Goal: Task Accomplishment & Management: Manage account settings

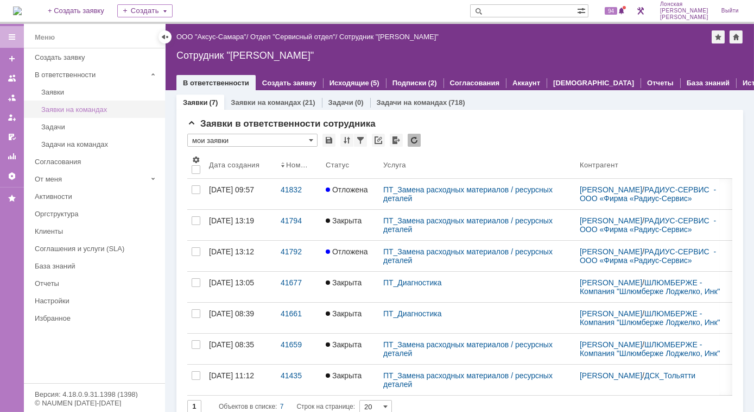
click at [86, 109] on div "Заявки на командах" at bounding box center [99, 109] width 117 height 8
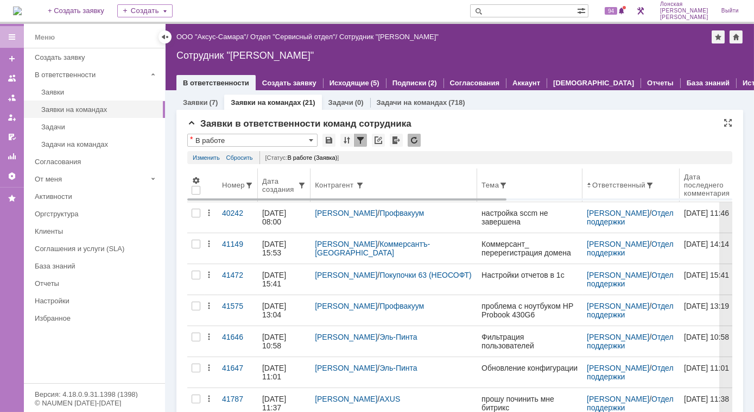
click at [297, 189] on div "Дата создания" at bounding box center [279, 185] width 35 height 16
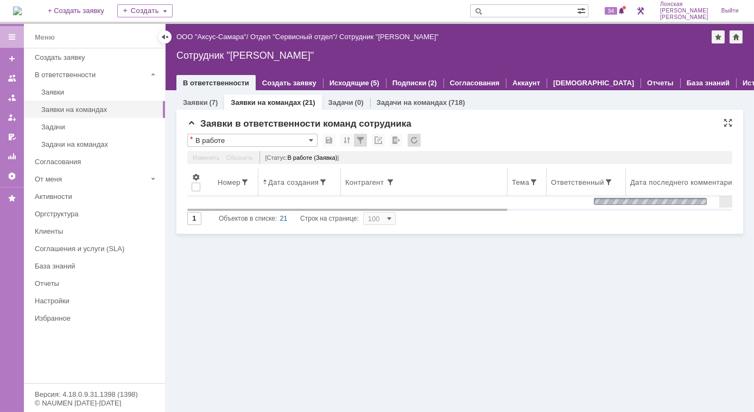
click at [287, 182] on div "Дата создания" at bounding box center [293, 182] width 50 height 8
click at [283, 183] on div "Дата создания" at bounding box center [293, 182] width 50 height 8
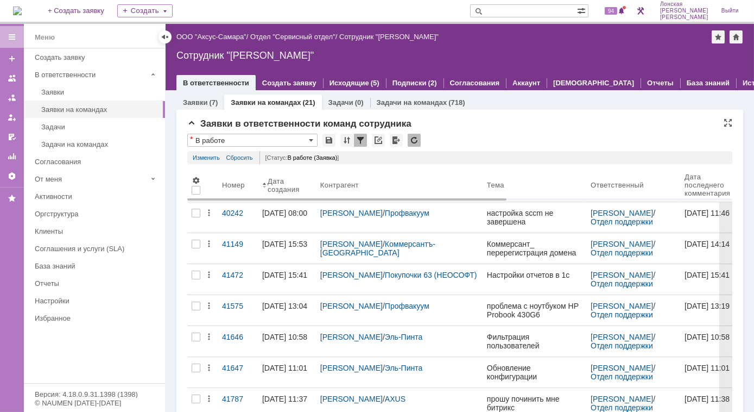
click at [283, 183] on div "Дата создания" at bounding box center [285, 185] width 35 height 16
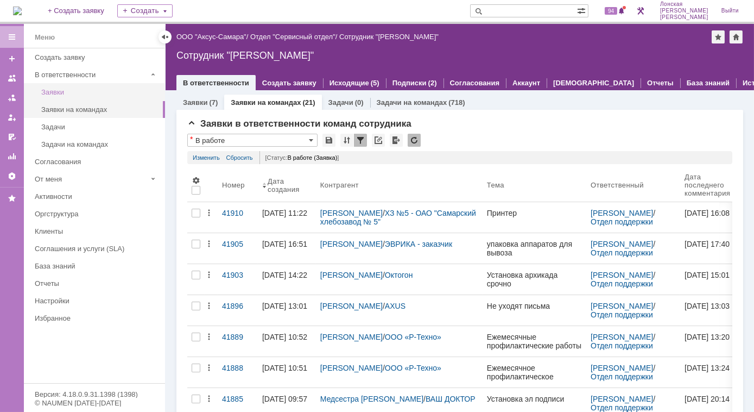
click at [69, 94] on div "Заявки" at bounding box center [99, 92] width 117 height 8
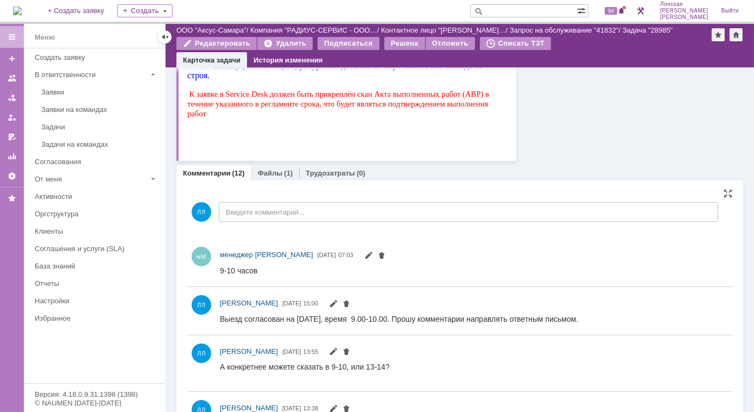
scroll to position [641, 0]
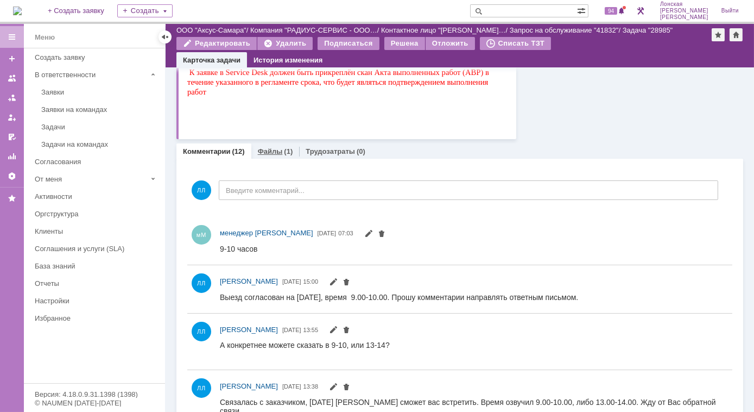
click at [273, 154] on link "Файлы" at bounding box center [270, 151] width 25 height 8
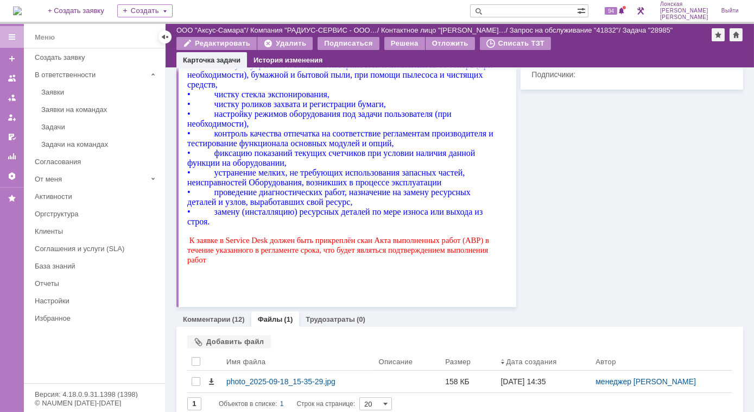
scroll to position [484, 0]
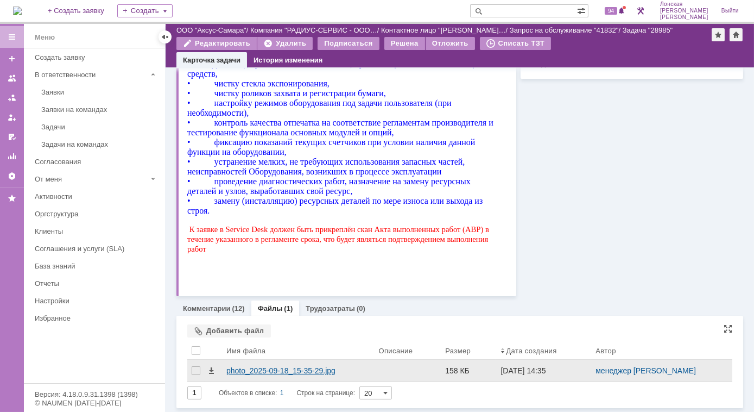
click at [243, 371] on div "photo_2025-09-18_15-35-29.jpg" at bounding box center [297, 370] width 143 height 9
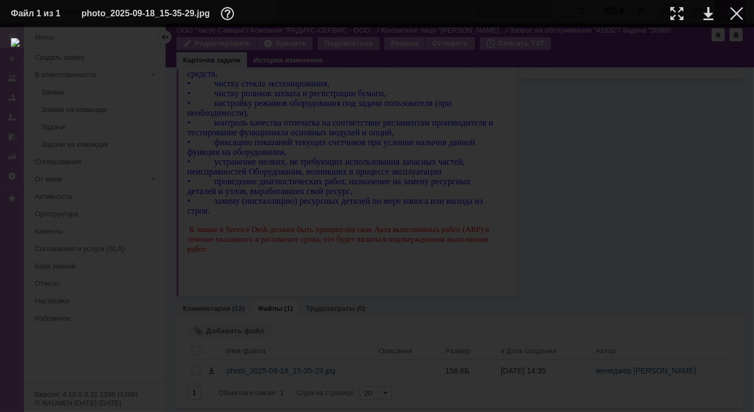
click at [735, 15] on div at bounding box center [736, 13] width 13 height 13
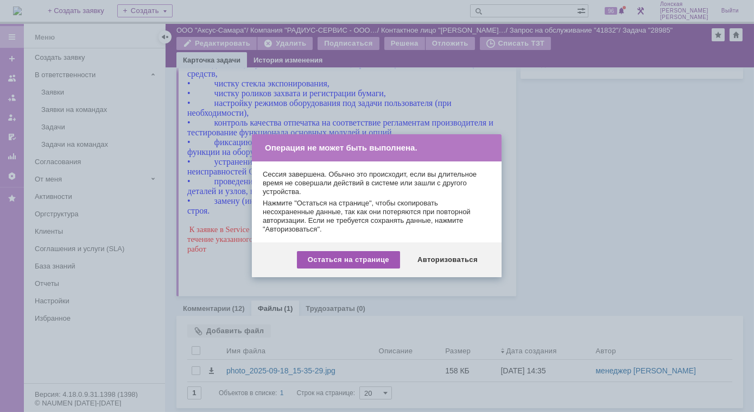
click at [379, 263] on div "Остаться на странице" at bounding box center [348, 259] width 103 height 17
drag, startPoint x: 439, startPoint y: 257, endPoint x: 274, endPoint y: 480, distance: 277.5
click at [439, 257] on div "Авторизоваться" at bounding box center [448, 259] width 82 height 17
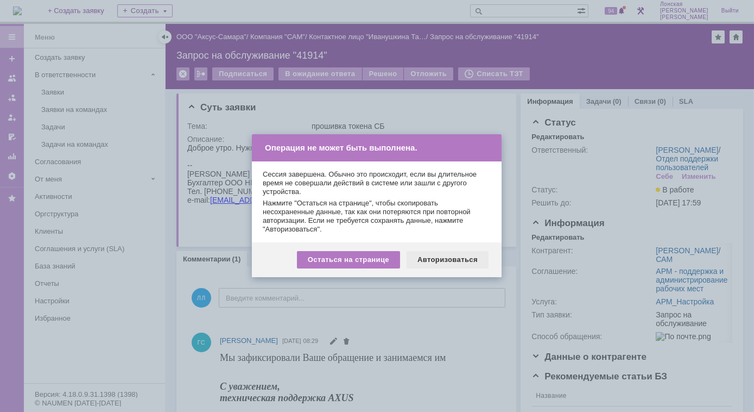
click at [440, 259] on div "Авторизоваться" at bounding box center [448, 259] width 82 height 17
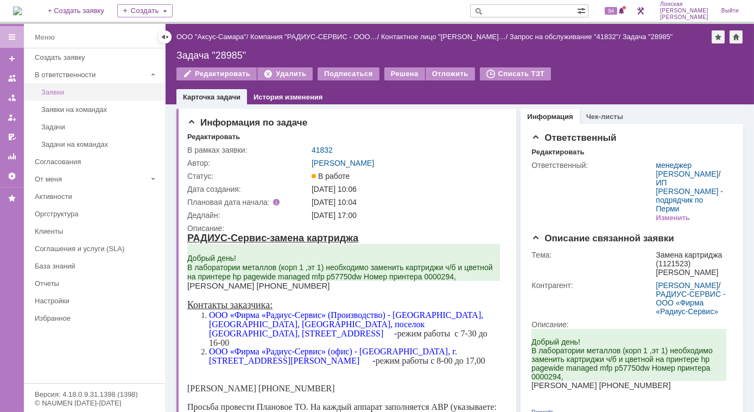
click at [59, 94] on div "Заявки" at bounding box center [99, 92] width 117 height 8
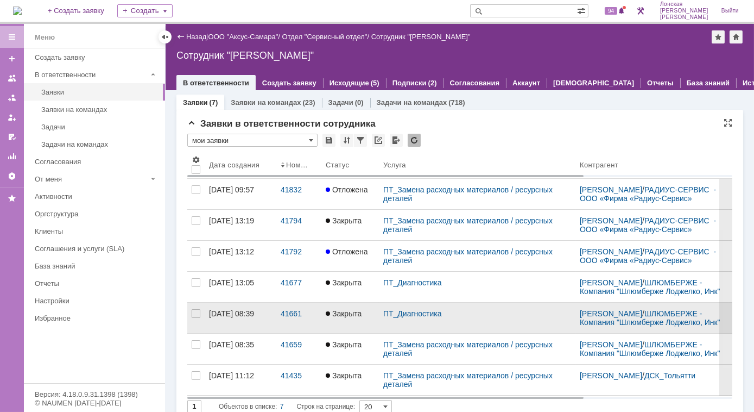
scroll to position [49, 0]
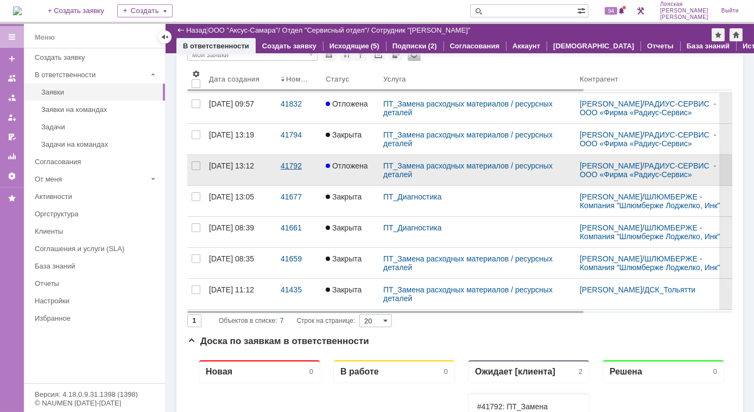
click at [299, 164] on div "41792" at bounding box center [299, 165] width 36 height 9
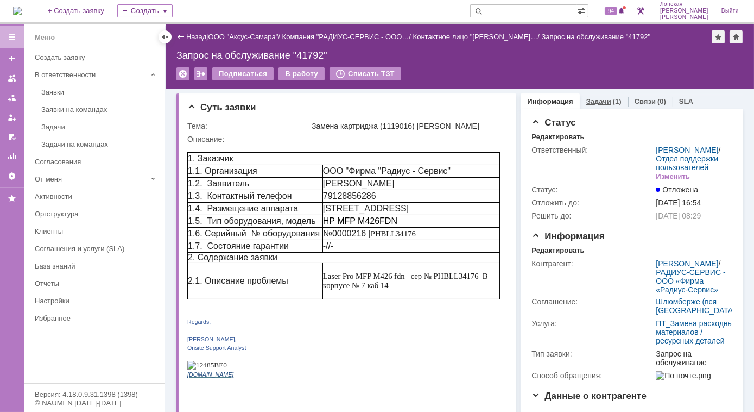
click at [589, 107] on div "Задачи (1)" at bounding box center [604, 101] width 48 height 16
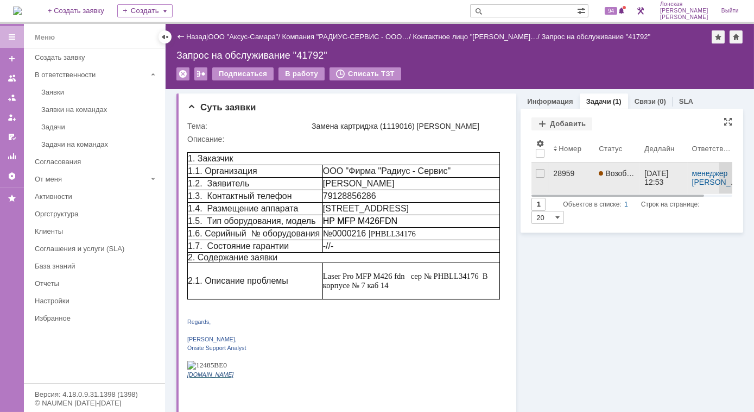
click at [561, 169] on div "28959" at bounding box center [571, 173] width 37 height 9
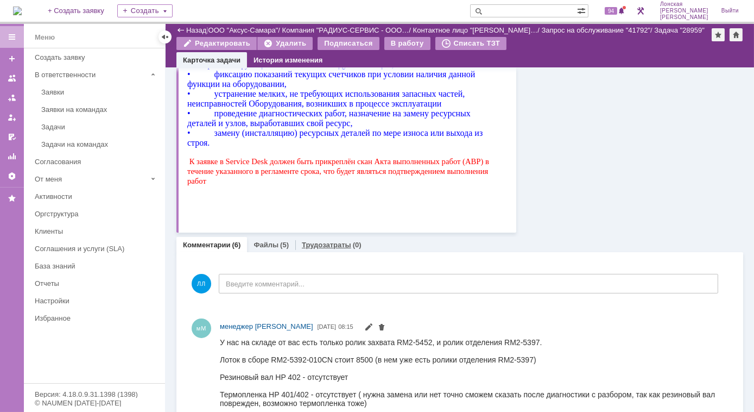
scroll to position [740, 0]
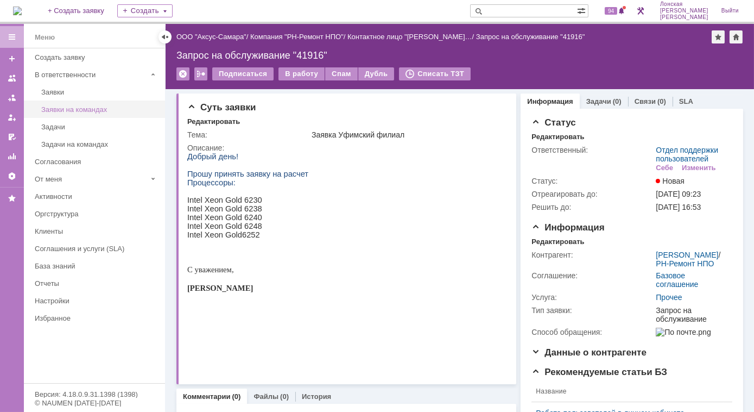
click at [79, 111] on div "Заявки на командах" at bounding box center [99, 109] width 117 height 8
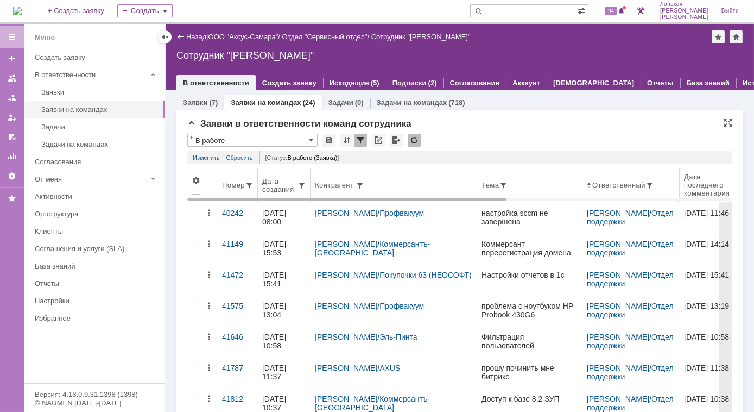
click at [285, 187] on div "Дата создания" at bounding box center [279, 185] width 35 height 16
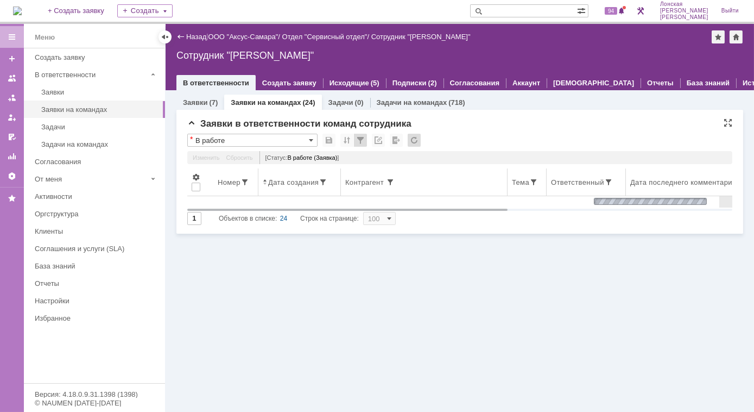
click at [279, 184] on div "Дата создания" at bounding box center [293, 182] width 50 height 8
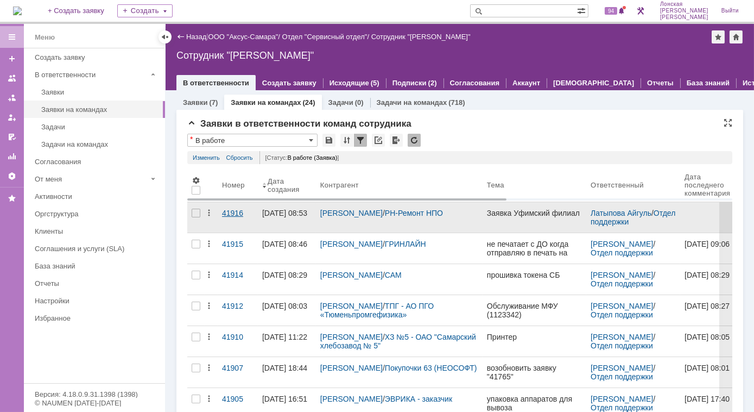
click at [242, 215] on div "41916" at bounding box center [237, 212] width 31 height 9
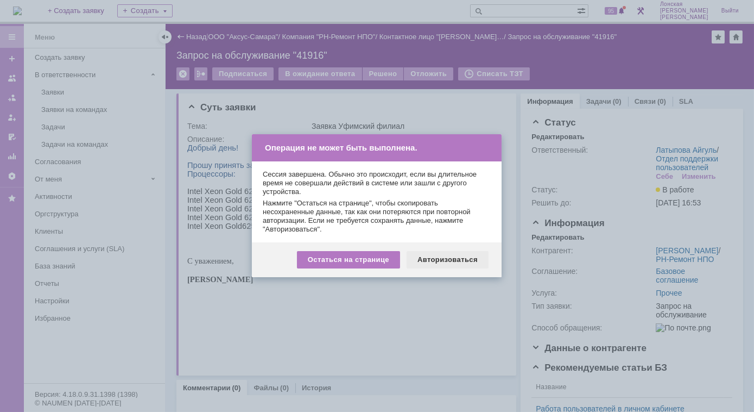
drag, startPoint x: 461, startPoint y: 263, endPoint x: 268, endPoint y: 102, distance: 252.1
click at [461, 263] on div "Авторизоваться" at bounding box center [448, 259] width 82 height 17
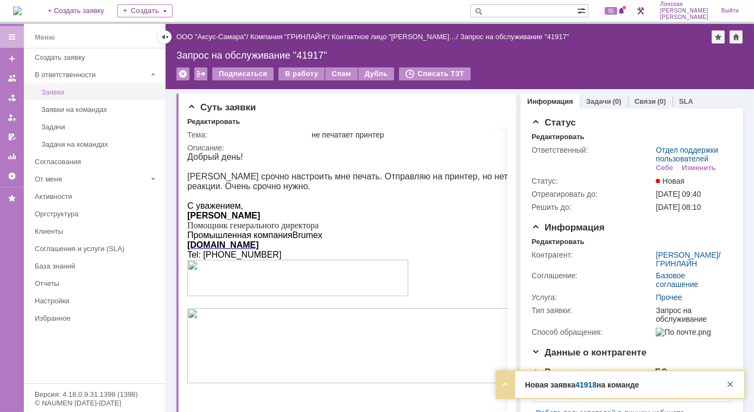
click at [61, 94] on div "Заявки" at bounding box center [99, 92] width 117 height 8
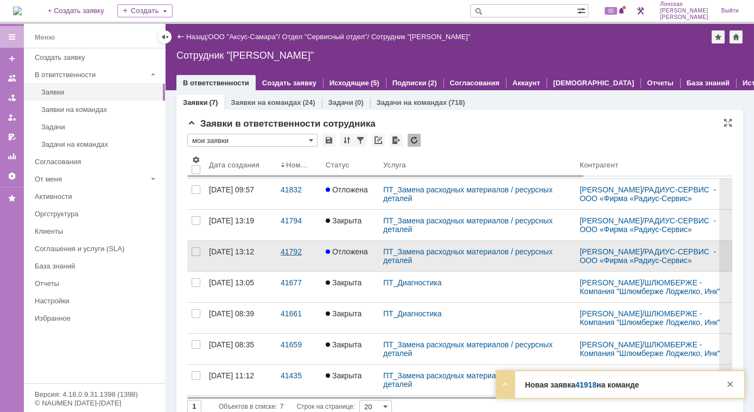
click at [284, 257] on link "41792" at bounding box center [298, 255] width 45 height 30
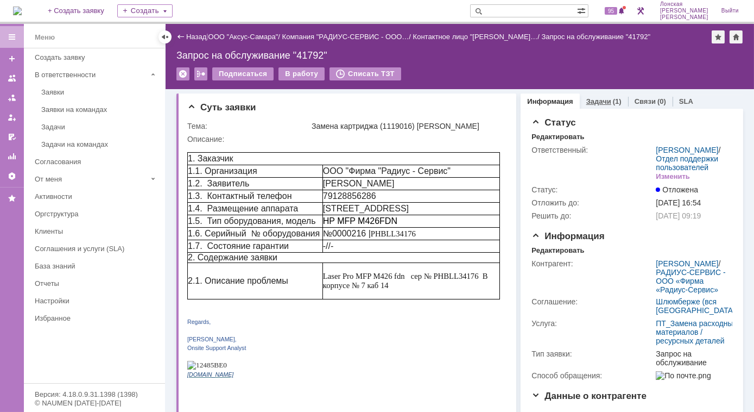
click at [593, 104] on link "Задачи" at bounding box center [598, 101] width 25 height 8
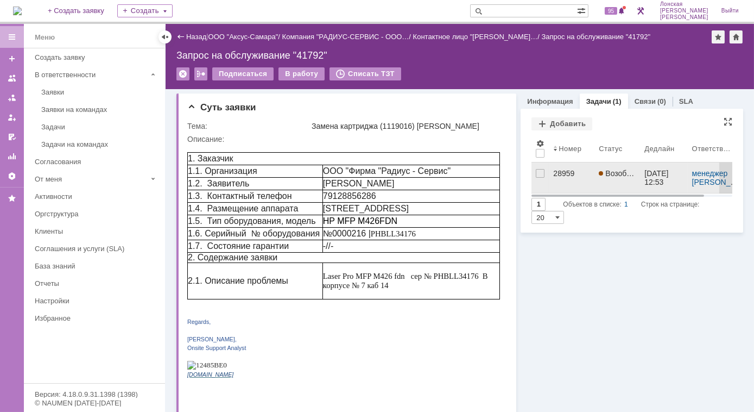
click at [561, 175] on div "28959" at bounding box center [571, 173] width 37 height 9
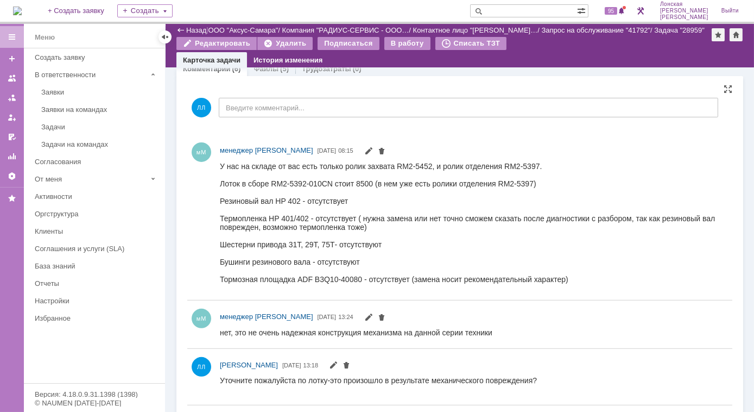
scroll to position [870, 0]
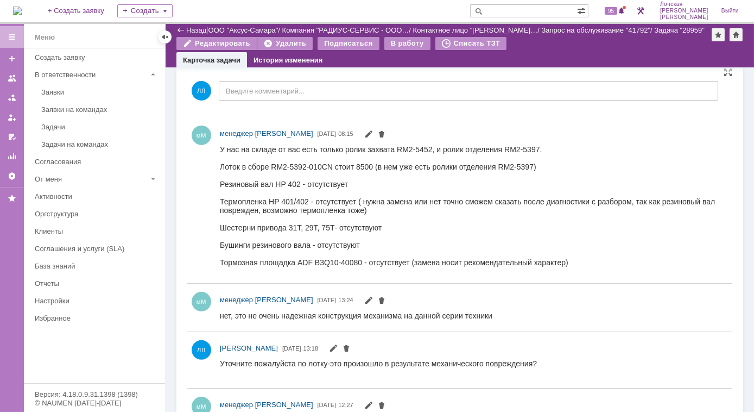
click at [683, 257] on div at bounding box center [469, 253] width 500 height 9
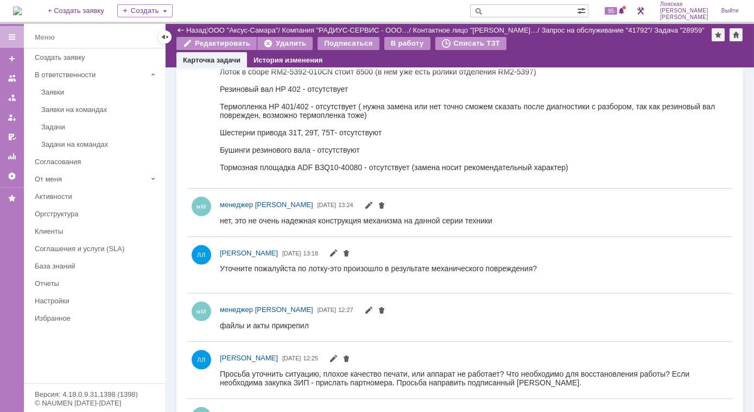
scroll to position [1018, 0]
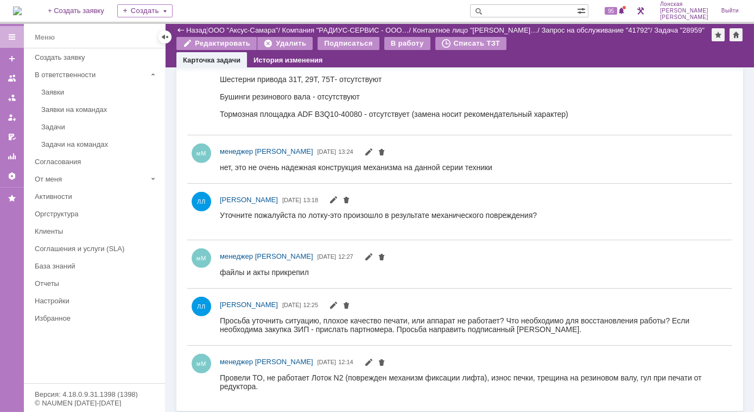
click at [415, 101] on div "Бушинги резинового вала - отсутствуют" at bounding box center [469, 96] width 500 height 9
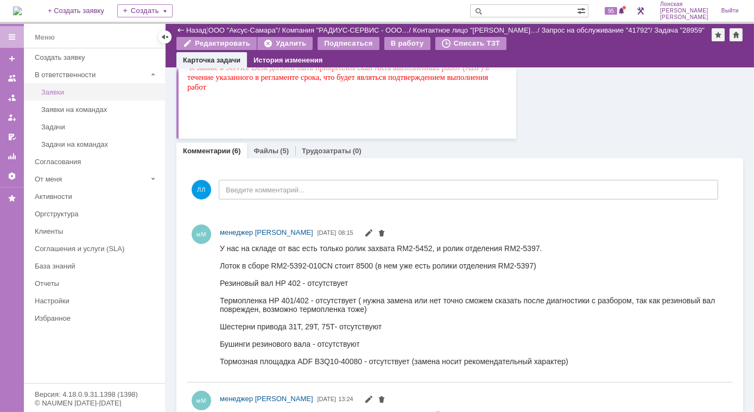
click at [69, 94] on div "Заявки" at bounding box center [99, 92] width 117 height 8
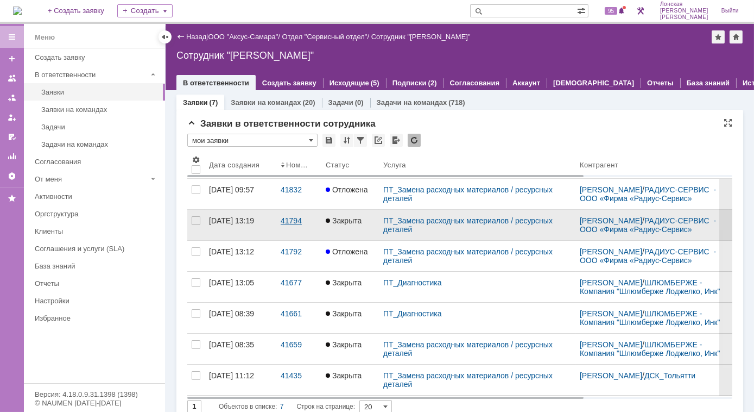
click at [280, 219] on link "41794" at bounding box center [298, 225] width 45 height 30
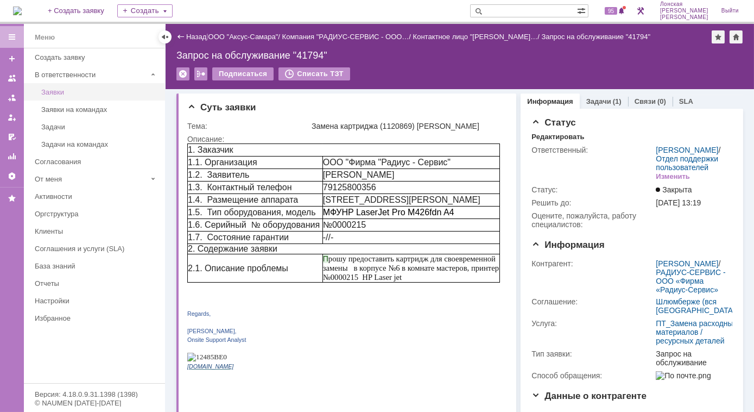
click at [49, 86] on link "Заявки" at bounding box center [100, 92] width 126 height 17
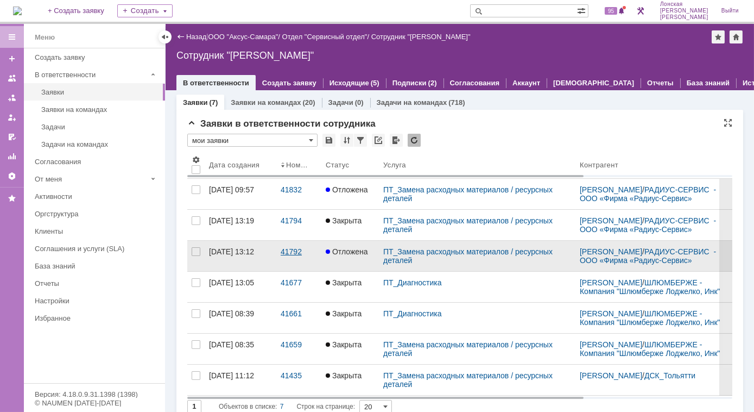
click at [294, 248] on div "41792" at bounding box center [299, 251] width 36 height 9
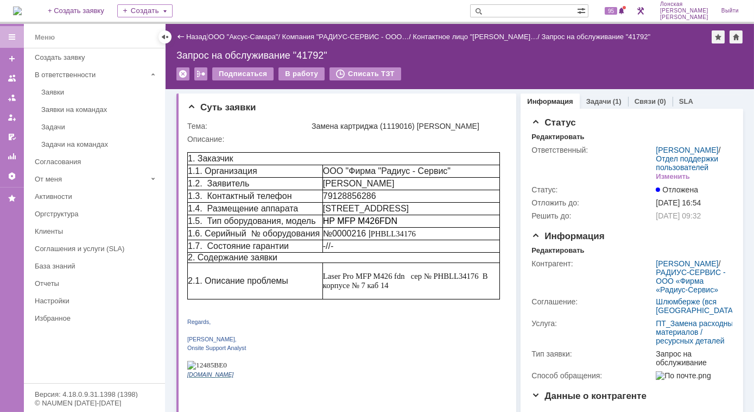
click at [327, 333] on p at bounding box center [343, 329] width 313 height 9
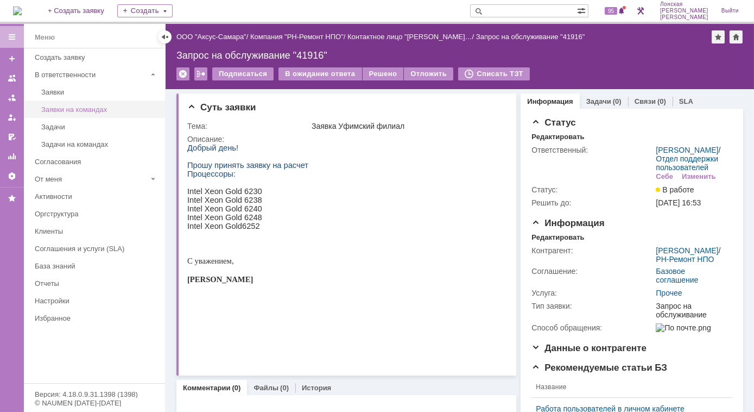
click at [84, 109] on div "Заявки на командах" at bounding box center [99, 109] width 117 height 8
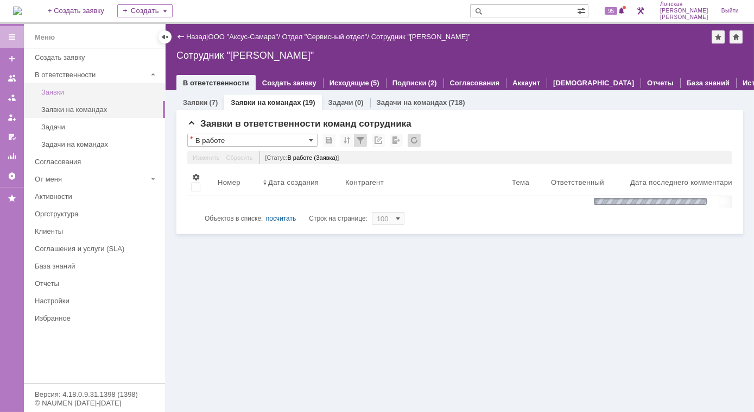
click at [78, 98] on link "Заявки" at bounding box center [100, 92] width 126 height 17
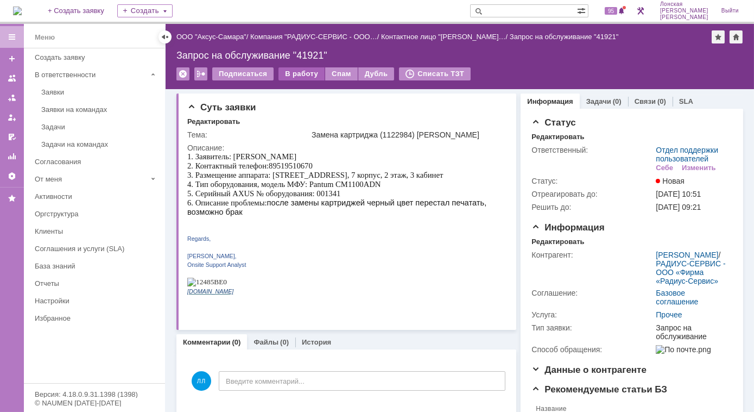
click at [293, 74] on div "В работу" at bounding box center [301, 73] width 46 height 13
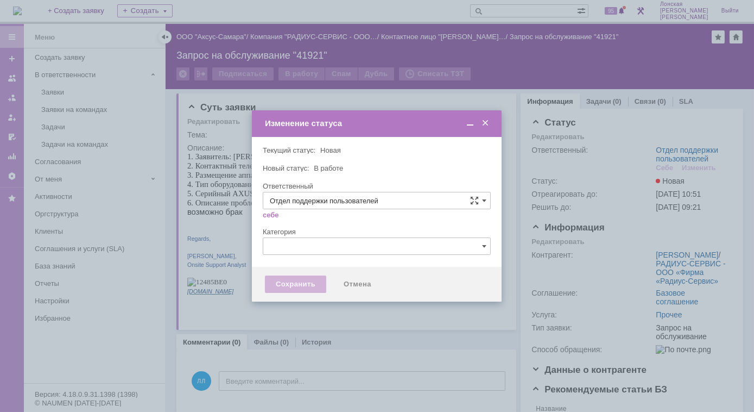
type input "[PERSON_NAME]"
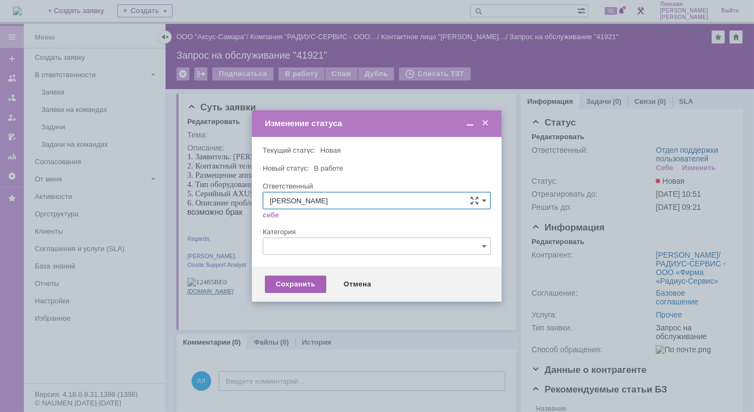
click at [300, 280] on div "Сохранить" at bounding box center [295, 283] width 61 height 17
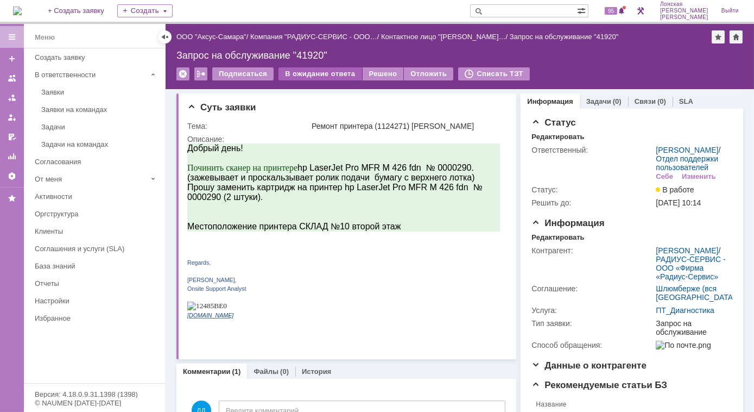
click at [309, 78] on div "В ожидание ответа" at bounding box center [319, 73] width 83 height 13
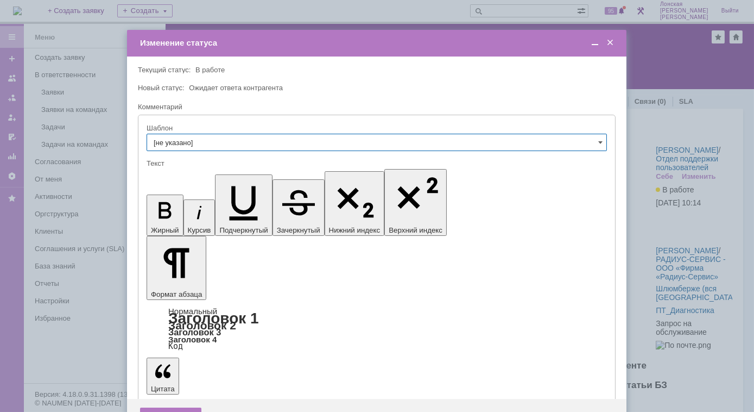
click at [611, 42] on span at bounding box center [610, 43] width 11 height 10
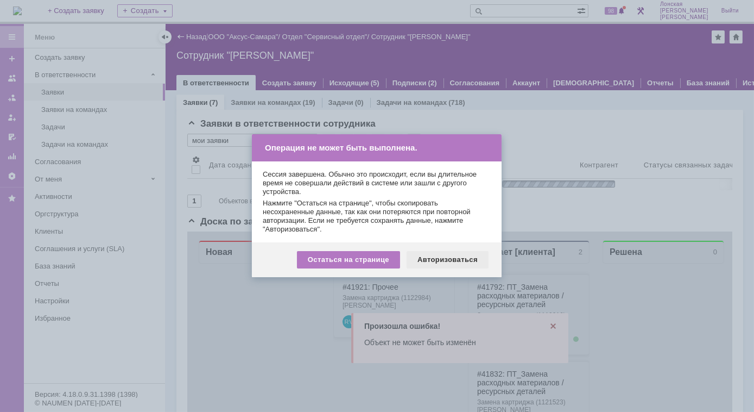
drag, startPoint x: 428, startPoint y: 258, endPoint x: 249, endPoint y: 3, distance: 311.9
click at [428, 258] on div "Авторизоваться" at bounding box center [448, 259] width 82 height 17
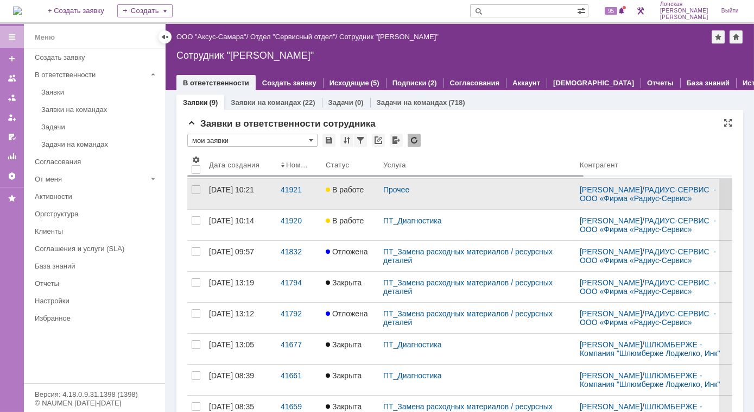
click at [273, 192] on link "[DATE] 10:21" at bounding box center [241, 194] width 72 height 30
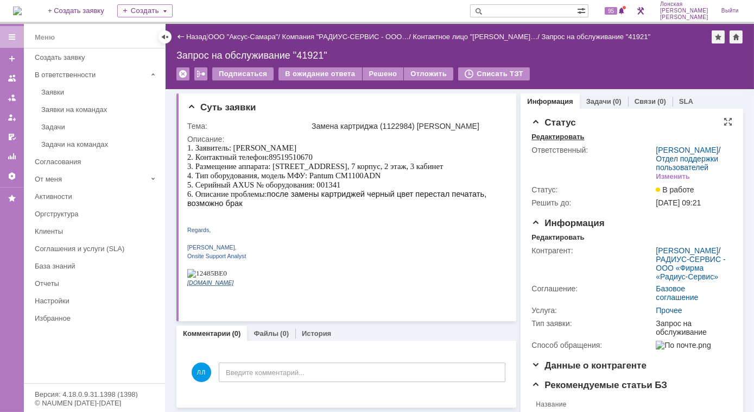
click at [546, 138] on div "Редактировать" at bounding box center [557, 136] width 53 height 9
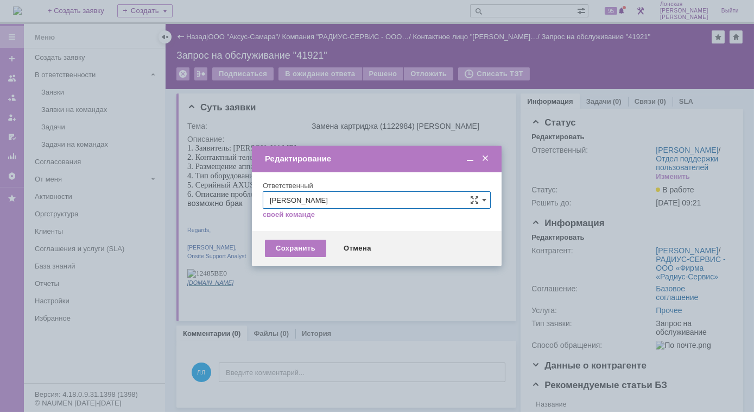
click at [486, 159] on span at bounding box center [485, 159] width 11 height 10
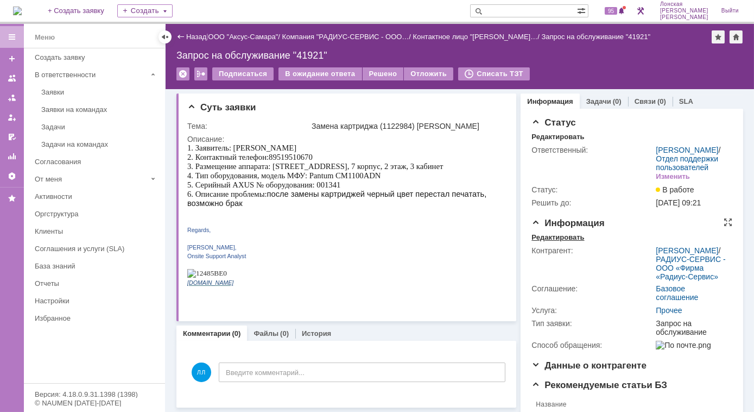
click at [559, 242] on div "Редактировать" at bounding box center [557, 237] width 53 height 9
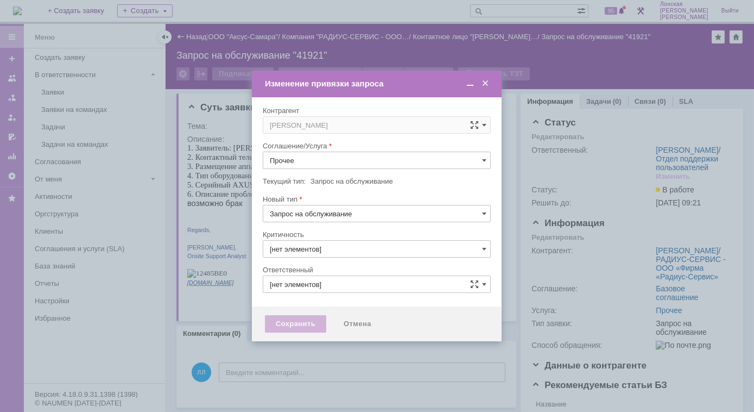
type input "3. Низкая"
type input "[не указано]"
type input "[PERSON_NAME]"
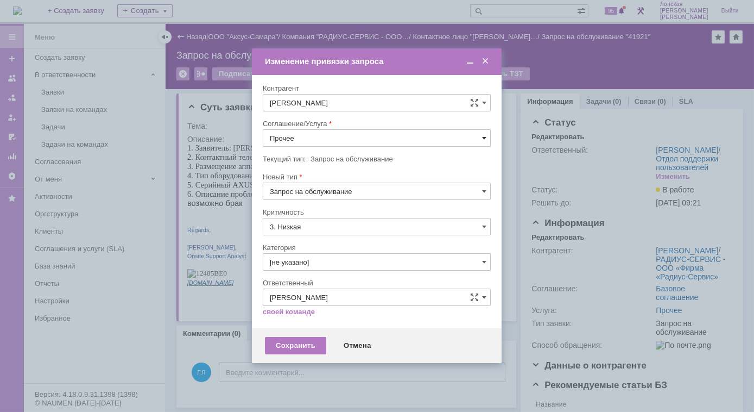
click at [485, 140] on span at bounding box center [484, 138] width 4 height 9
click at [397, 226] on span "ПТ_Замена расходных материалов / ресурсных деталей" at bounding box center [377, 229] width 214 height 9
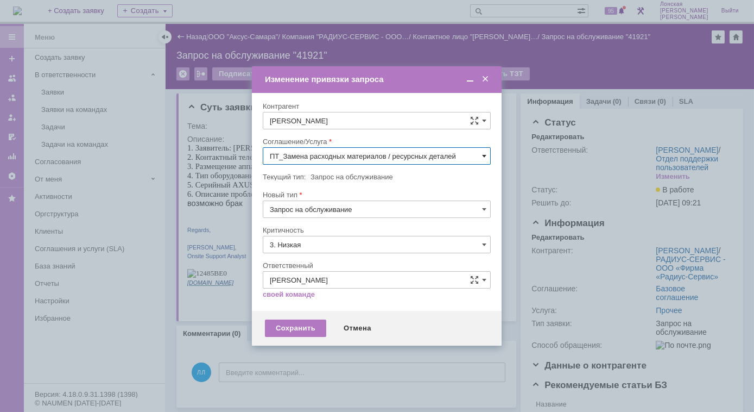
click at [483, 157] on span at bounding box center [484, 155] width 4 height 9
click at [354, 196] on span "ПТ_Диагностика" at bounding box center [377, 200] width 214 height 9
type input "ПТ_Диагностика"
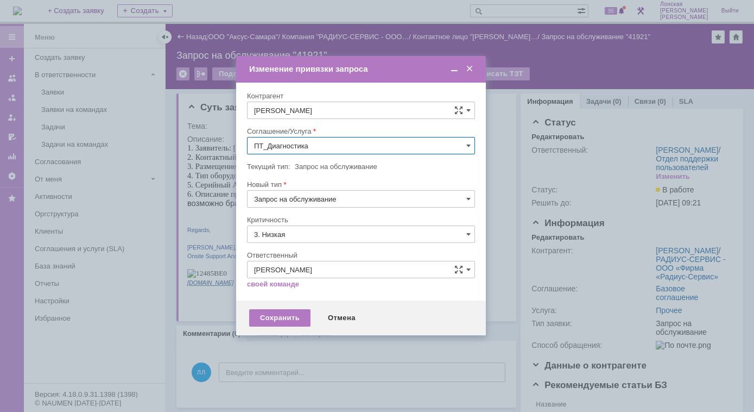
drag, startPoint x: 413, startPoint y: 74, endPoint x: 396, endPoint y: 67, distance: 18.8
click at [396, 65] on div "Изменение привязки запроса" at bounding box center [362, 69] width 226 height 10
click at [275, 318] on div "Сохранить" at bounding box center [278, 317] width 61 height 17
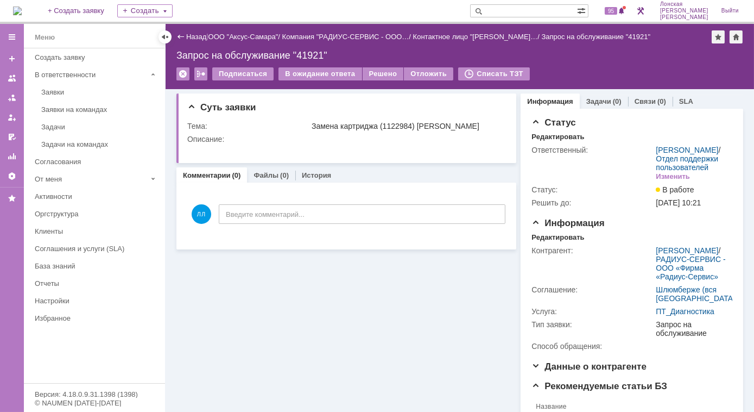
scroll to position [0, 0]
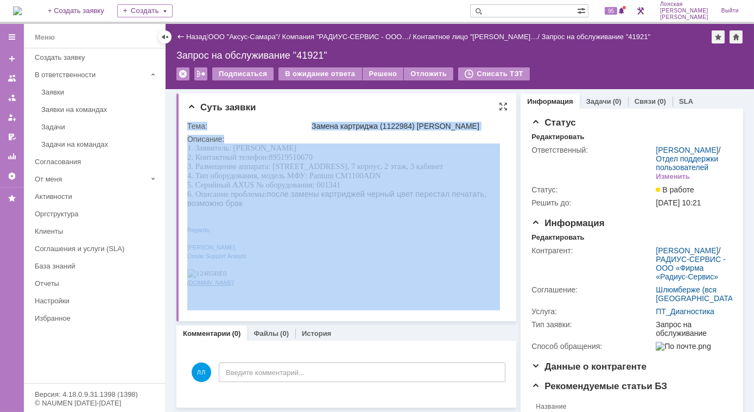
drag, startPoint x: 377, startPoint y: 261, endPoint x: 426, endPoint y: 208, distance: 72.6
click at [455, 128] on div "Замена картриджа (1122984) Радиус" at bounding box center [407, 126] width 191 height 9
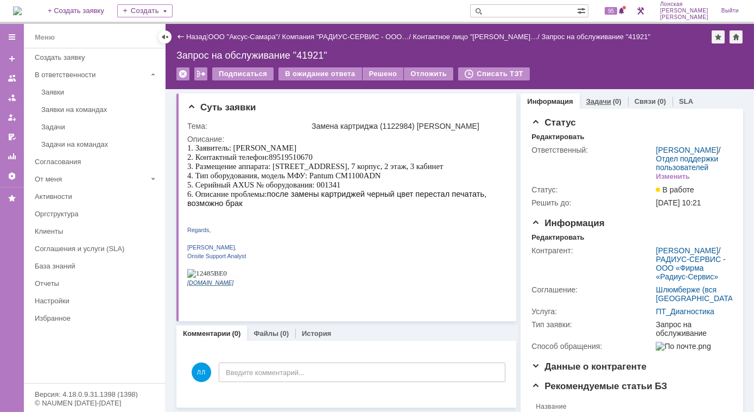
click at [602, 99] on link "Задачи" at bounding box center [598, 101] width 25 height 8
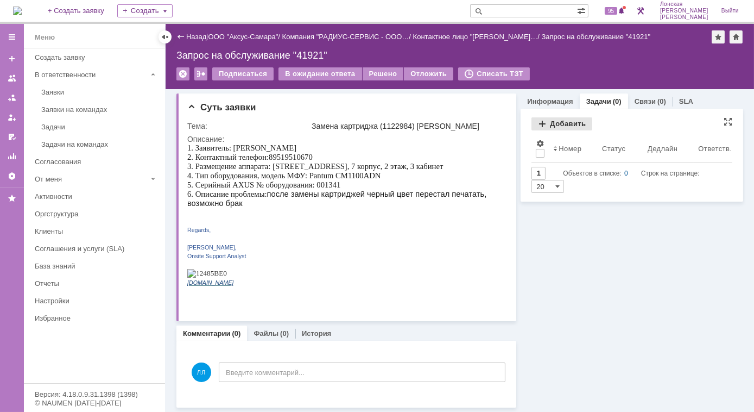
click at [540, 123] on div "Добавить" at bounding box center [561, 123] width 61 height 13
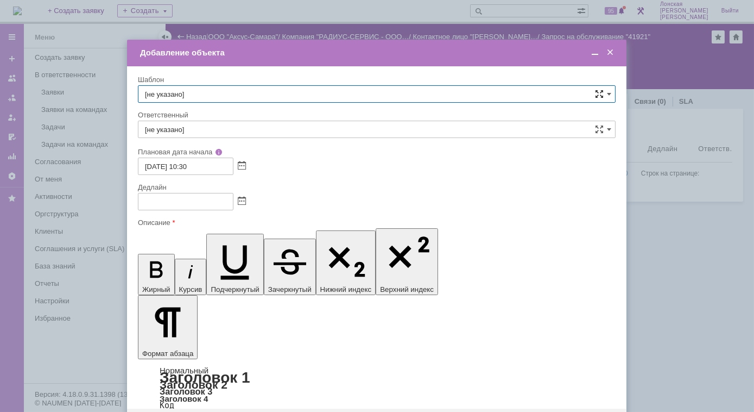
click at [598, 96] on span at bounding box center [599, 94] width 9 height 9
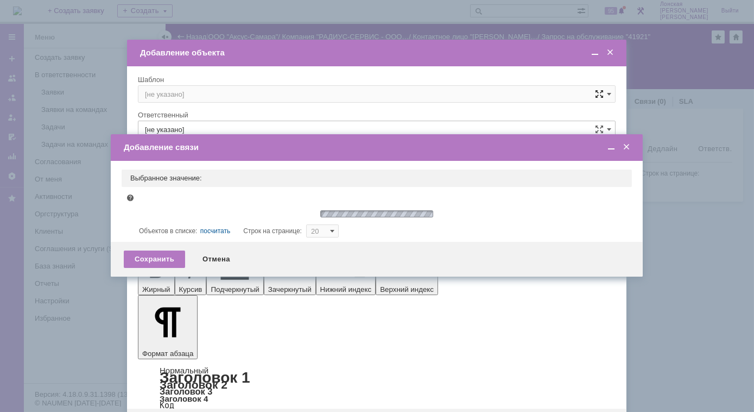
type input "10"
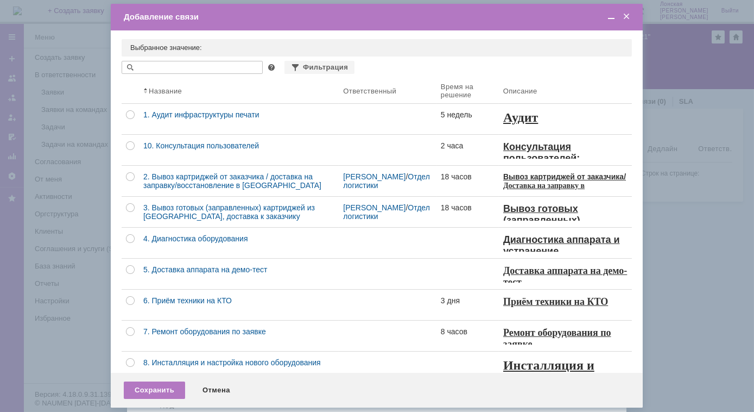
click at [627, 16] on span at bounding box center [626, 17] width 11 height 10
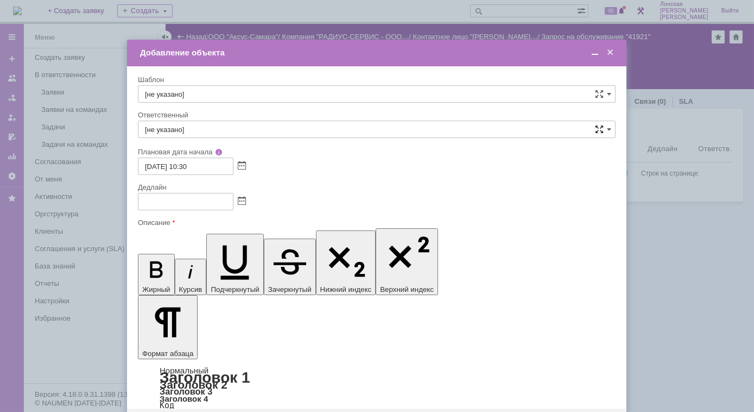
click at [599, 130] on span at bounding box center [599, 129] width 9 height 9
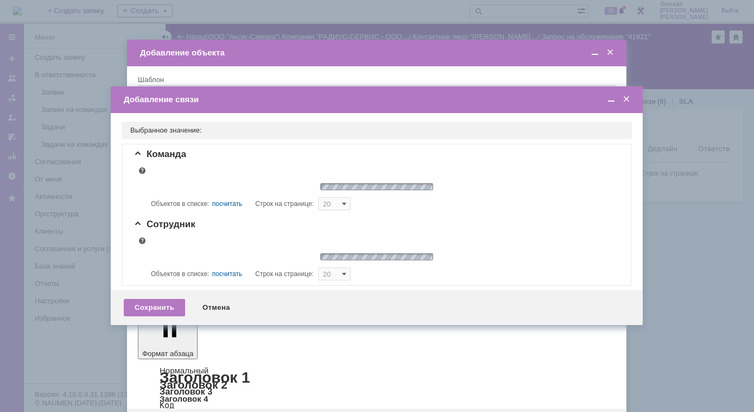
type input "5"
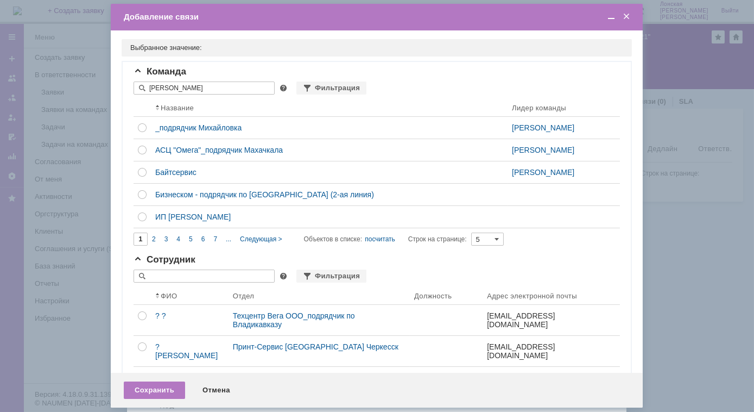
drag, startPoint x: 183, startPoint y: 86, endPoint x: 139, endPoint y: 83, distance: 44.6
click at [139, 83] on input "мазалов" at bounding box center [204, 87] width 141 height 13
type input "м"
click at [187, 281] on input "text" at bounding box center [204, 275] width 141 height 13
click at [170, 274] on input "text" at bounding box center [204, 275] width 141 height 13
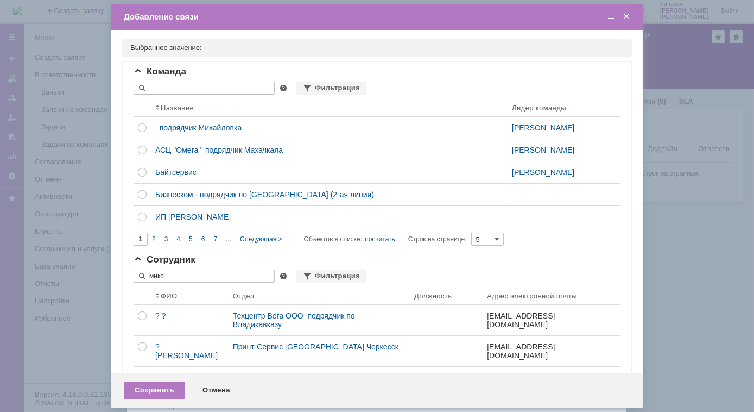
type input "мико"
click at [166, 92] on input "text" at bounding box center [204, 87] width 141 height 13
type input "мико"
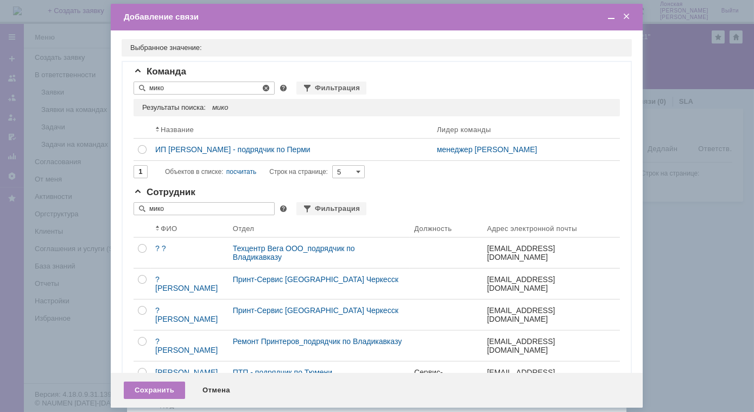
click at [223, 390] on div "Отмена" at bounding box center [216, 389] width 49 height 17
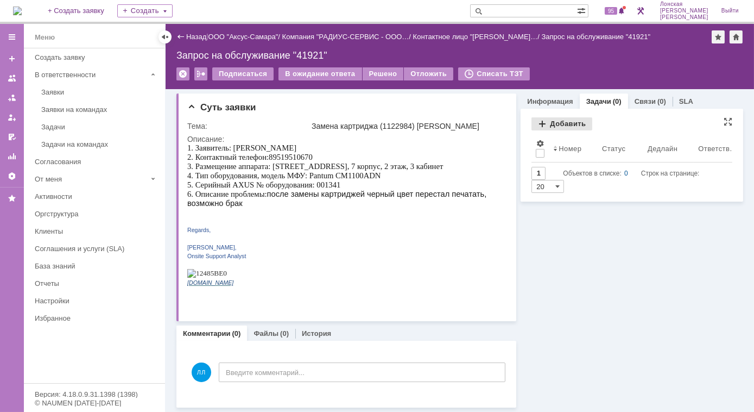
click at [543, 122] on div "Добавить" at bounding box center [561, 123] width 61 height 13
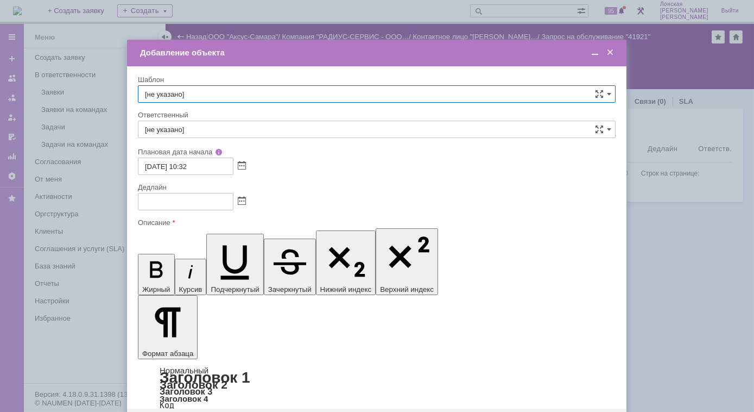
click at [196, 132] on input "[не указано]" at bounding box center [377, 129] width 478 height 17
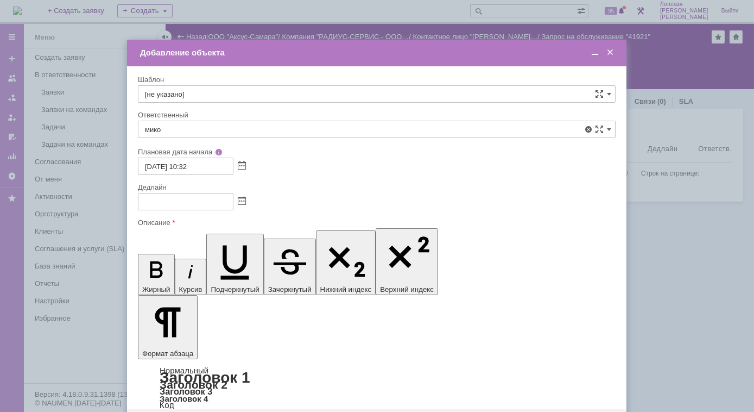
click at [194, 192] on span "ИП [PERSON_NAME] - подрядчик по Перми" at bounding box center [377, 190] width 464 height 9
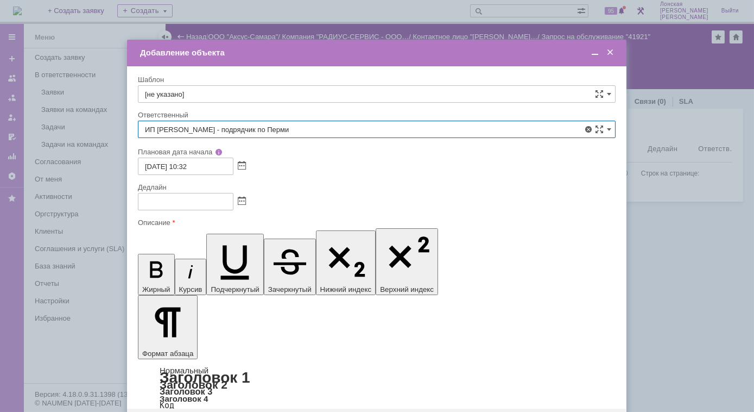
type input "ИП [PERSON_NAME] - подрядчик по Перми"
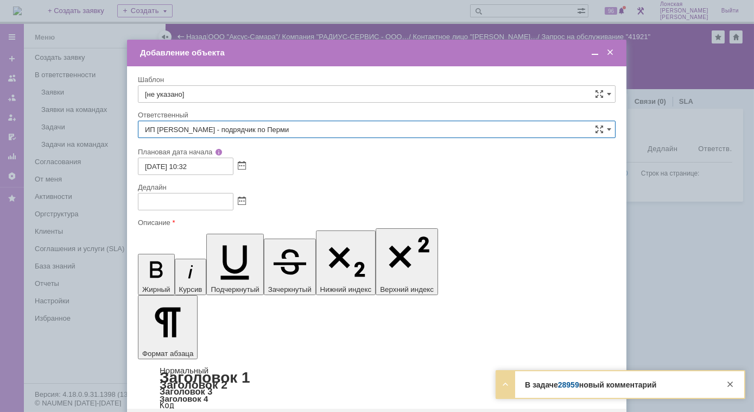
drag, startPoint x: 299, startPoint y: 118, endPoint x: 88, endPoint y: 112, distance: 210.2
click at [88, 112] on body "Идет загрузка, пожалуйста, подождите. На домашнюю + Создать заявку Создать 96 Л…" at bounding box center [377, 206] width 754 height 412
click at [218, 209] on span "менеджер [PERSON_NAME]" at bounding box center [377, 208] width 464 height 9
type input "менеджер [PERSON_NAME]"
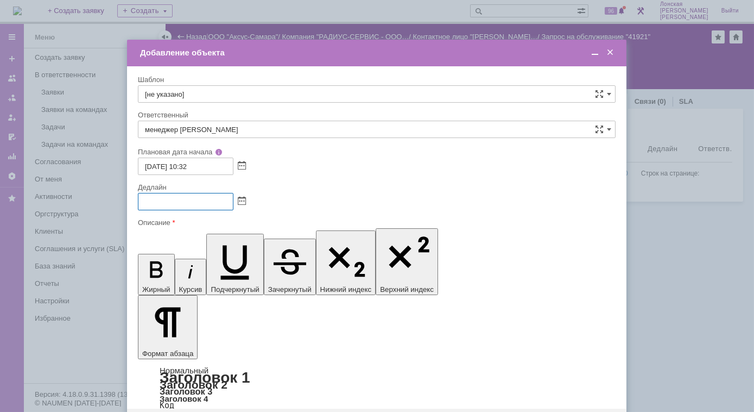
click at [181, 206] on input "text" at bounding box center [186, 201] width 96 height 17
click at [244, 199] on span at bounding box center [242, 201] width 8 height 9
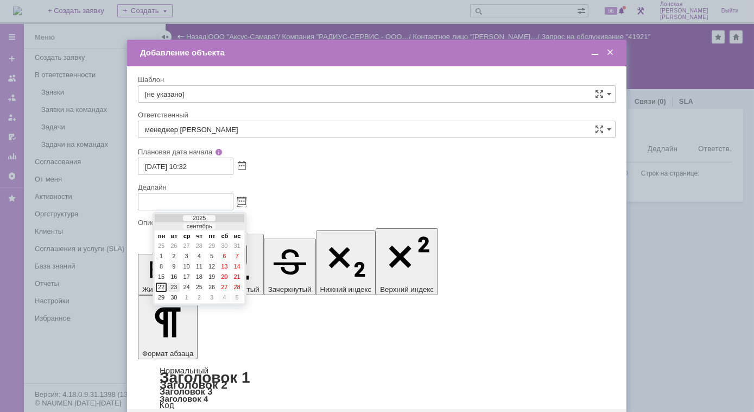
click at [175, 283] on div "23" at bounding box center [173, 286] width 11 height 9
type input "23.09.2025 10:33"
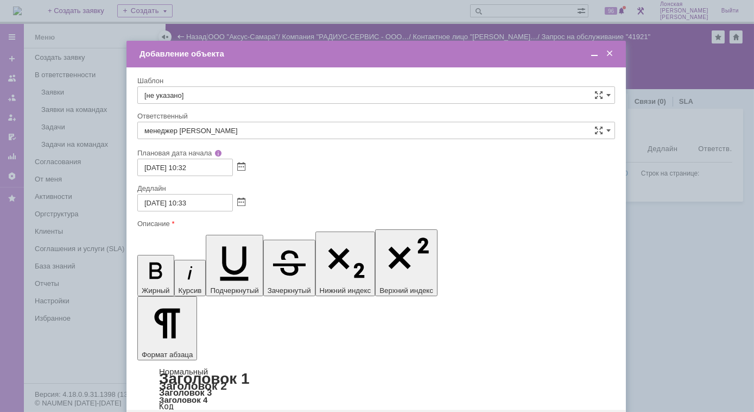
click at [523, 49] on div "Добавление объекта" at bounding box center [378, 54] width 476 height 10
drag, startPoint x: 594, startPoint y: 54, endPoint x: 554, endPoint y: 96, distance: 58.0
click at [593, 56] on span at bounding box center [594, 54] width 11 height 10
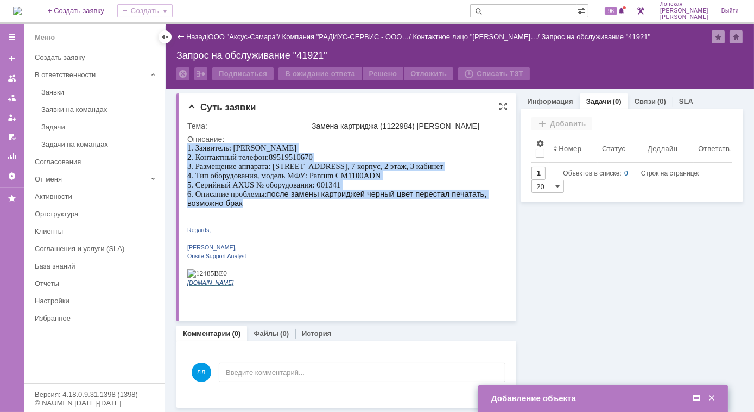
drag, startPoint x: 252, startPoint y: 204, endPoint x: 192, endPoint y: 130, distance: 95.4
click at [192, 143] on html "1. Заявитель: Nikolaeva Marina 2. Контактный телефон: 89519510670 3. Размещение…" at bounding box center [345, 218] width 317 height 151
copy p "1. Заявитель: Nikolaeva Marina 2. Контактный телефон: 89519510670 3. Размещение…"
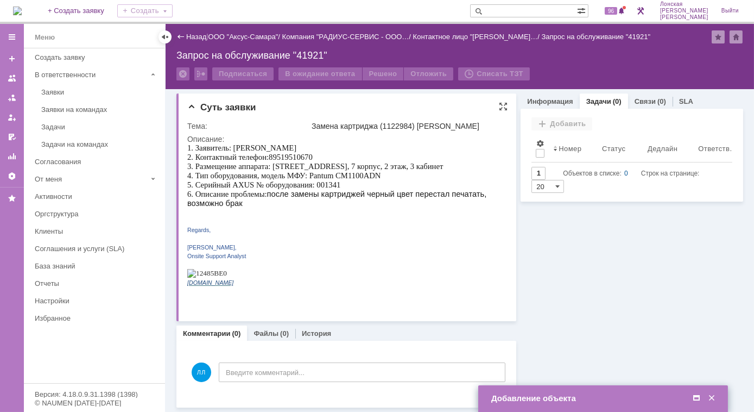
click at [394, 219] on p at bounding box center [345, 220] width 317 height 9
click at [382, 176] on p "1. Заявитель: Nikolaeva Marina 2. Контактный телефон: 89519510670 3. Размещение…" at bounding box center [345, 175] width 317 height 64
click at [379, 179] on p "1. Заявитель: Nikolaeva Marina 2. Контактный телефон: 89519510670 3. Размещение…" at bounding box center [345, 175] width 317 height 64
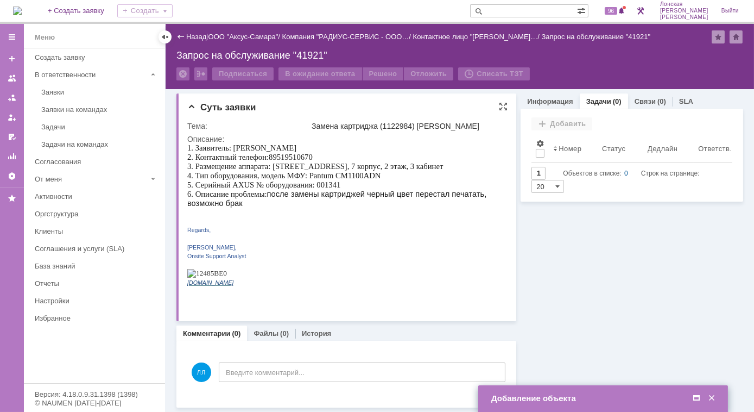
click at [381, 178] on p "1. Заявитель: Nikolaeva Marina 2. Контактный телефон: 89519510670 3. Размещение…" at bounding box center [345, 175] width 317 height 64
click at [383, 174] on p "1. Заявитель: Nikolaeva Marina 2. Контактный телефон: 89519510670 3. Размещение…" at bounding box center [345, 175] width 317 height 64
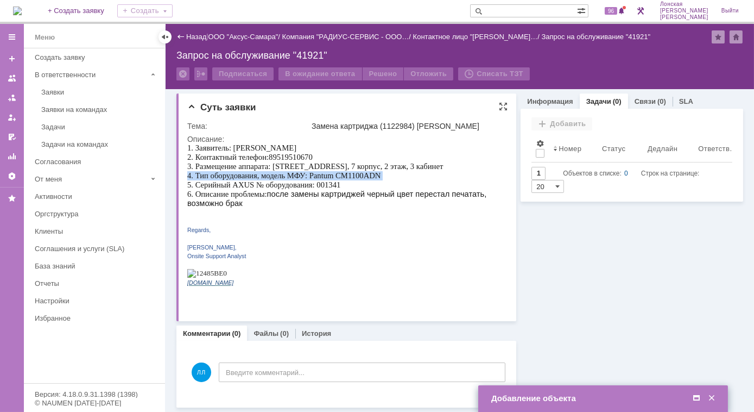
click at [383, 174] on p "1. Заявитель: Nikolaeva Marina 2. Контактный телефон: 89519510670 3. Размещение…" at bounding box center [345, 175] width 317 height 64
click at [381, 177] on p "1. Заявитель: Nikolaeva Marina 2. Контактный телефон: 89519510670 3. Размещение…" at bounding box center [345, 175] width 317 height 64
click at [379, 179] on p "1. Заявитель: Nikolaeva Marina 2. Контактный телефон: 89519510670 3. Размещение…" at bounding box center [345, 175] width 317 height 64
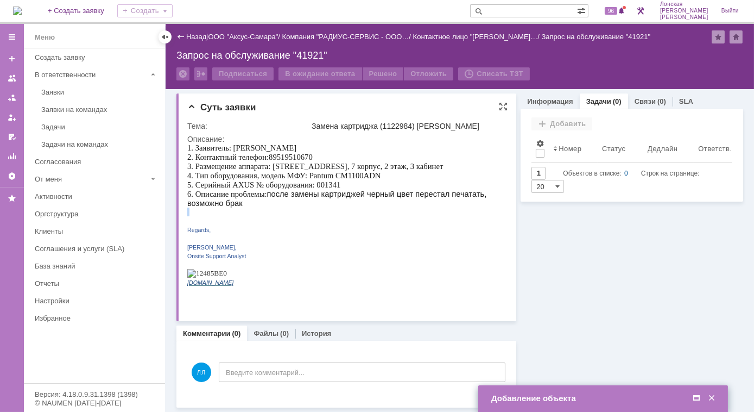
click at [369, 206] on div "1. Заявитель: Nikolaeva Marina 2. Контактный телефон: 89519510670 3. Размещение…" at bounding box center [345, 218] width 317 height 151
click at [380, 175] on p "1. Заявитель: Nikolaeva Marina 2. Контактный телефон: 89519510670 3. Размещение…" at bounding box center [345, 175] width 317 height 64
click at [381, 174] on p "1. Заявитель: Nikolaeva Marina 2. Контактный телефон: 89519510670 3. Размещение…" at bounding box center [345, 175] width 317 height 64
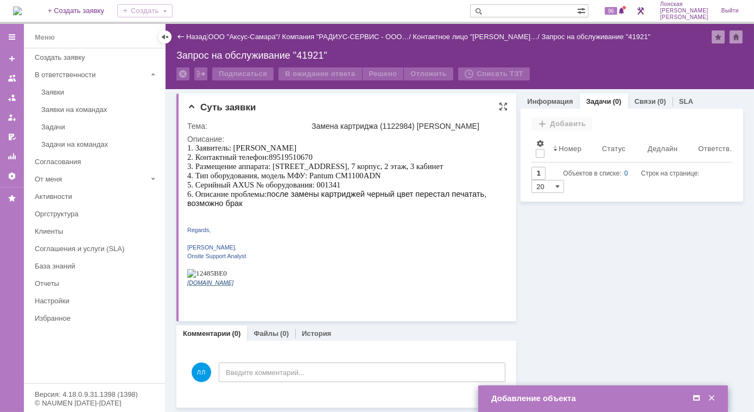
click at [397, 263] on p at bounding box center [345, 263] width 317 height 9
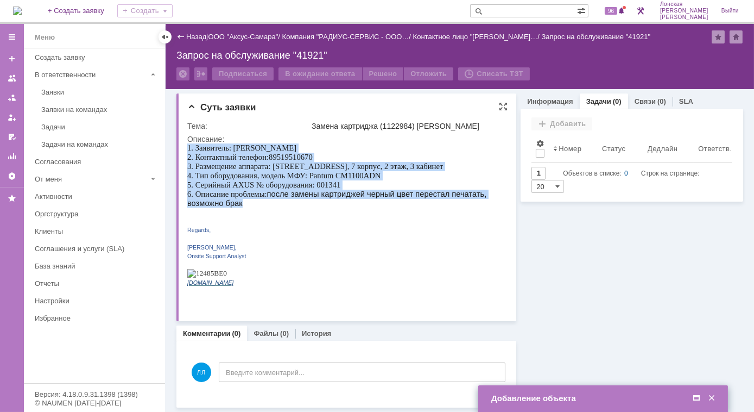
drag, startPoint x: 240, startPoint y: 202, endPoint x: 185, endPoint y: 172, distance: 62.7
click at [187, 172] on html "1. Заявитель: Nikolaeva Marina 2. Контактный телефон: 89519510670 3. Размещение…" at bounding box center [345, 218] width 317 height 151
copy p "1. Заявитель: Nikolaeva Marina 2. Контактный телефон: 89519510670 3. Размещение…"
click at [608, 393] on div "Добавление объекта" at bounding box center [604, 398] width 226 height 10
click at [541, 400] on div "Добавление объекта" at bounding box center [604, 398] width 226 height 10
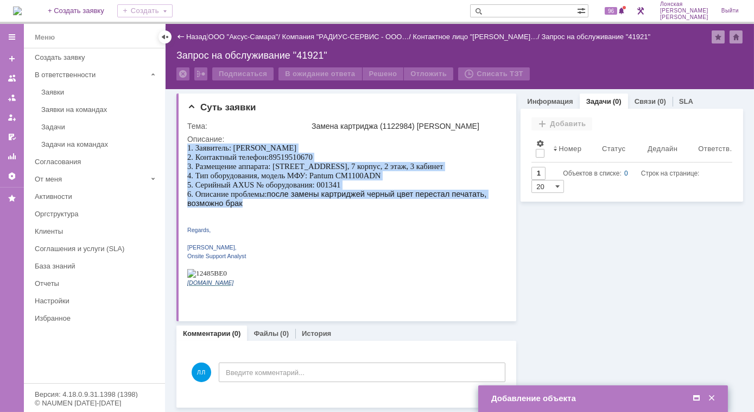
click at [697, 396] on span at bounding box center [696, 398] width 11 height 10
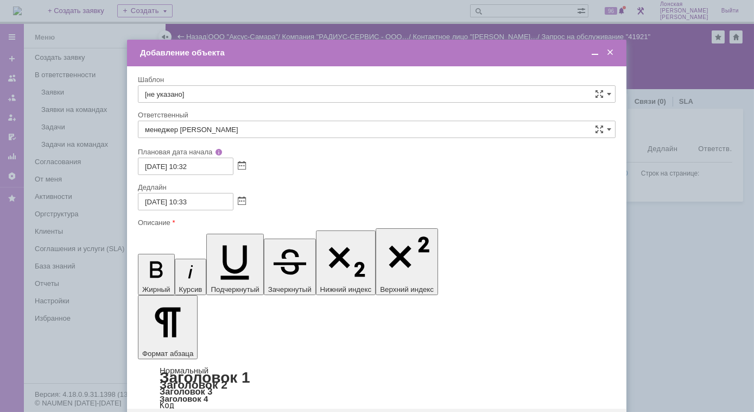
scroll to position [40, 7]
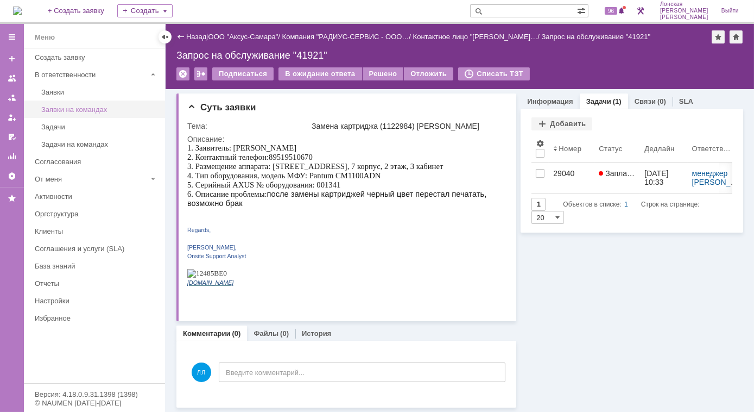
click at [61, 105] on div "Заявки на командах" at bounding box center [99, 109] width 117 height 8
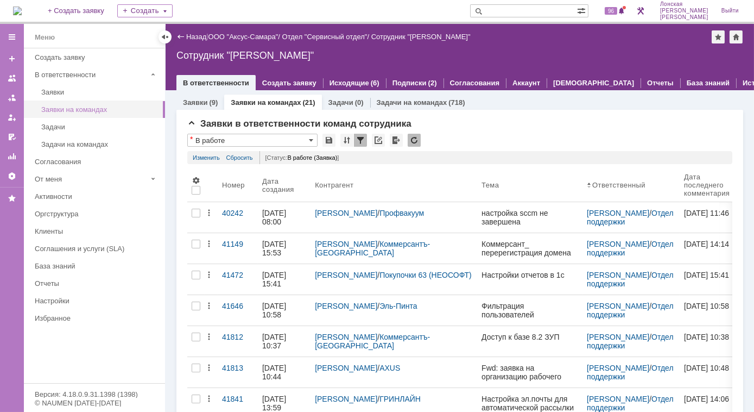
click at [80, 108] on div "Заявки на командах" at bounding box center [99, 109] width 117 height 8
click at [79, 96] on link "Заявки" at bounding box center [100, 92] width 126 height 17
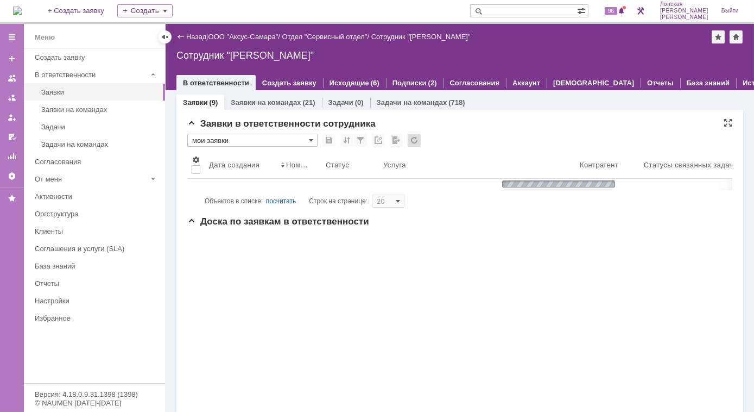
drag, startPoint x: 202, startPoint y: 111, endPoint x: 212, endPoint y: 121, distance: 14.2
click at [202, 111] on div "Заявки в ответственности сотрудника * мои заявки Результаты поиска: Объектов в …" at bounding box center [459, 393] width 567 height 566
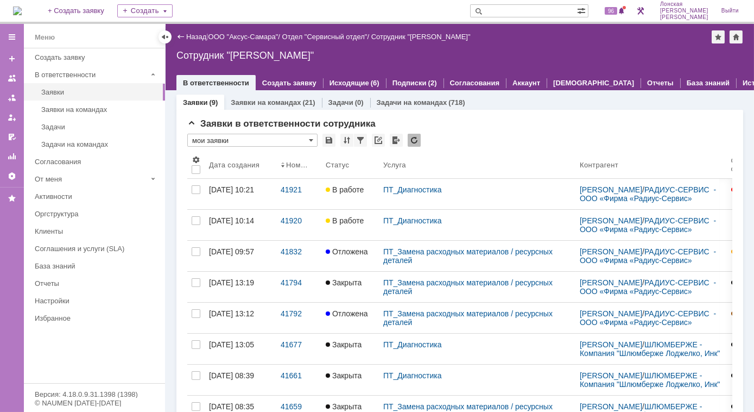
click at [290, 189] on div "41921" at bounding box center [299, 189] width 36 height 9
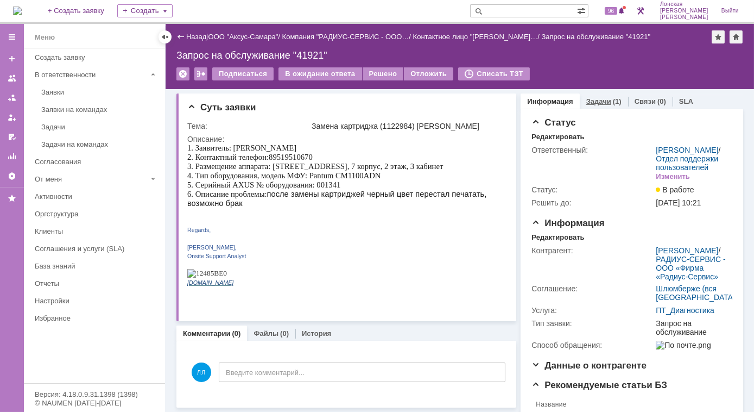
click at [590, 99] on link "Задачи" at bounding box center [598, 101] width 25 height 8
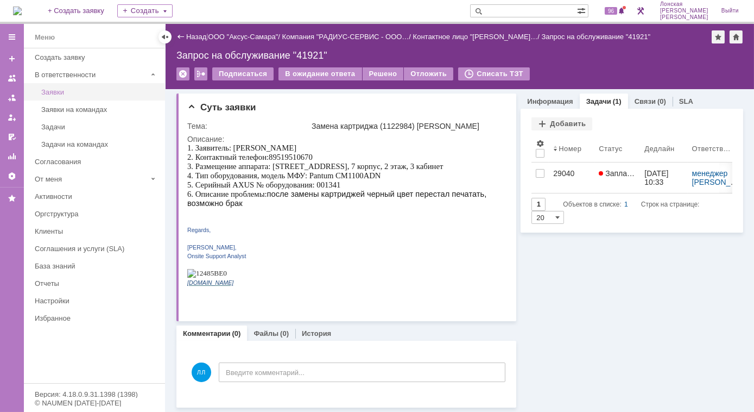
click at [56, 93] on div "Заявки" at bounding box center [99, 92] width 117 height 8
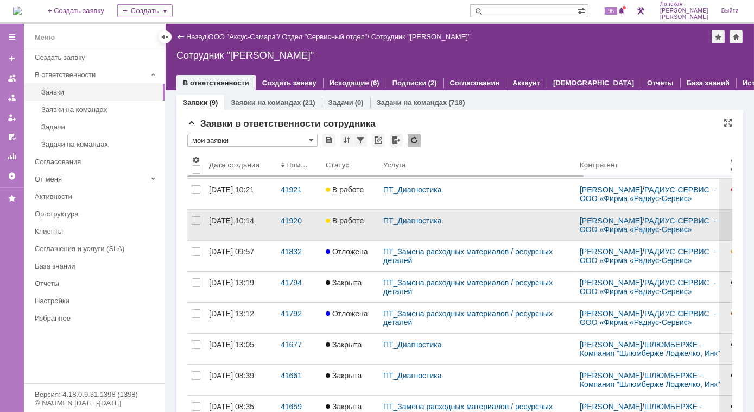
click at [267, 214] on link "22.09.2025 10:14" at bounding box center [241, 225] width 72 height 30
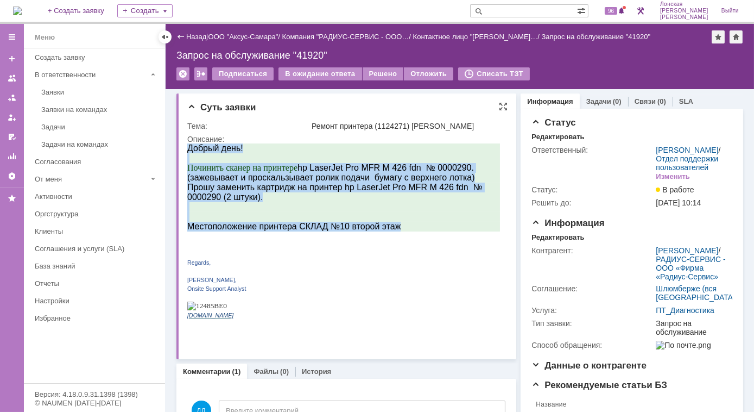
drag, startPoint x: 363, startPoint y: 232, endPoint x: 185, endPoint y: 156, distance: 193.1
click at [187, 156] on html "Добрый день! Починить сканер на принтере hp LaserJet Pro MFR M 426 fdn № 000029…" at bounding box center [343, 235] width 313 height 184
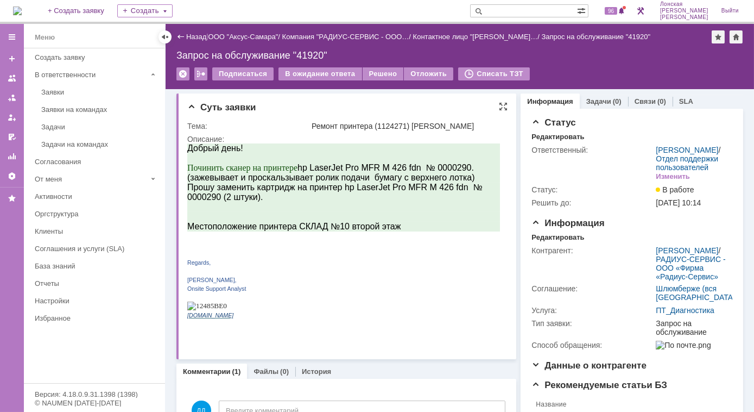
click at [485, 300] on p at bounding box center [343, 296] width 313 height 9
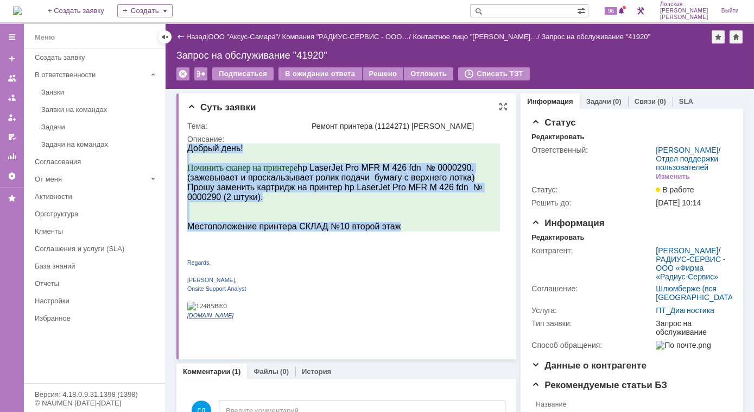
drag, startPoint x: 403, startPoint y: 228, endPoint x: 199, endPoint y: 111, distance: 234.9
click at [199, 143] on html "Добрый день! Починить сканер на принтере hp LaserJet Pro MFR M 426 fdn № 000029…" at bounding box center [343, 235] width 313 height 184
copy div "Добрый день! Починить сканер на принтере hp LaserJet Pro MFR M 426 fdn № 000029…"
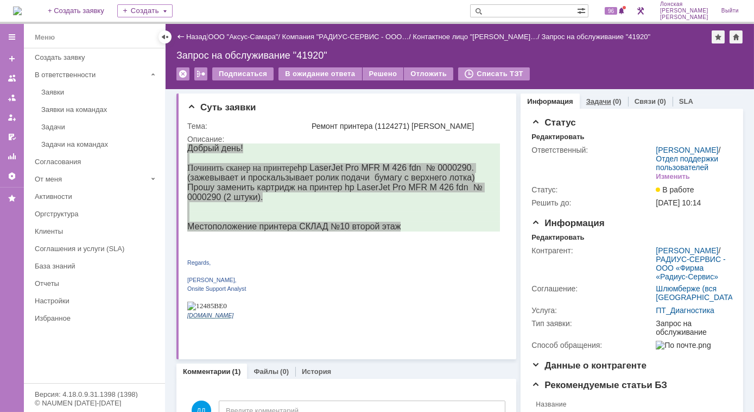
click at [586, 105] on div "Задачи (0)" at bounding box center [604, 101] width 48 height 16
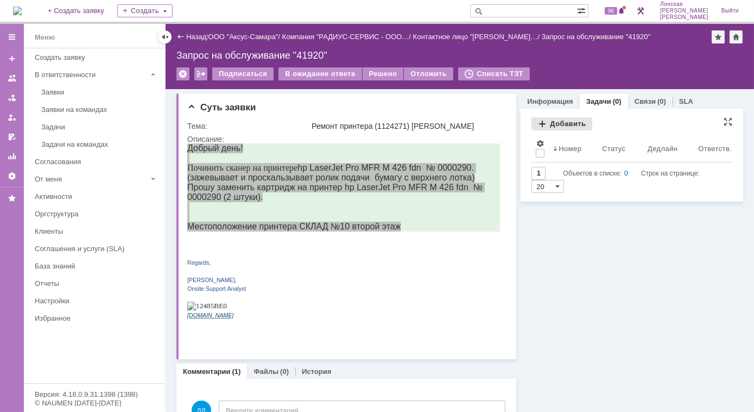
click at [537, 122] on div "Добавить" at bounding box center [561, 123] width 61 height 13
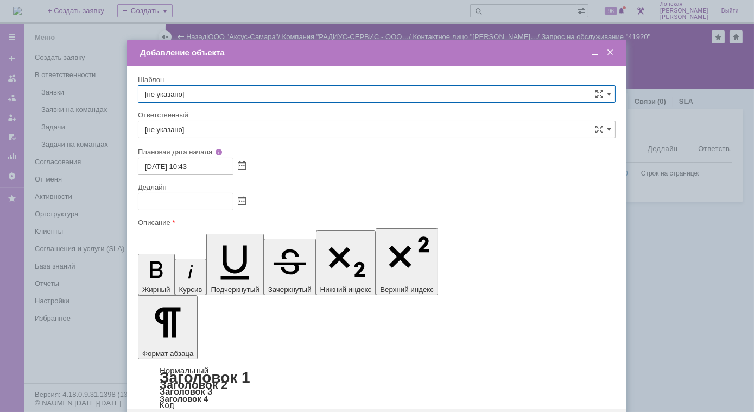
click at [613, 54] on span at bounding box center [610, 53] width 11 height 10
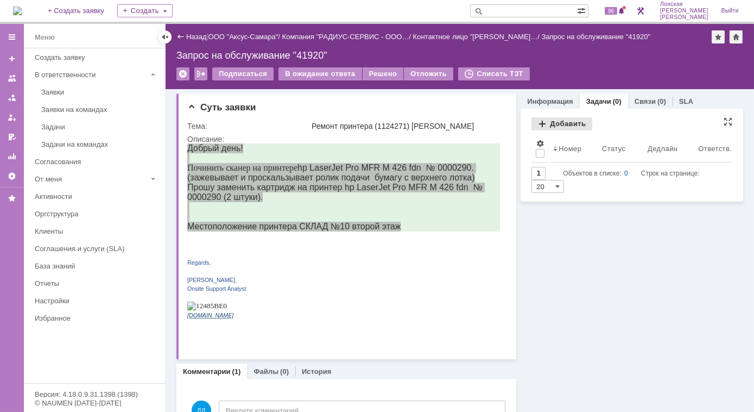
click at [537, 124] on div "Добавить" at bounding box center [561, 123] width 61 height 13
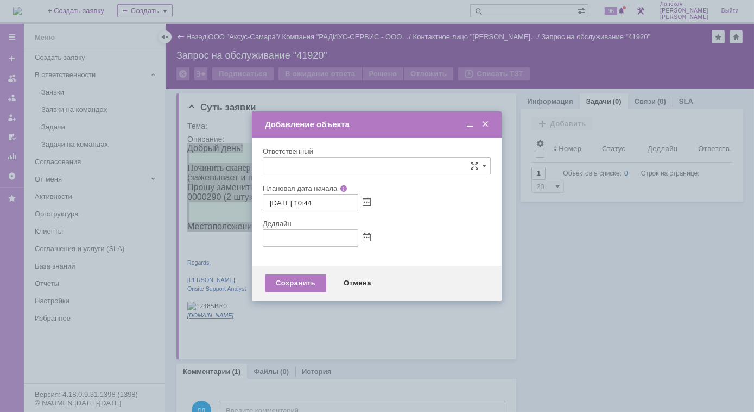
type input "[не указано]"
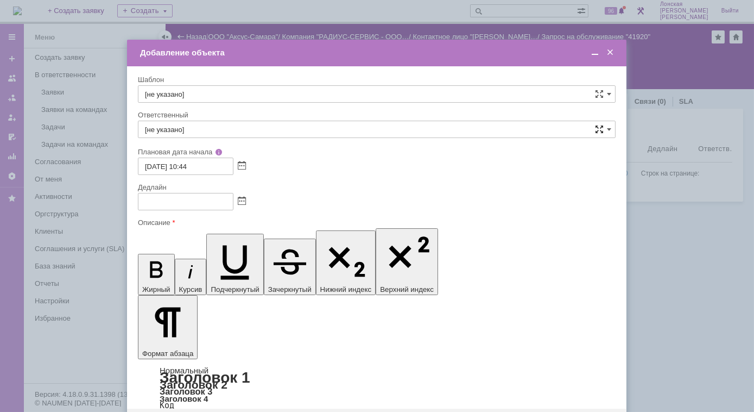
click at [599, 131] on span at bounding box center [599, 129] width 9 height 9
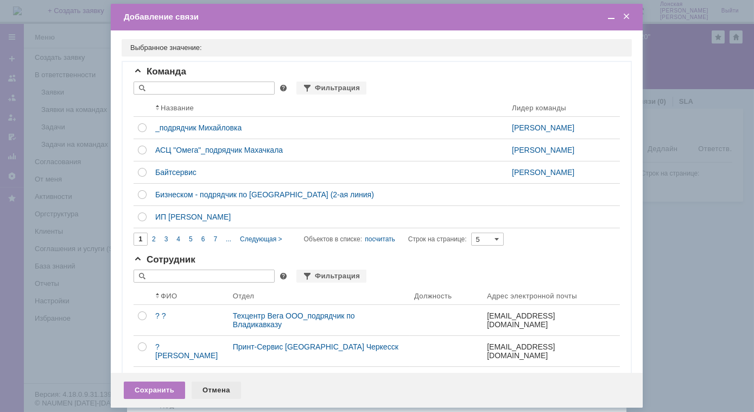
click at [217, 389] on div "Отмена" at bounding box center [216, 389] width 49 height 17
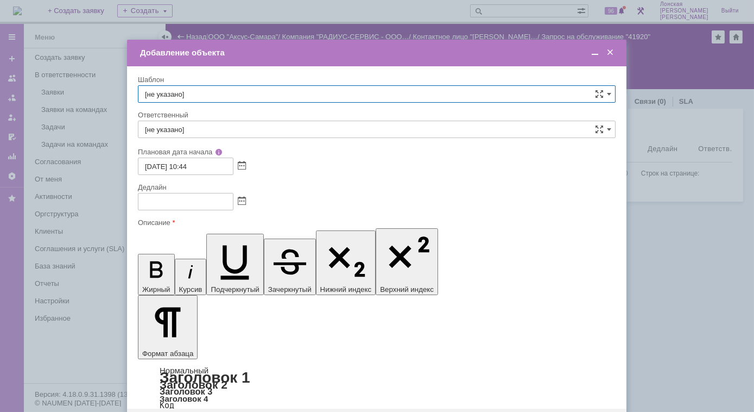
click at [394, 94] on input "[не указано]" at bounding box center [377, 93] width 478 height 17
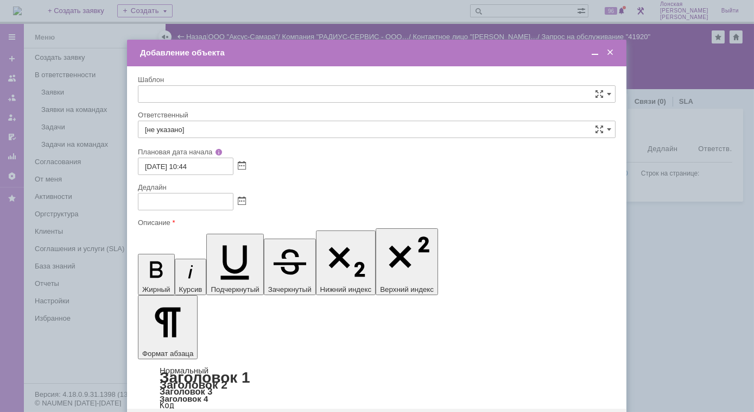
click at [221, 205] on span "4. Диагностика оборудования" at bounding box center [377, 203] width 464 height 9
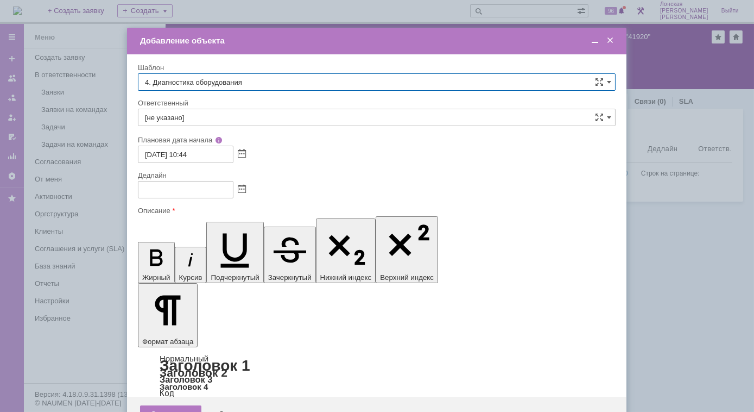
type input "4. Диагностика оборудования"
click at [612, 48] on td "Добавление объекта" at bounding box center [376, 41] width 499 height 27
click at [234, 405] on div "Отмена" at bounding box center [232, 413] width 49 height 17
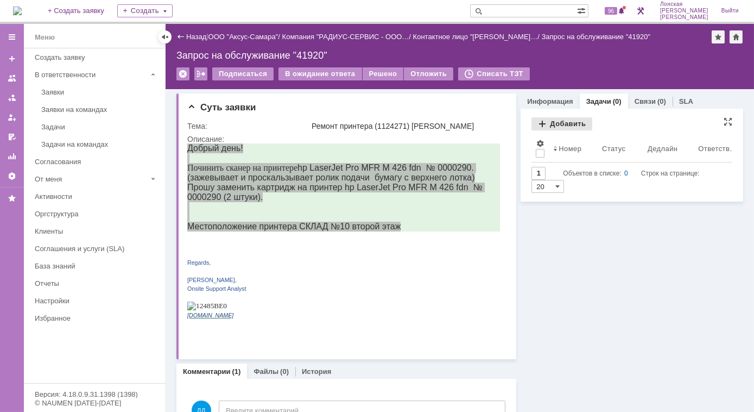
click at [555, 123] on div "Добавить" at bounding box center [561, 123] width 61 height 13
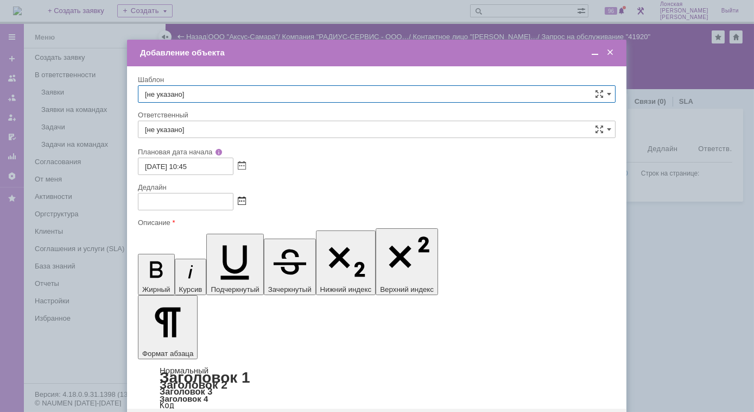
click at [242, 202] on span at bounding box center [242, 201] width 8 height 9
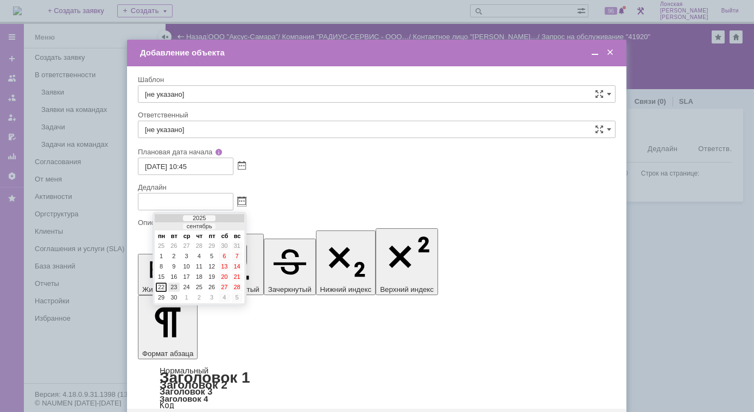
click at [172, 284] on div "23" at bounding box center [173, 286] width 11 height 9
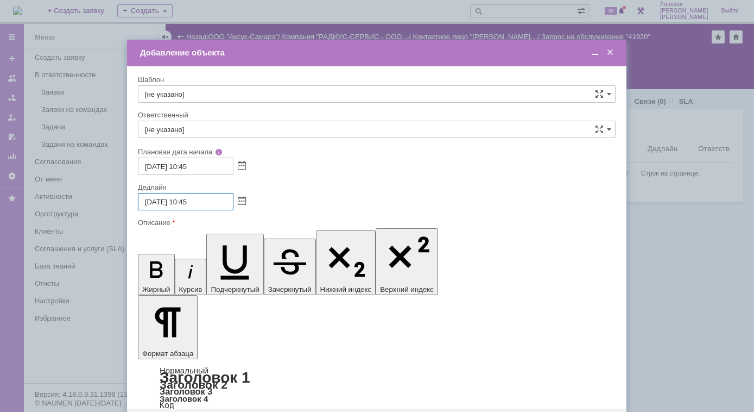
click at [206, 206] on input "23.09.2025 10:45" at bounding box center [186, 201] width 96 height 17
type input "[DATE] 16:00"
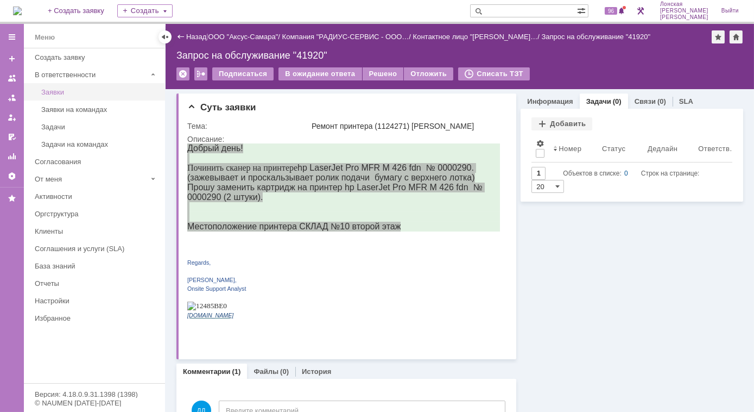
click at [67, 90] on div "Заявки" at bounding box center [99, 92] width 117 height 8
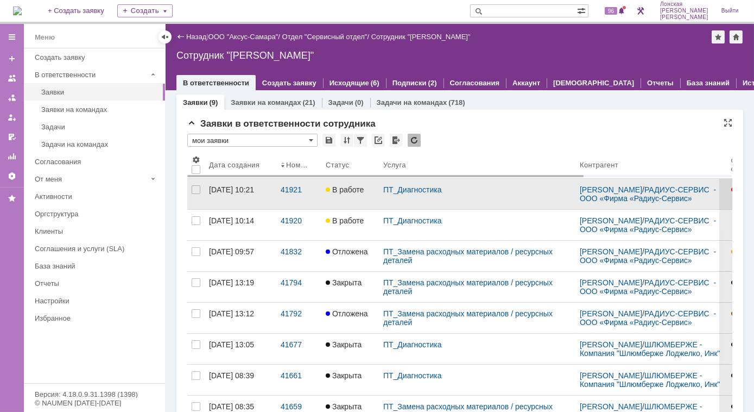
click at [240, 187] on div "22.09.2025 10:21" at bounding box center [231, 189] width 45 height 9
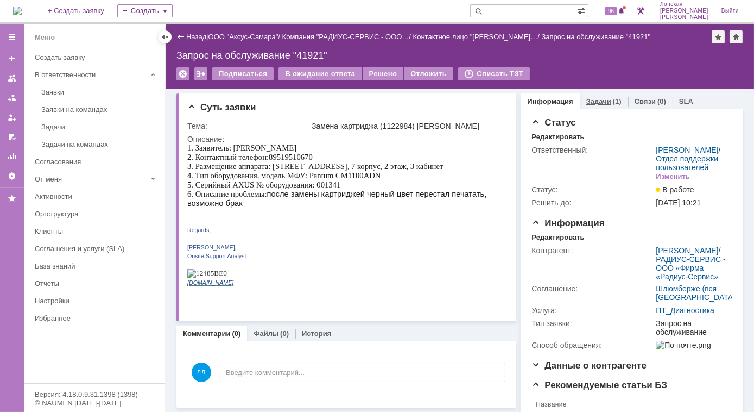
click at [599, 102] on link "Задачи" at bounding box center [598, 101] width 25 height 8
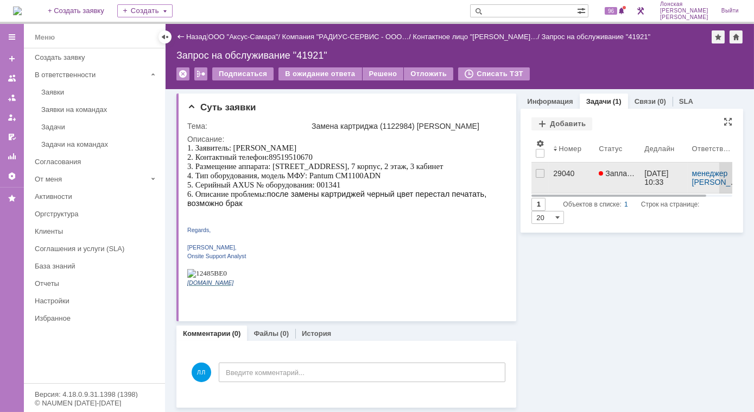
click at [562, 172] on div "29040" at bounding box center [571, 173] width 37 height 9
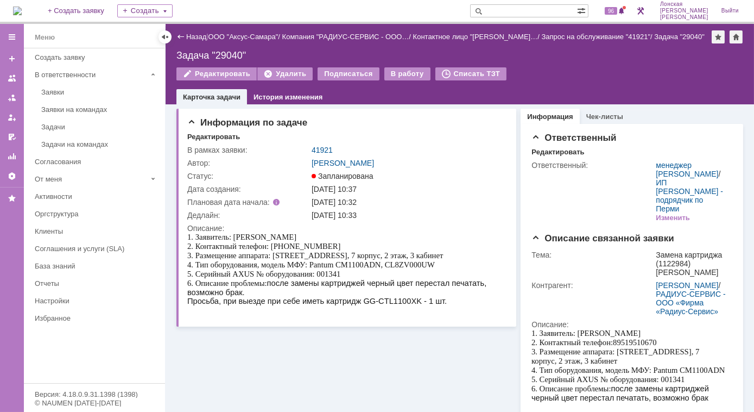
click at [446, 218] on div "23.09.2025 10:33" at bounding box center [407, 215] width 191 height 9
click at [288, 98] on link "История изменения" at bounding box center [288, 97] width 69 height 8
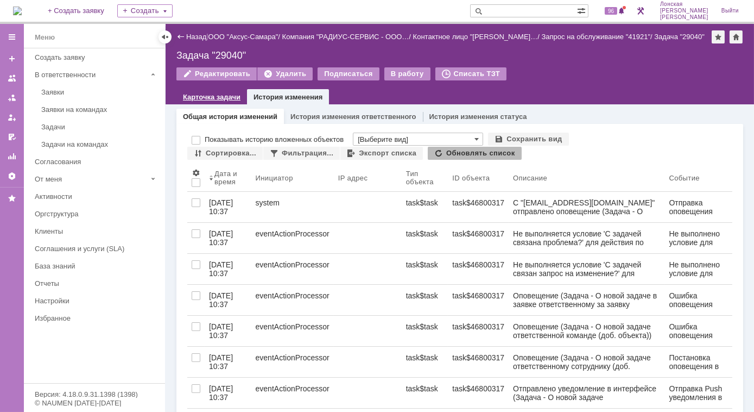
click at [197, 97] on link "Карточка задачи" at bounding box center [212, 97] width 58 height 8
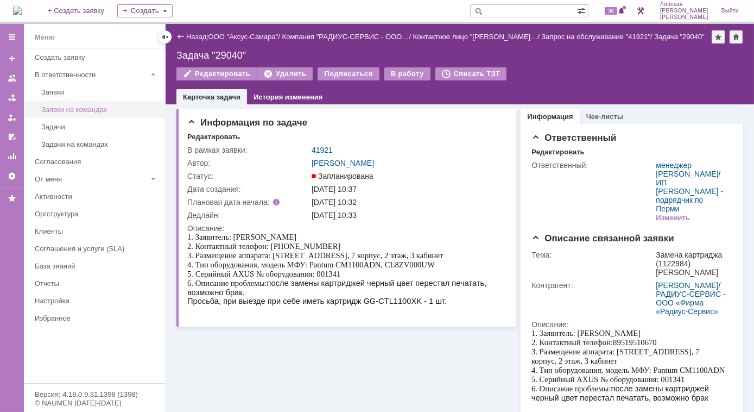
click at [71, 109] on div "Заявки на командах" at bounding box center [99, 109] width 117 height 8
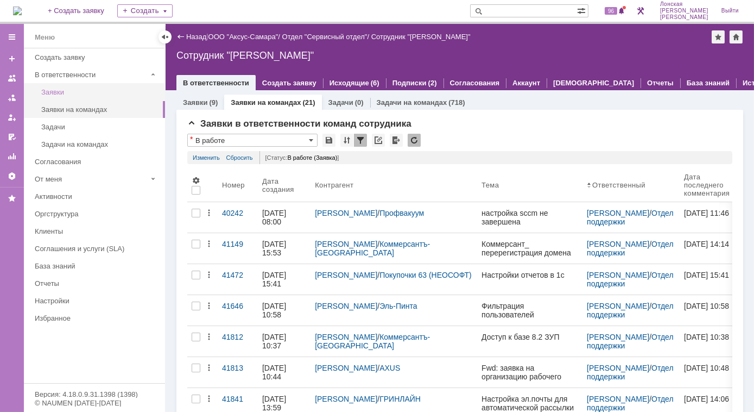
click at [88, 93] on div "Заявки" at bounding box center [99, 92] width 117 height 8
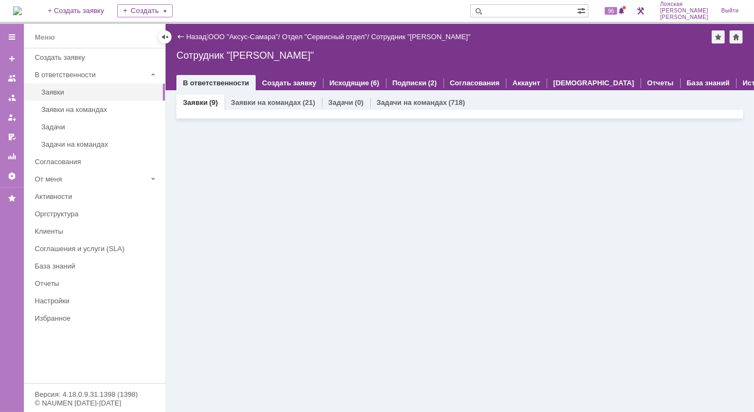
click at [202, 103] on link "Заявки" at bounding box center [195, 102] width 24 height 8
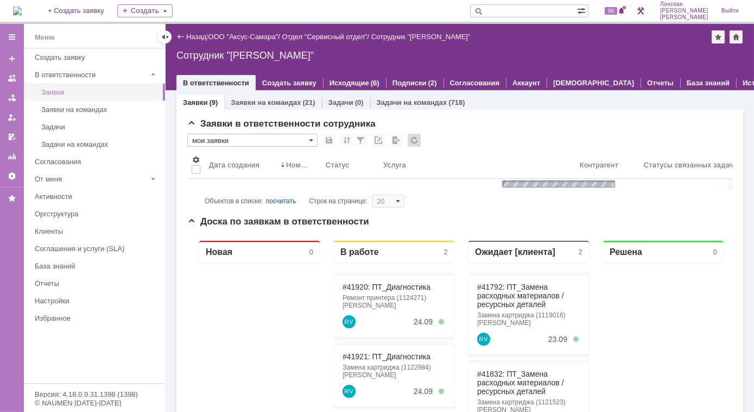
click at [75, 94] on div "Заявки" at bounding box center [99, 92] width 117 height 8
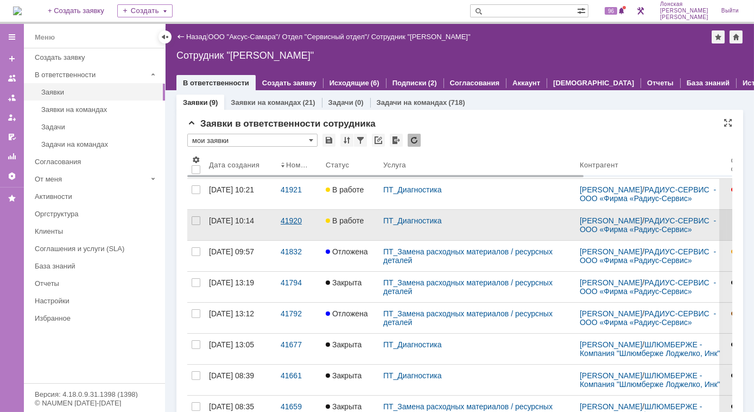
click at [291, 219] on div "41920" at bounding box center [299, 220] width 36 height 9
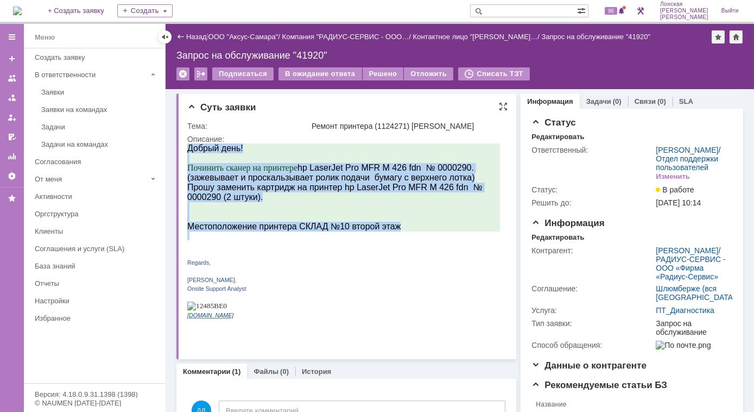
drag, startPoint x: 410, startPoint y: 236, endPoint x: 183, endPoint y: 160, distance: 239.8
click at [187, 160] on html "Добрый день! Починить сканер на принтере hp LaserJet Pro MFR M 426 fdn № 000029…" at bounding box center [343, 235] width 313 height 184
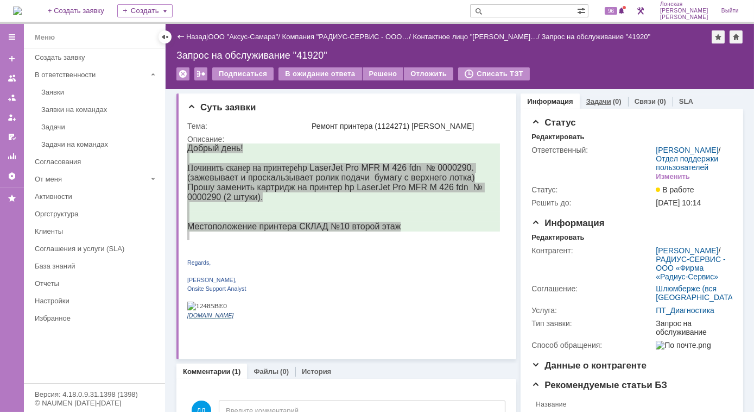
click at [593, 98] on link "Задачи" at bounding box center [598, 101] width 25 height 8
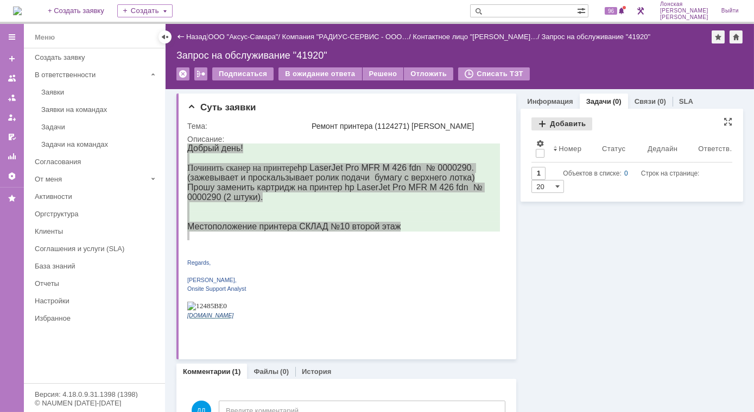
click at [540, 124] on div "Добавить" at bounding box center [561, 123] width 61 height 13
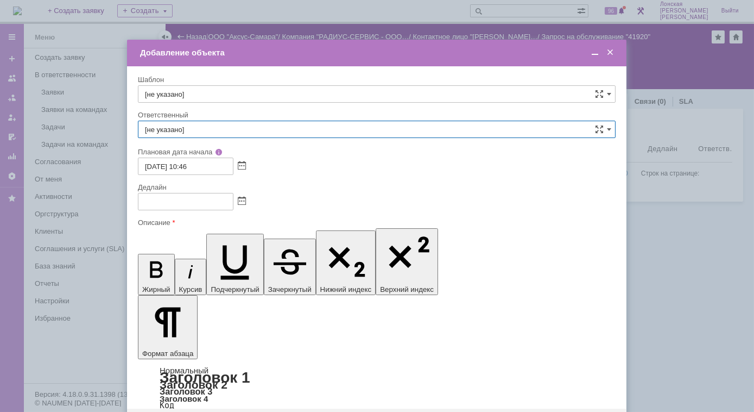
click at [387, 129] on input "[не указано]" at bounding box center [377, 129] width 478 height 17
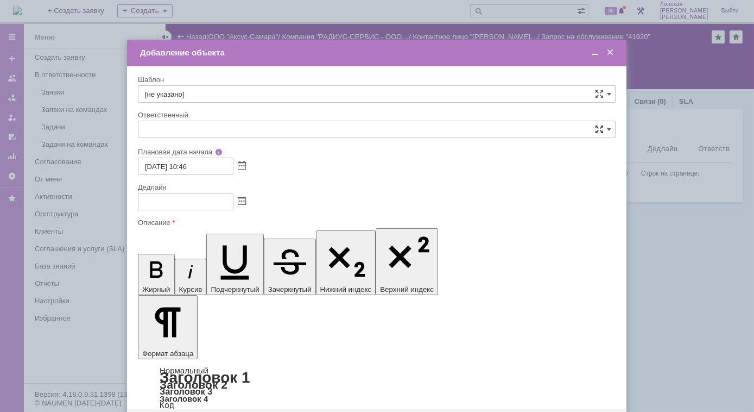
click at [600, 132] on span at bounding box center [599, 129] width 9 height 9
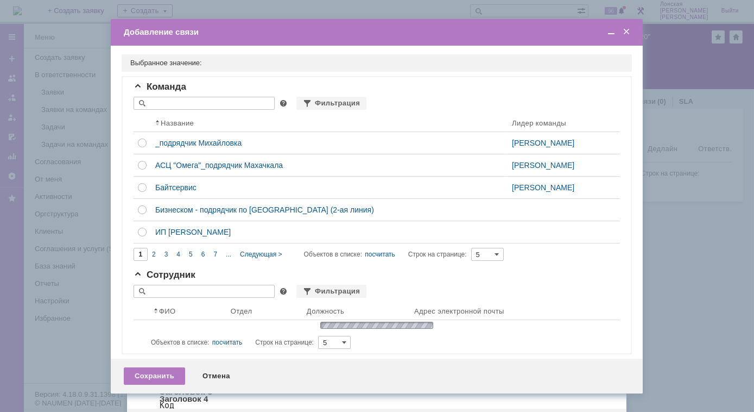
type input "[не указано]"
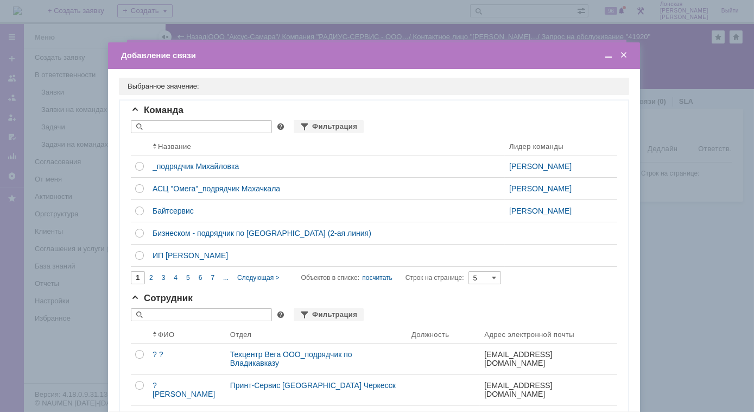
drag, startPoint x: 232, startPoint y: 18, endPoint x: 229, endPoint y: 58, distance: 39.8
click at [229, 58] on div "Добавление связи" at bounding box center [375, 55] width 508 height 10
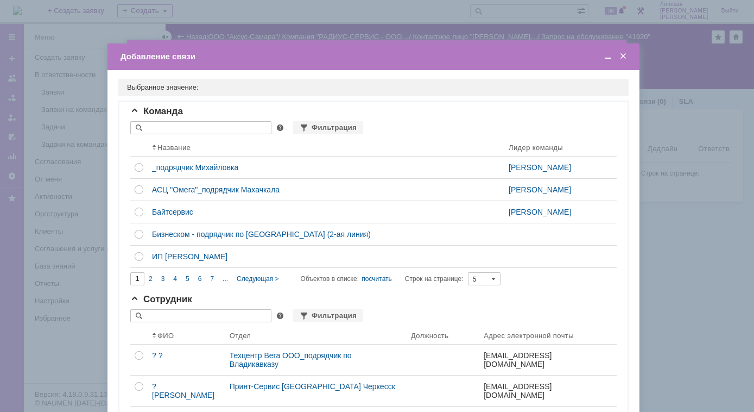
click at [624, 59] on span at bounding box center [623, 57] width 11 height 10
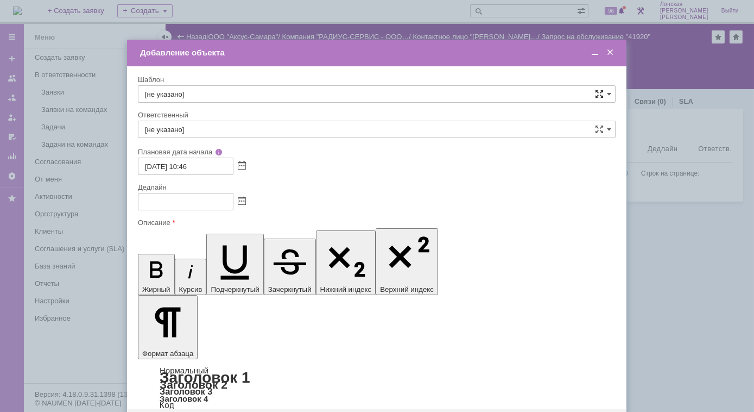
click at [600, 94] on span at bounding box center [599, 94] width 9 height 9
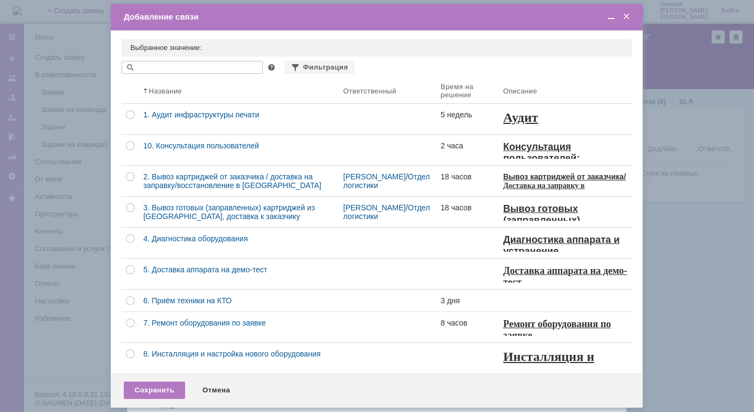
click at [172, 71] on input "text" at bounding box center [192, 67] width 141 height 13
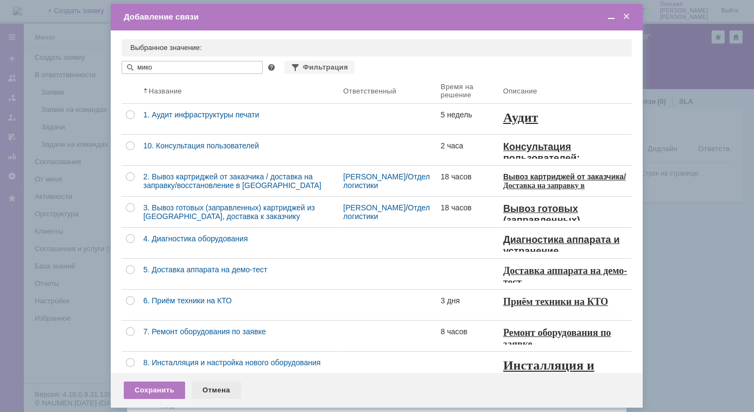
type input "мико"
click at [209, 386] on div "Отмена" at bounding box center [216, 389] width 49 height 17
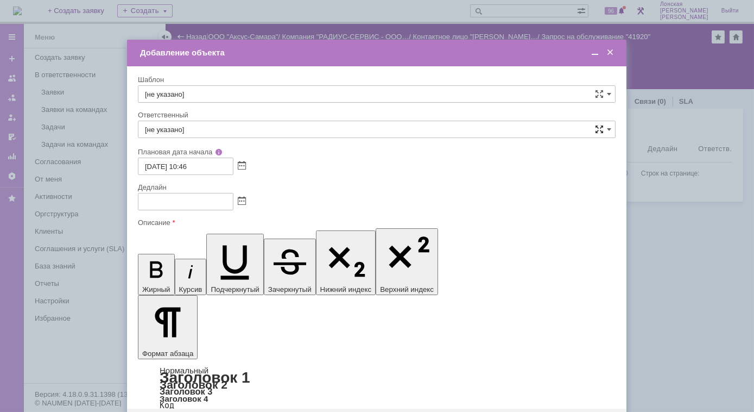
click at [598, 131] on span at bounding box center [599, 129] width 9 height 9
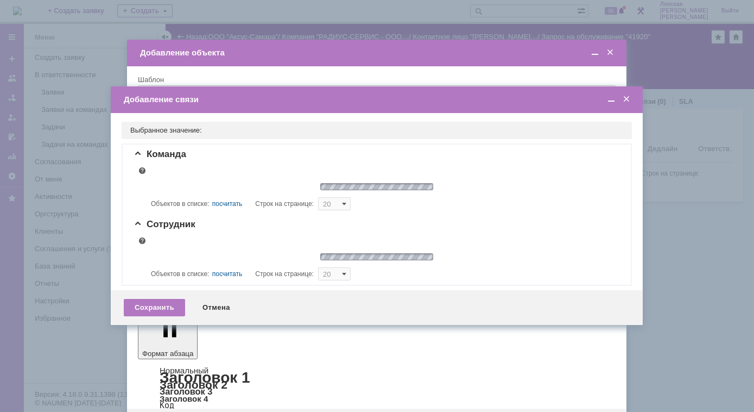
type input "5"
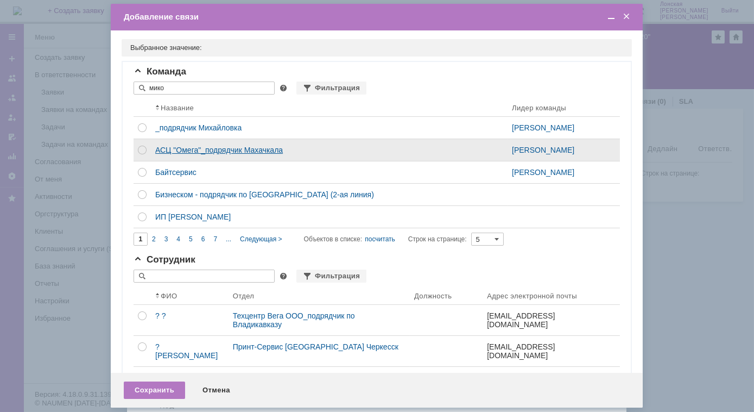
type input "мико"
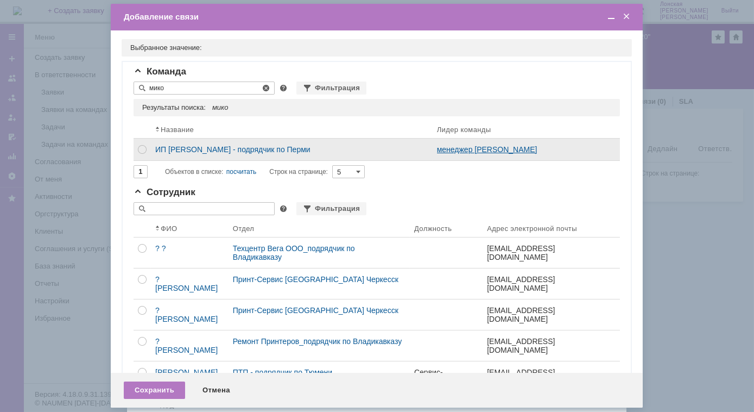
click at [470, 148] on link "менеджер [PERSON_NAME]" at bounding box center [487, 149] width 100 height 9
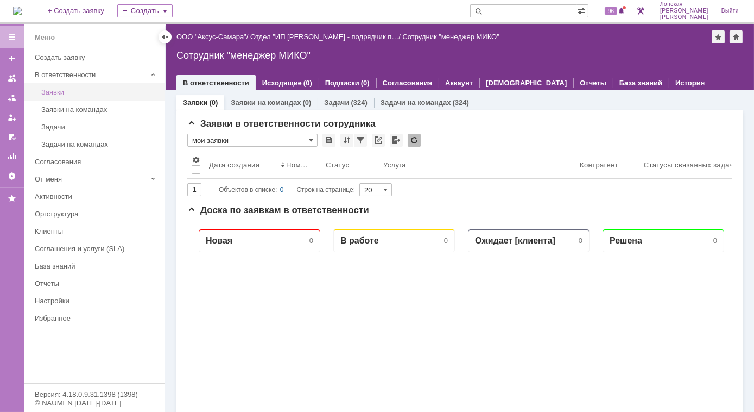
click at [61, 91] on div "Заявки" at bounding box center [99, 92] width 117 height 8
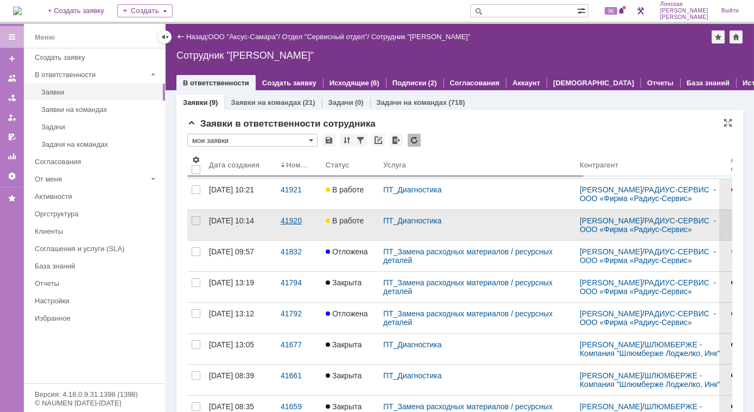
click at [293, 217] on div "41920" at bounding box center [299, 220] width 36 height 9
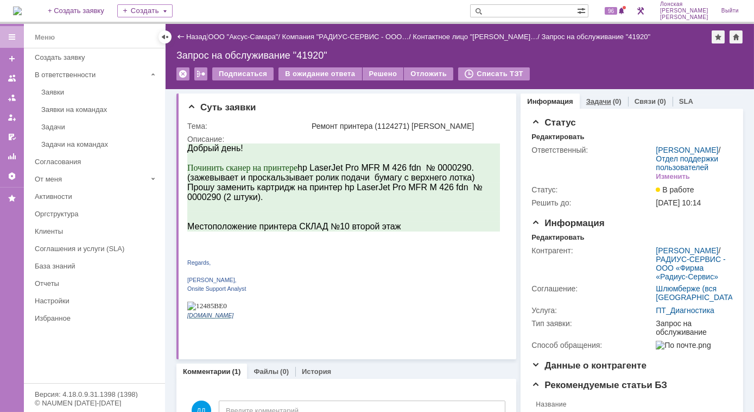
click at [597, 103] on link "Задачи" at bounding box center [598, 101] width 25 height 8
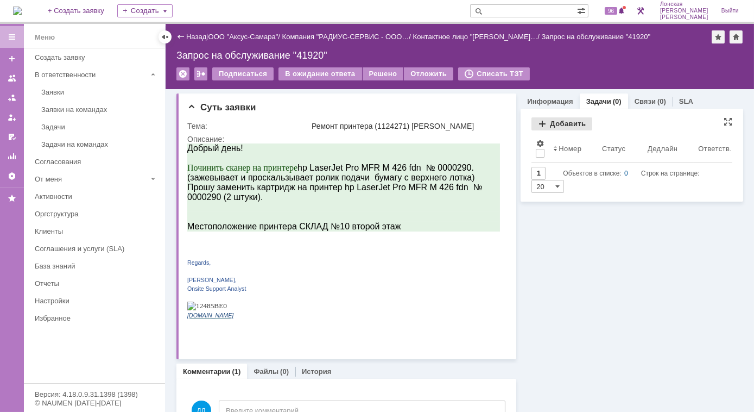
click at [537, 124] on div "Добавить" at bounding box center [561, 123] width 61 height 13
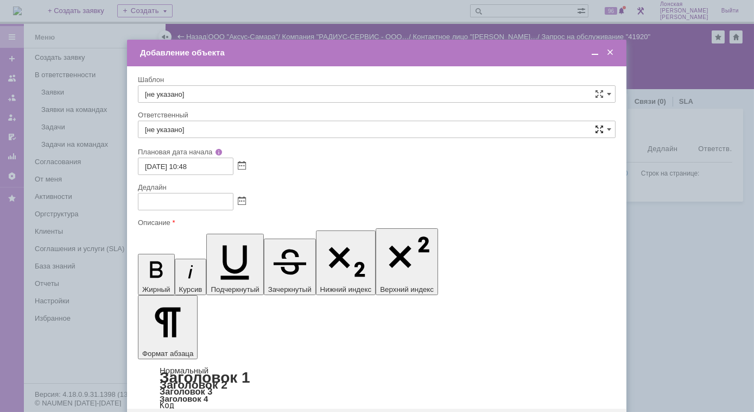
click at [598, 128] on span at bounding box center [599, 129] width 9 height 9
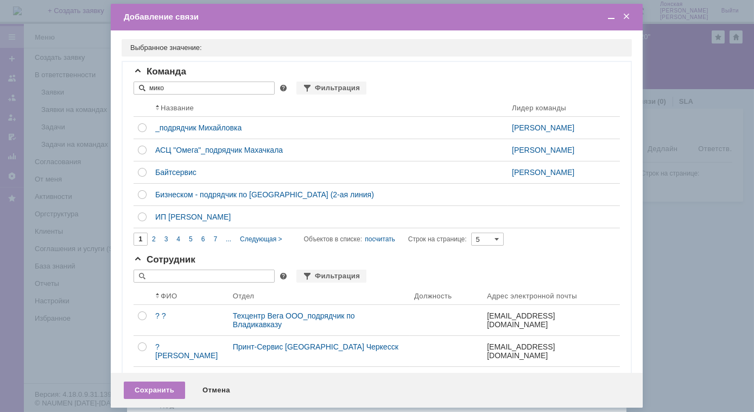
type input "мико"
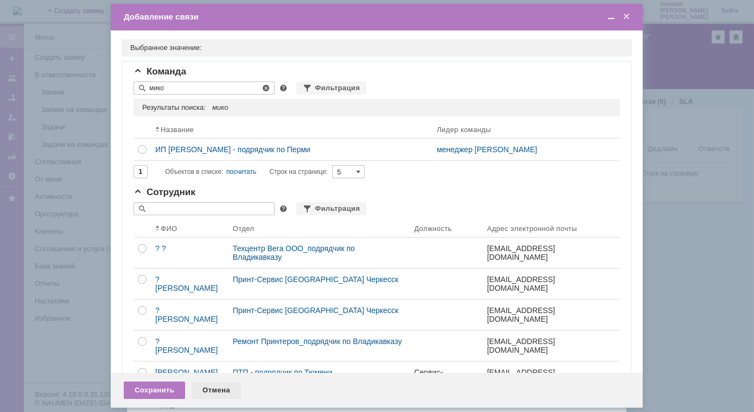
click at [211, 389] on div "Отмена" at bounding box center [216, 389] width 49 height 17
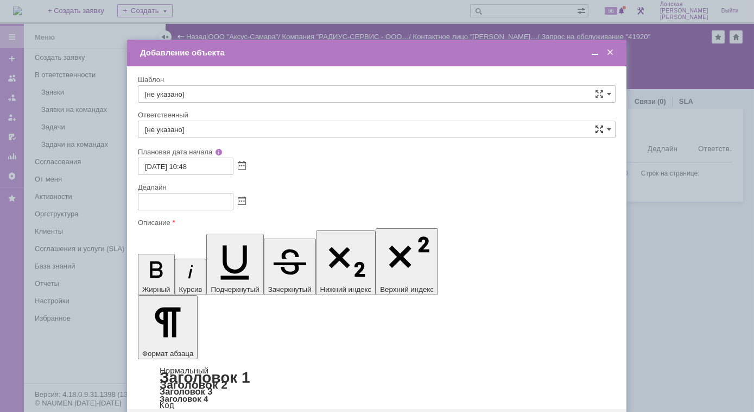
click at [598, 128] on span at bounding box center [599, 129] width 9 height 9
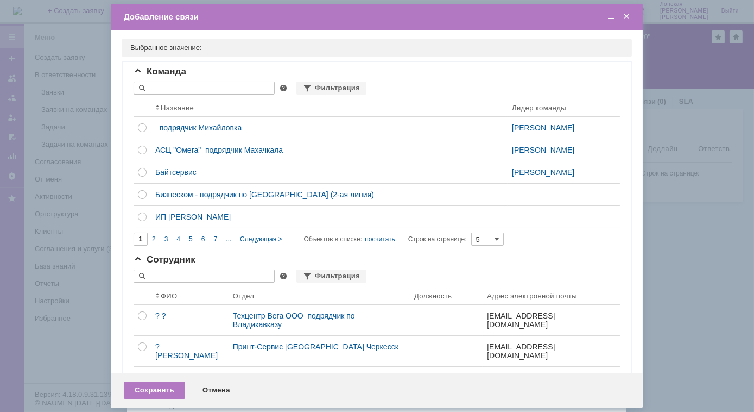
click at [207, 93] on input "text" at bounding box center [204, 87] width 141 height 13
type input "мико"
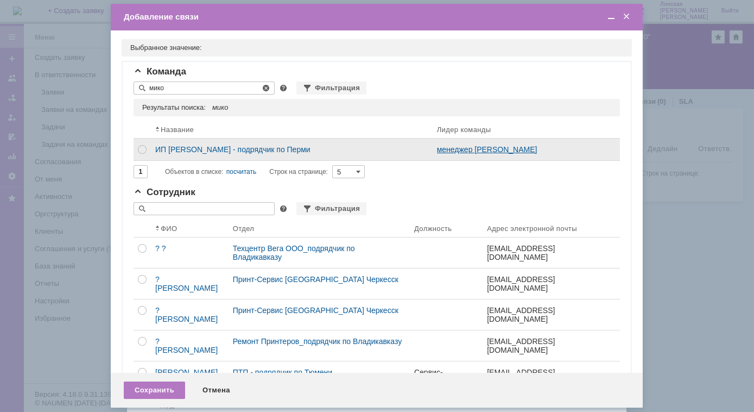
click at [458, 153] on link "менеджер [PERSON_NAME]" at bounding box center [487, 149] width 100 height 9
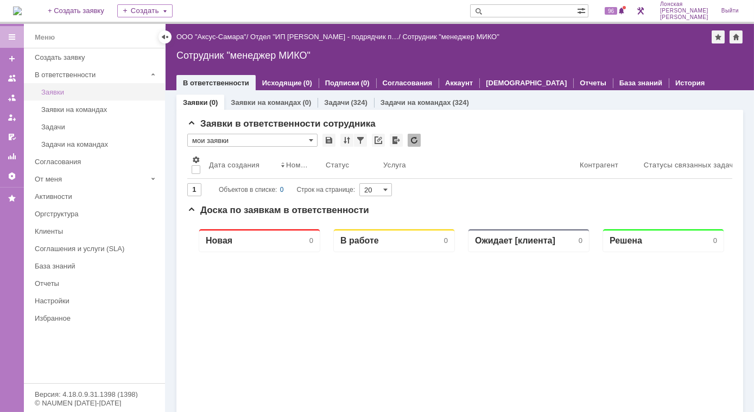
click at [85, 94] on link "Заявки" at bounding box center [100, 92] width 126 height 17
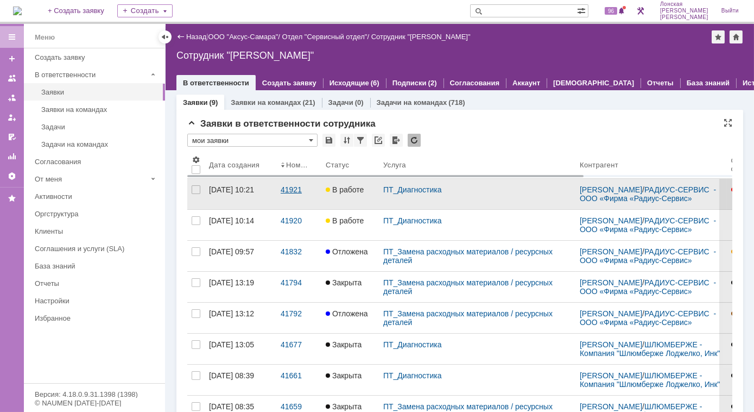
click at [298, 186] on div "41921" at bounding box center [299, 189] width 36 height 9
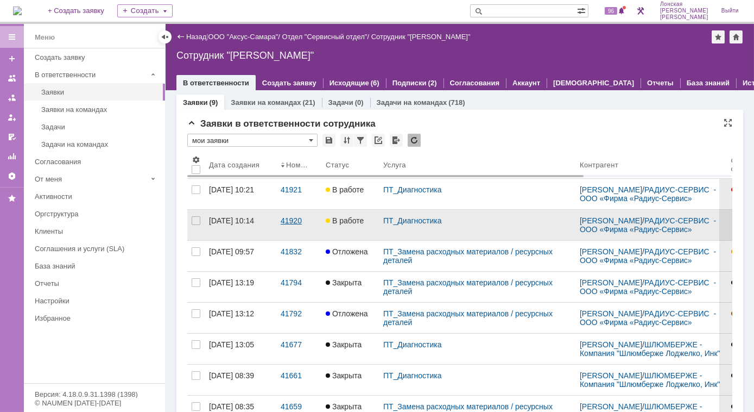
click at [292, 220] on div "41920" at bounding box center [299, 220] width 36 height 9
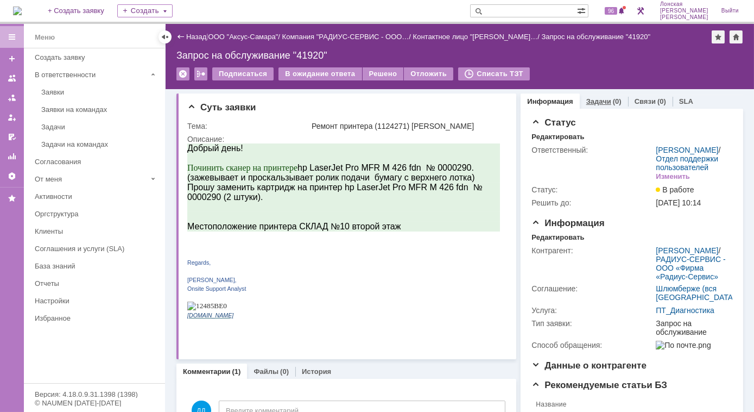
click at [586, 104] on link "Задачи" at bounding box center [598, 101] width 25 height 8
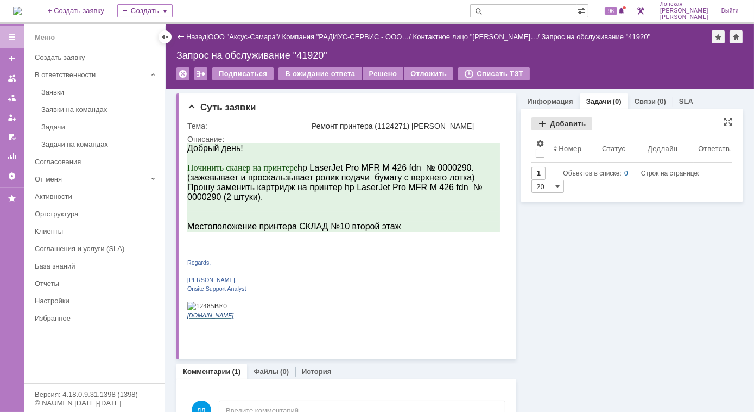
click at [539, 122] on div "Добавить" at bounding box center [561, 123] width 61 height 13
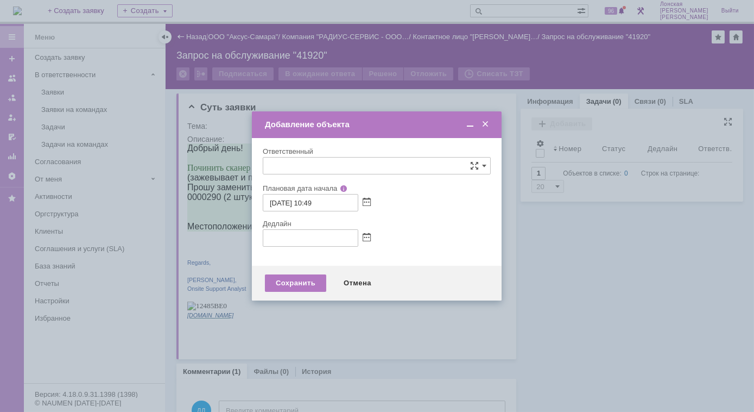
type input "[не указано]"
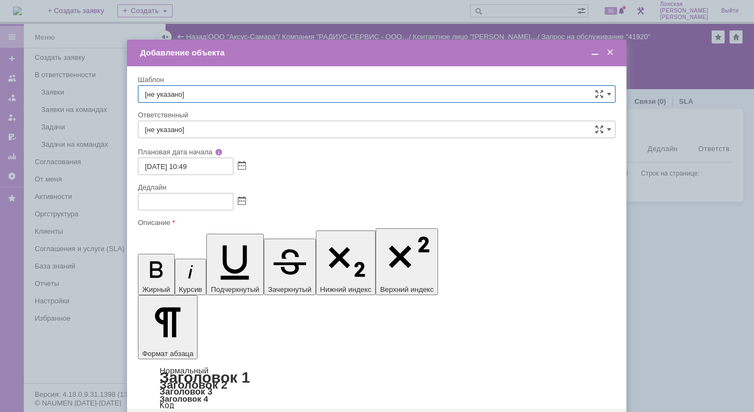
click at [194, 200] on input "text" at bounding box center [186, 201] width 96 height 17
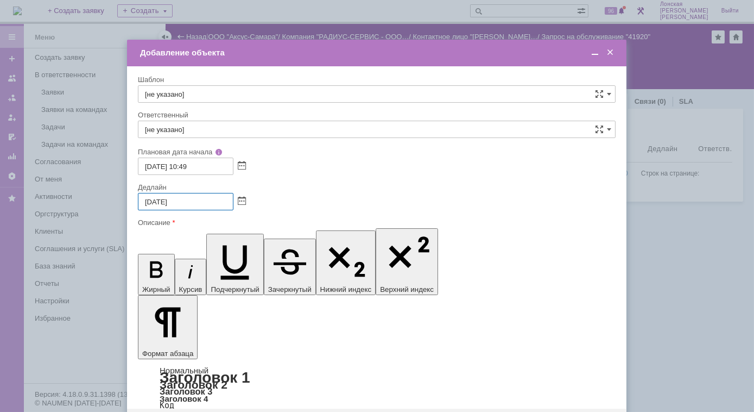
type input "23.09.2025 16:00"
click at [207, 129] on input "[не указано]" at bounding box center [377, 129] width 478 height 17
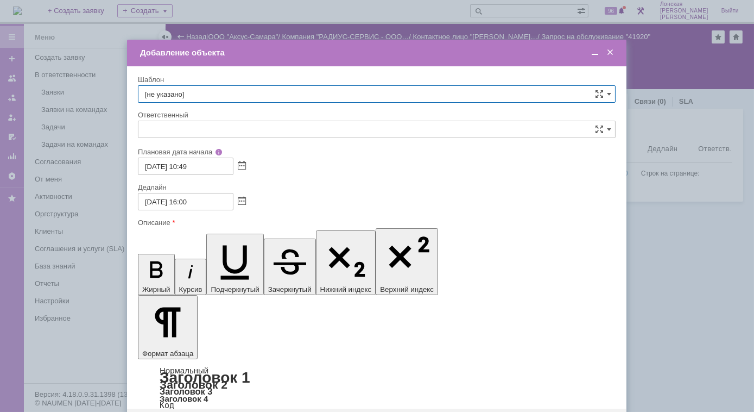
click at [199, 93] on input "[не указано]" at bounding box center [377, 93] width 478 height 17
type input "[не указано]"
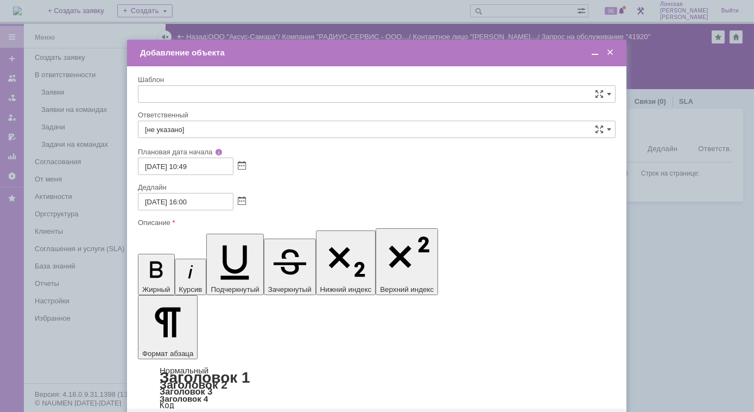
click at [244, 204] on span "4. Диагностика оборудования" at bounding box center [377, 203] width 464 height 9
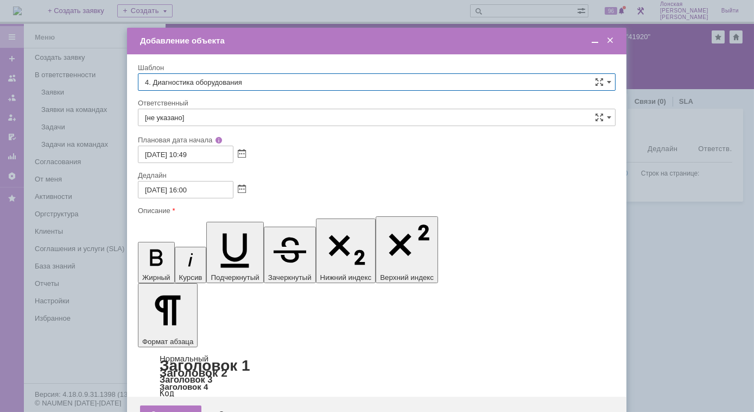
type input "4. Диагностика оборудования"
click at [599, 119] on span at bounding box center [599, 117] width 9 height 9
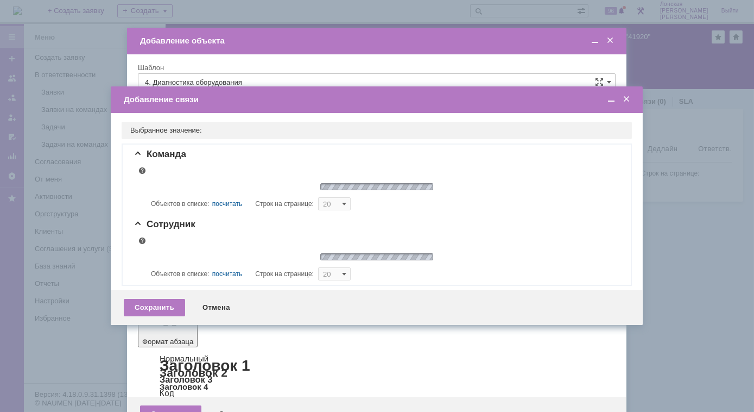
type input "5"
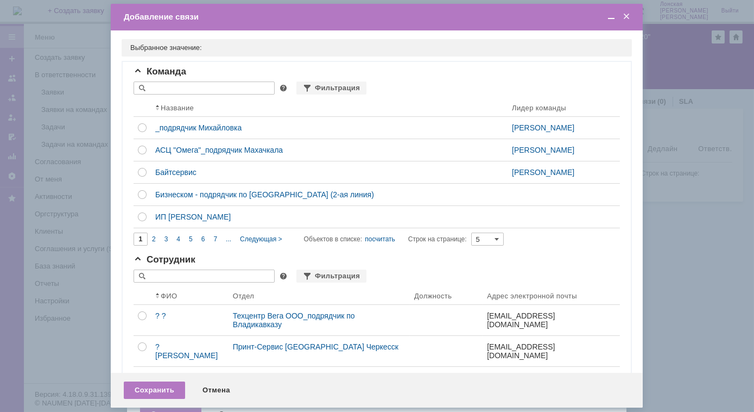
click at [249, 273] on input "text" at bounding box center [204, 275] width 141 height 13
type input "мико"
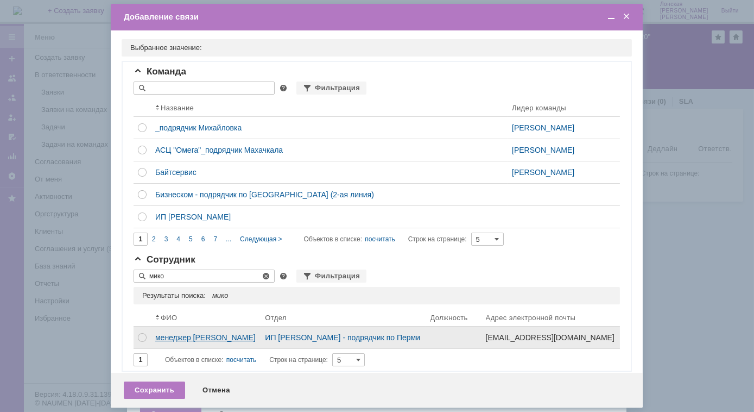
click at [174, 335] on div "менеджер [PERSON_NAME]" at bounding box center [205, 337] width 101 height 9
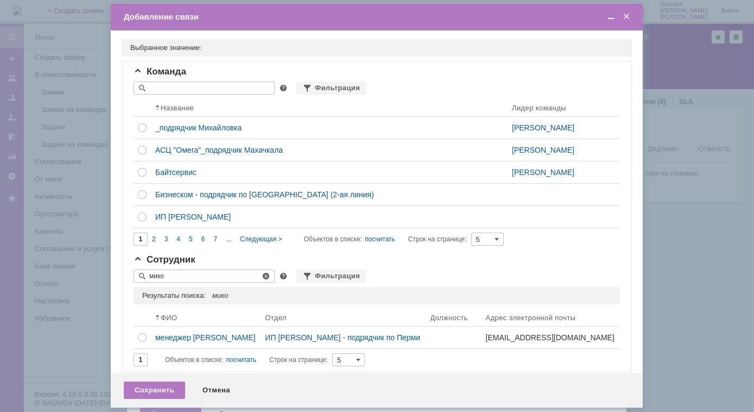
drag, startPoint x: 194, startPoint y: 275, endPoint x: 131, endPoint y: 273, distance: 62.5
click at [131, 273] on div "Команда Фильтрация Результаты поиска: Изменить Сбросить Сортировать по: Названи…" at bounding box center [377, 216] width 508 height 308
click at [211, 395] on div "Отмена" at bounding box center [216, 389] width 49 height 17
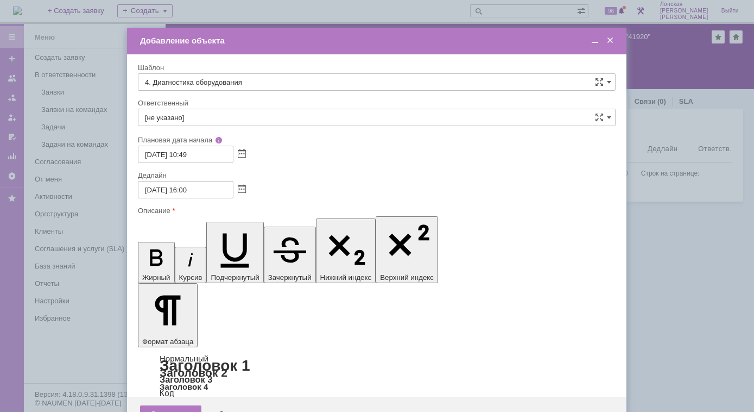
drag, startPoint x: 231, startPoint y: 364, endPoint x: 236, endPoint y: 372, distance: 9.2
click at [231, 405] on div "Отмена" at bounding box center [232, 413] width 49 height 17
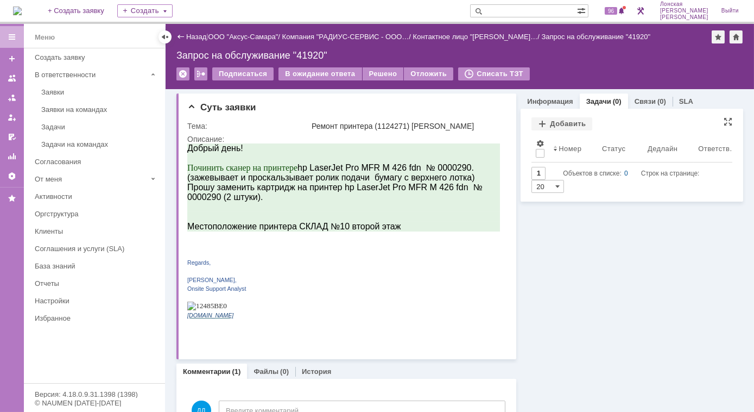
click at [550, 185] on input "20" at bounding box center [547, 186] width 33 height 13
click at [543, 183] on input "20" at bounding box center [547, 186] width 33 height 13
click at [539, 185] on input "20" at bounding box center [547, 186] width 33 height 13
click at [561, 184] on div "1 Объектов в списке: 0 Строк на странице: 20" at bounding box center [631, 180] width 201 height 26
click at [666, 251] on div "Информация Задачи (0) Связи (0) SLA Статус Редактировать Ответственный: Лонская…" at bounding box center [629, 327] width 227 height 477
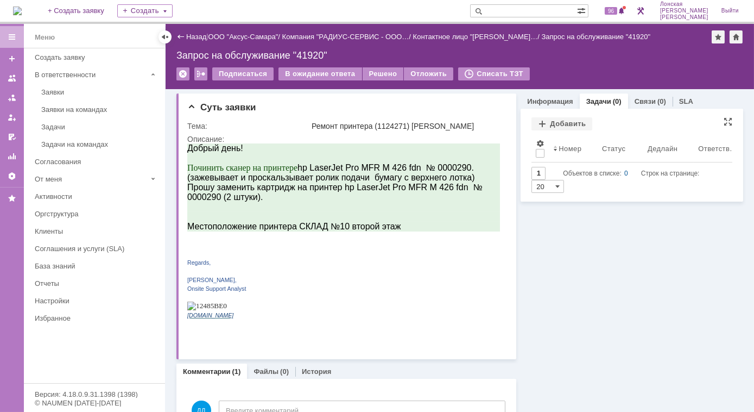
type input "20"
click at [550, 123] on div "Добавить" at bounding box center [561, 123] width 61 height 13
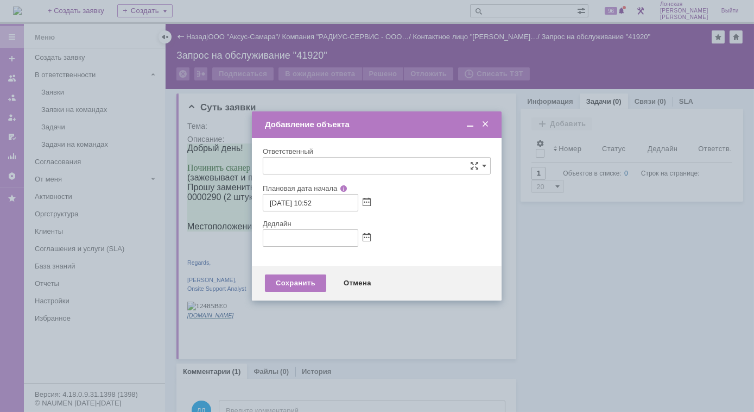
type input "[не указано]"
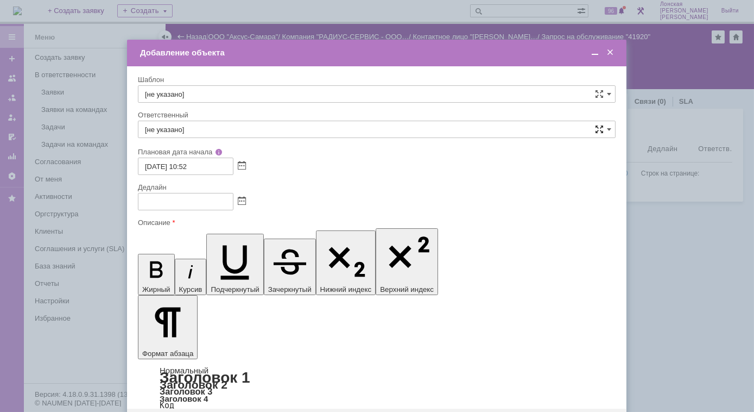
click at [596, 127] on span at bounding box center [599, 129] width 9 height 9
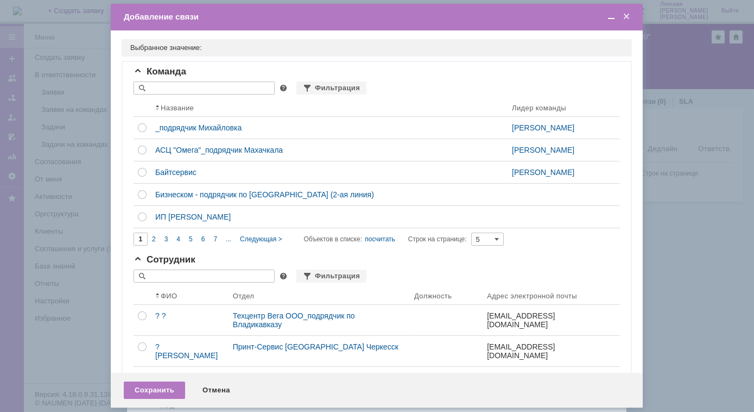
click at [612, 20] on span at bounding box center [611, 17] width 11 height 10
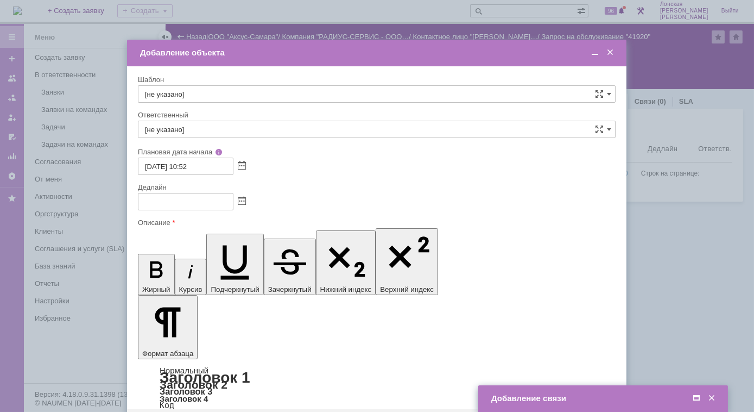
click at [199, 129] on input "[не указано]" at bounding box center [377, 129] width 478 height 17
click at [198, 134] on input "[не указано]" at bounding box center [377, 129] width 478 height 17
drag, startPoint x: 188, startPoint y: 125, endPoint x: 117, endPoint y: 122, distance: 70.7
click at [117, 122] on body "Идет загрузка, пожалуйста, подождите. На домашнюю + Создать заявку Создать 96 Л…" at bounding box center [377, 206] width 754 height 412
click at [171, 129] on input "[не указано]" at bounding box center [377, 129] width 478 height 17
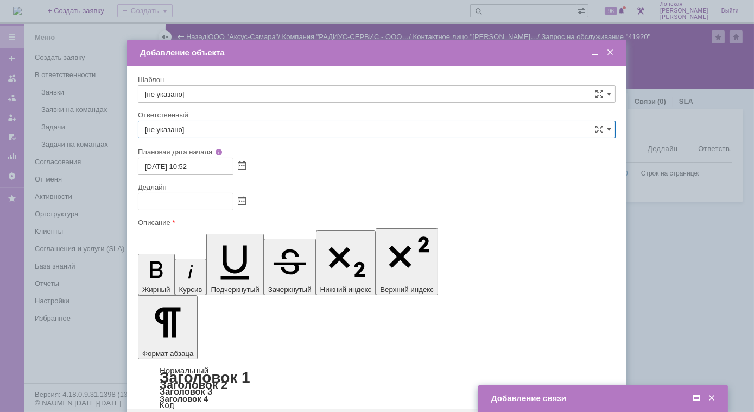
click at [219, 131] on input "[не указано]" at bounding box center [377, 129] width 478 height 17
click at [611, 130] on span at bounding box center [609, 129] width 4 height 9
click at [609, 131] on span at bounding box center [609, 129] width 4 height 9
click at [320, 161] on div "22.09.2025 10:52" at bounding box center [377, 165] width 478 height 17
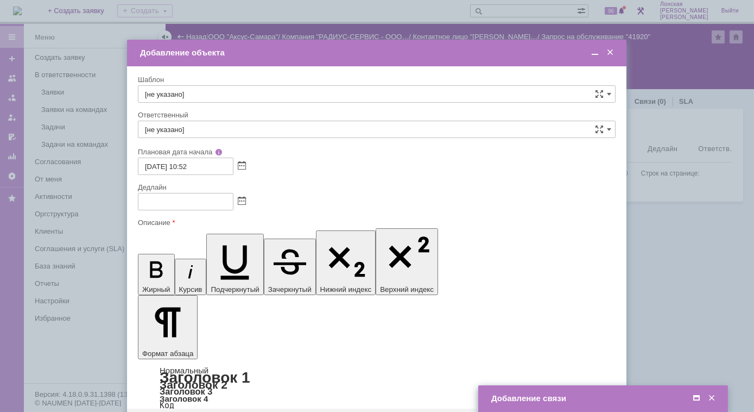
click at [609, 54] on span at bounding box center [610, 53] width 11 height 10
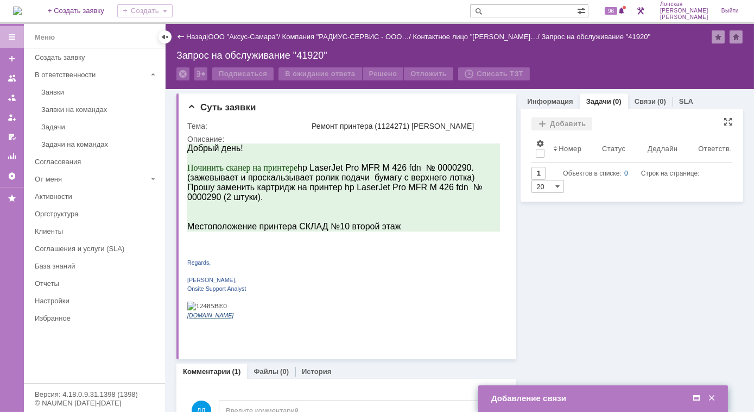
click at [559, 128] on div "Добавить" at bounding box center [561, 123] width 61 height 13
click at [711, 397] on span at bounding box center [711, 398] width 11 height 10
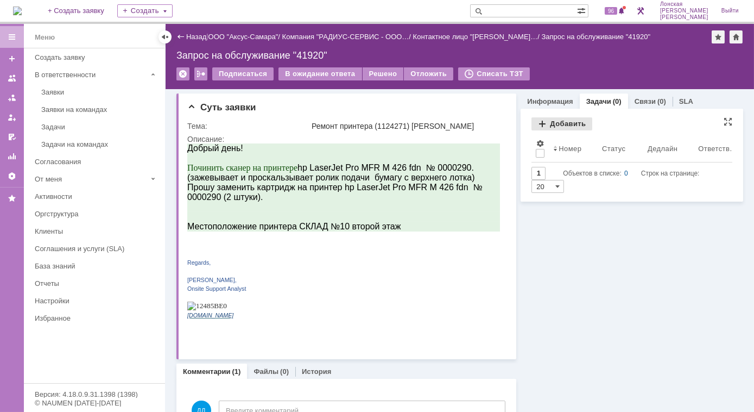
click at [558, 121] on div "Добавить" at bounding box center [561, 123] width 61 height 13
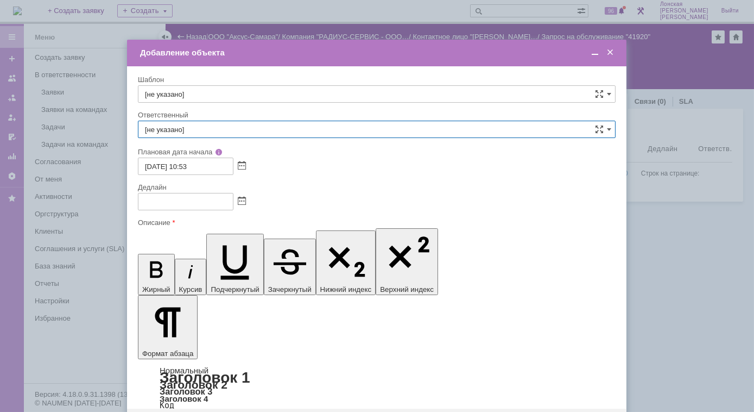
click at [221, 128] on input "[не указано]" at bounding box center [377, 129] width 478 height 17
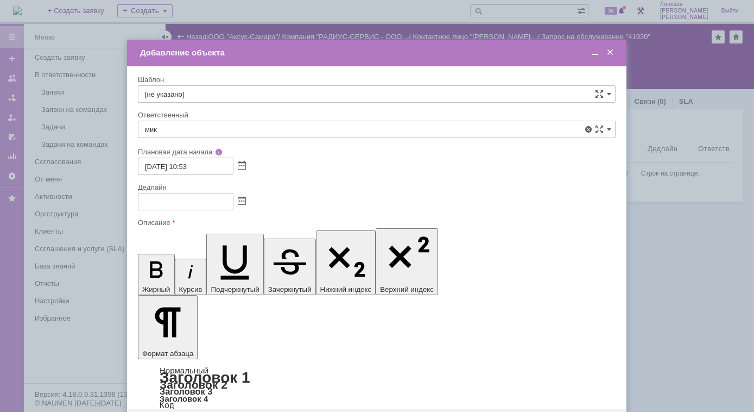
click at [217, 206] on span "менеджер [PERSON_NAME]" at bounding box center [377, 208] width 464 height 9
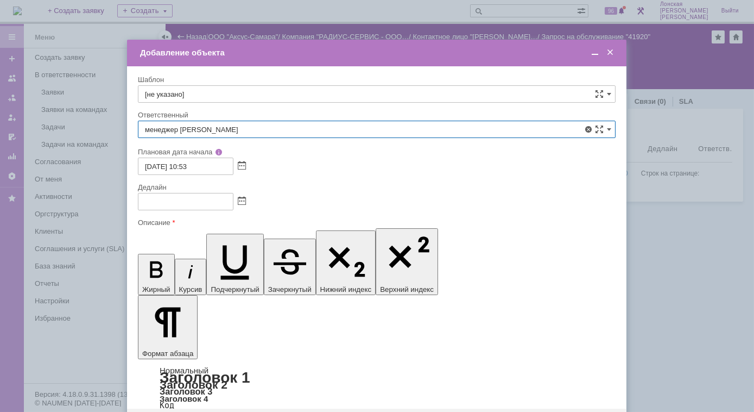
type input "менеджер [PERSON_NAME]"
click at [216, 198] on input "text" at bounding box center [186, 201] width 96 height 17
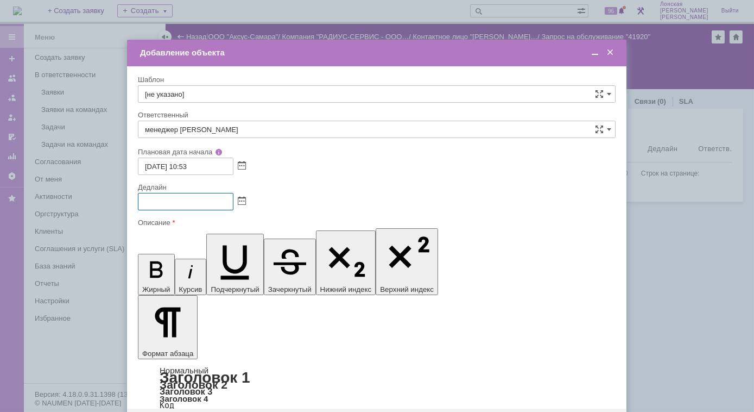
type input "[DATE] 16:00"
click at [592, 53] on span at bounding box center [595, 53] width 11 height 10
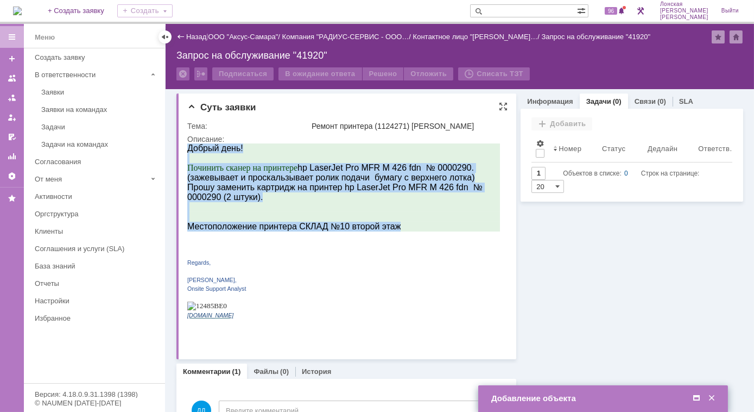
drag, startPoint x: 396, startPoint y: 231, endPoint x: 180, endPoint y: 142, distance: 233.7
click at [187, 143] on html "Добрый день! Починить сканер на принтере hp LaserJet Pro MFR M 426 fdn № 000029…" at bounding box center [343, 235] width 313 height 184
copy div "Добрый день! Починить сканер на принтере hp LaserJet Pro MFR M 426 fdn № 000029…"
click at [698, 397] on span at bounding box center [696, 398] width 11 height 10
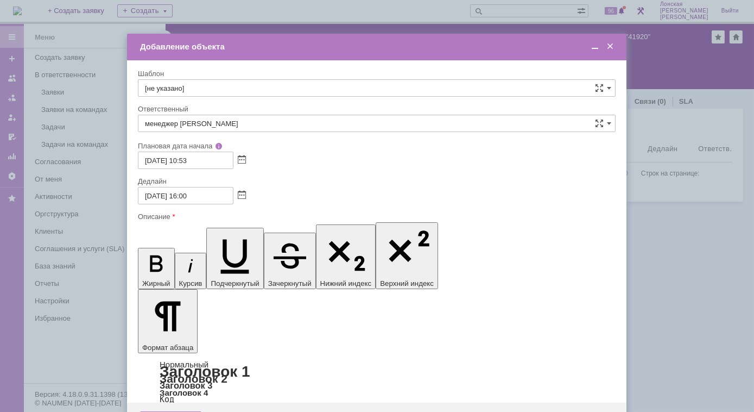
drag, startPoint x: 209, startPoint y: 3131, endPoint x: 99, endPoint y: 3129, distance: 110.2
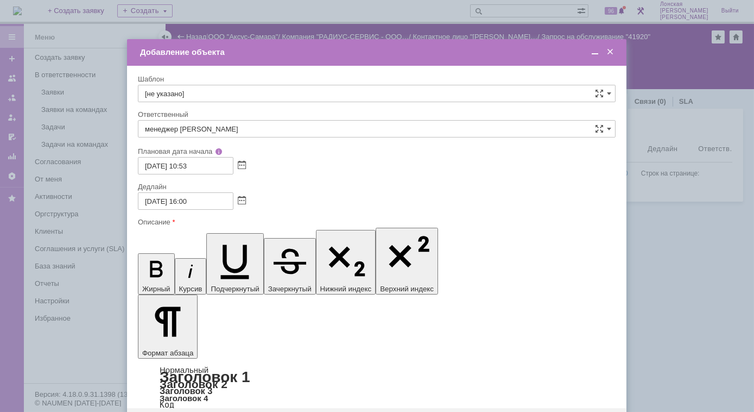
drag, startPoint x: 537, startPoint y: 3168, endPoint x: 147, endPoint y: 3168, distance: 390.3
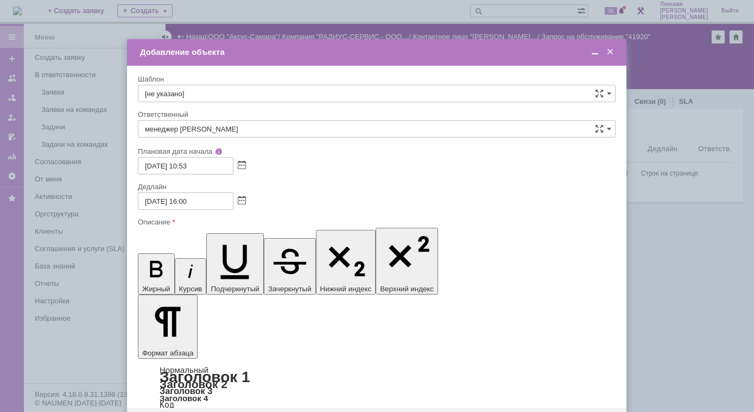
scroll to position [223, 3]
drag, startPoint x: 441, startPoint y: 3146, endPoint x: 278, endPoint y: 3155, distance: 163.1
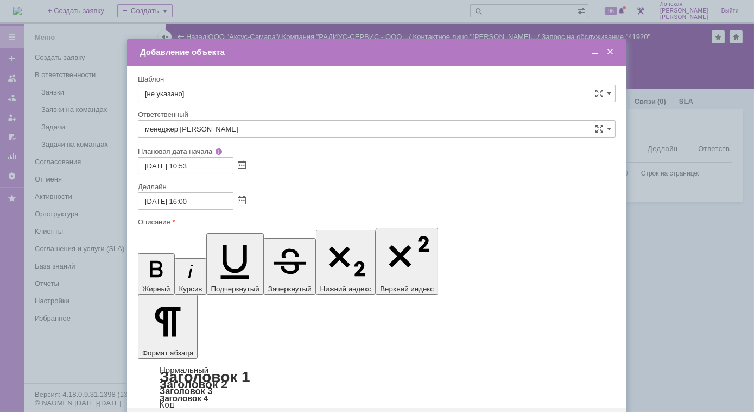
click at [596, 51] on span at bounding box center [595, 52] width 11 height 10
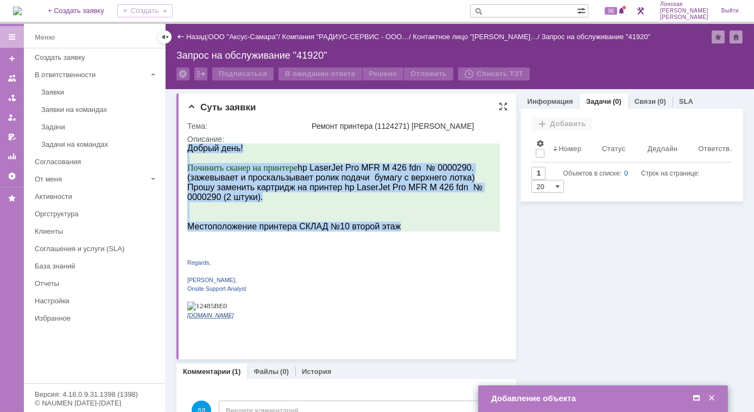
click at [388, 181] on span "hp LaserJet Pro MFR M 426 fdn № 0000290. (зажевывает и проскальзывает ролик под…" at bounding box center [331, 171] width 288 height 19
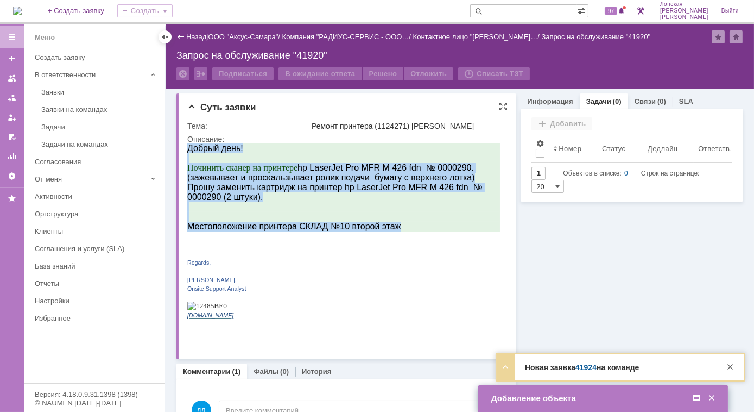
click at [199, 188] on span "Прошу заменить картридж на принтер hp LaserJet Pro MFR M 426 fdn № 0000290 (2 ш…" at bounding box center [334, 191] width 295 height 19
drag, startPoint x: 200, startPoint y: 180, endPoint x: 212, endPoint y: 187, distance: 14.3
click at [200, 180] on span "hp LaserJet Pro MFR M 426 fdn № 0000290. (зажевывает и проскальзывает ролик под…" at bounding box center [331, 171] width 288 height 19
click at [280, 201] on p "Прошу заменить картридж на принтер hp LaserJet Pro MFR M 426 fdn № 0000290 (2 ш…" at bounding box center [343, 192] width 313 height 20
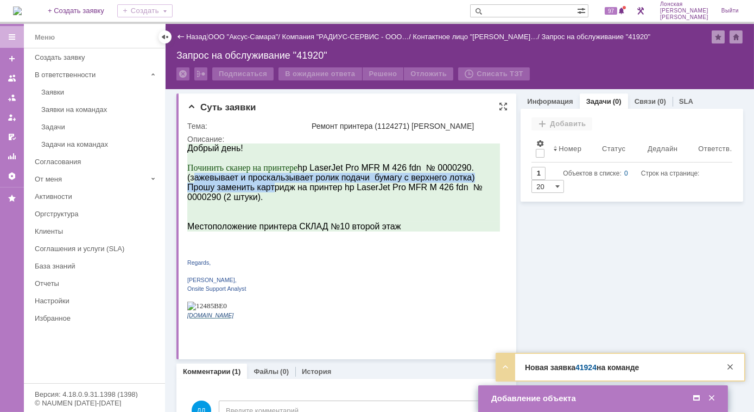
drag, startPoint x: 192, startPoint y: 178, endPoint x: 269, endPoint y: 187, distance: 78.2
click at [269, 187] on div "Добрый день! Починить сканер на принтере hp LaserJet Pro MFR M 426 fdn № 000029…" at bounding box center [343, 235] width 313 height 184
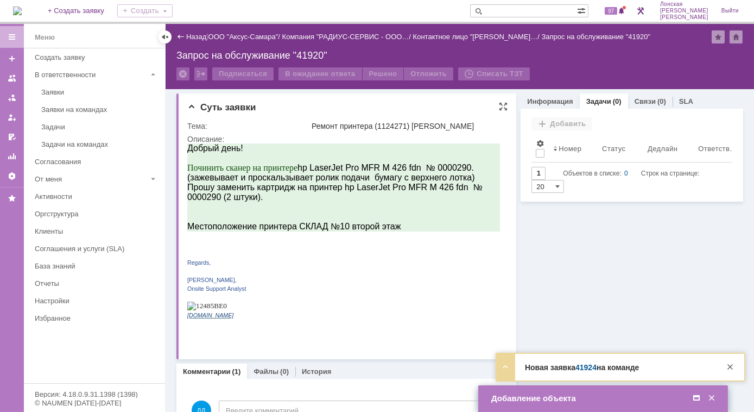
drag, startPoint x: 269, startPoint y: 187, endPoint x: 191, endPoint y: 179, distance: 78.6
click at [191, 179] on span "hp LaserJet Pro MFR M 426 fdn № 0000290. (зажевывает и проскальзывает ролик под…" at bounding box center [331, 171] width 288 height 19
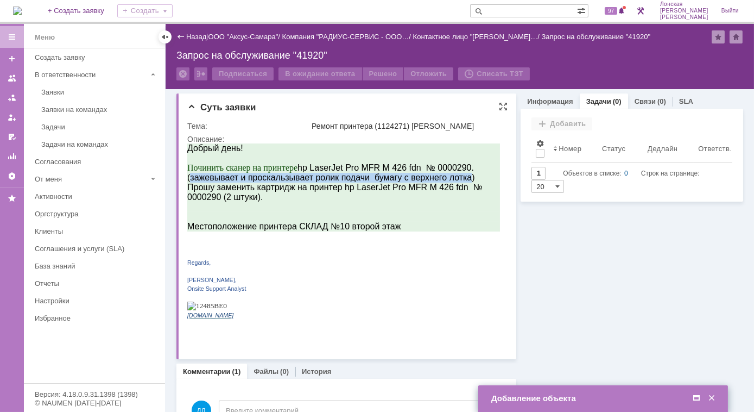
drag, startPoint x: 189, startPoint y: 178, endPoint x: 472, endPoint y: 181, distance: 282.3
click at [472, 181] on span "hp LaserJet Pro MFR M 426 fdn № 0000290. (зажевывает и проскальзывает ролик под…" at bounding box center [331, 171] width 288 height 19
copy span "зажевывает и проскальзывает ролик подачи бумагу с верхнего лотка"
click at [604, 390] on td "Добавление объекта" at bounding box center [603, 398] width 250 height 27
click at [605, 396] on div "Добавление объекта" at bounding box center [604, 398] width 226 height 10
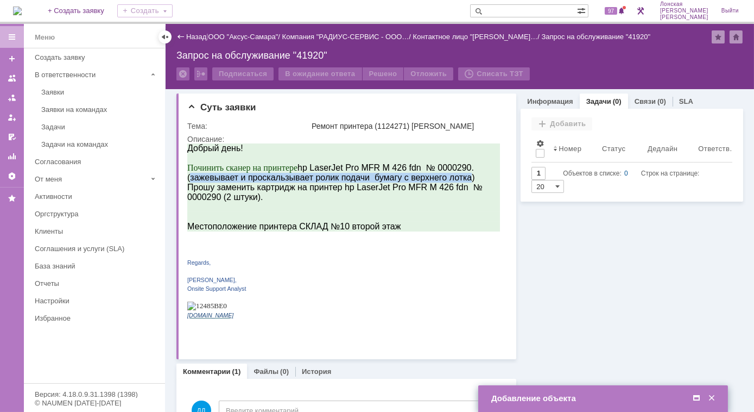
click at [694, 400] on span at bounding box center [696, 398] width 11 height 10
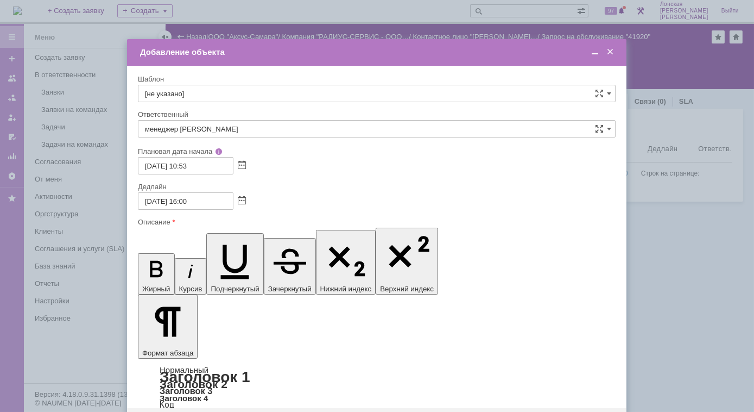
drag, startPoint x: 232, startPoint y: 3166, endPoint x: 351, endPoint y: 3179, distance: 119.1
drag, startPoint x: 439, startPoint y: 3149, endPoint x: 149, endPoint y: 3143, distance: 289.4
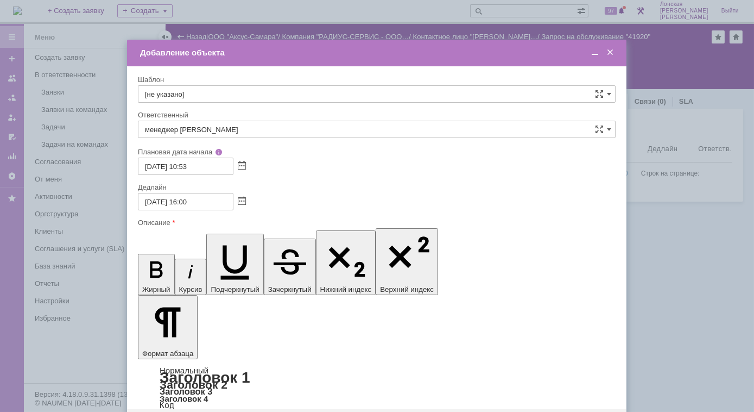
drag, startPoint x: 404, startPoint y: 3142, endPoint x: 406, endPoint y: 3152, distance: 10.5
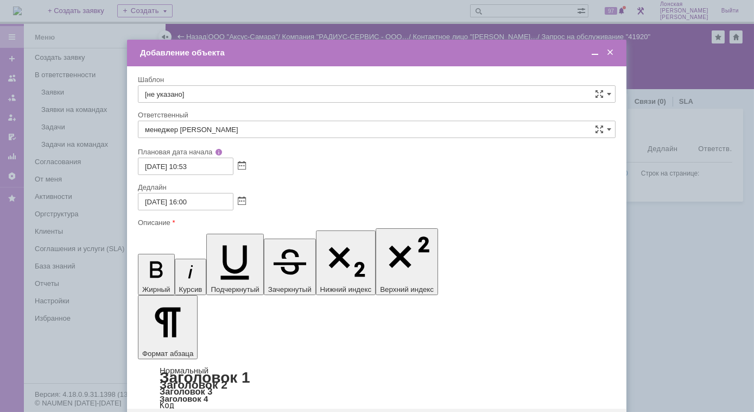
scroll to position [90, 5]
drag, startPoint x: 372, startPoint y: 3179, endPoint x: 149, endPoint y: 3173, distance: 223.2
drag, startPoint x: 518, startPoint y: 3159, endPoint x: 584, endPoint y: 3173, distance: 67.2
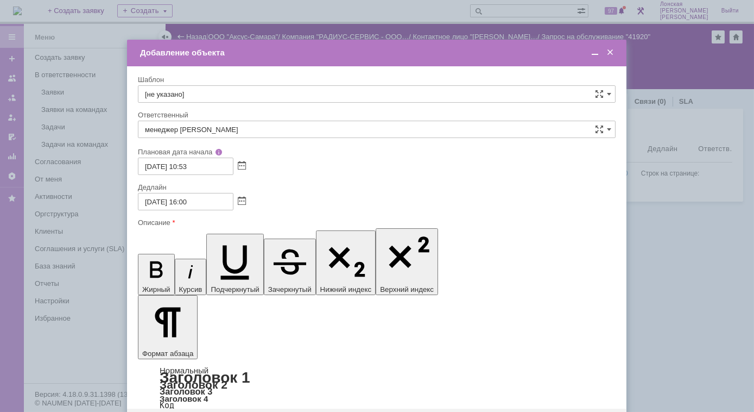
click at [594, 53] on span at bounding box center [595, 53] width 11 height 10
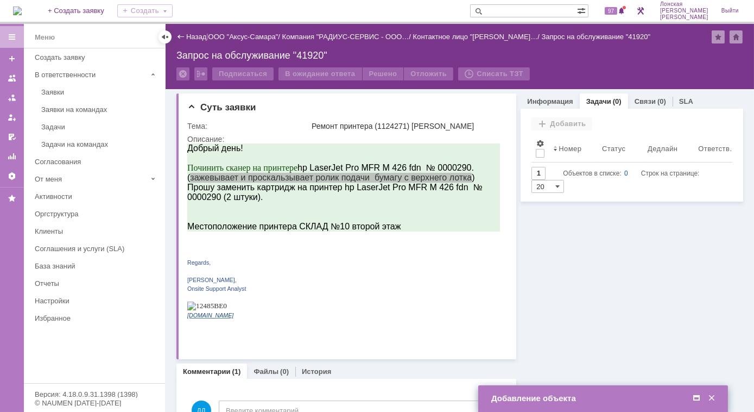
click at [689, 397] on div at bounding box center [702, 398] width 30 height 10
click at [694, 394] on span at bounding box center [696, 398] width 11 height 10
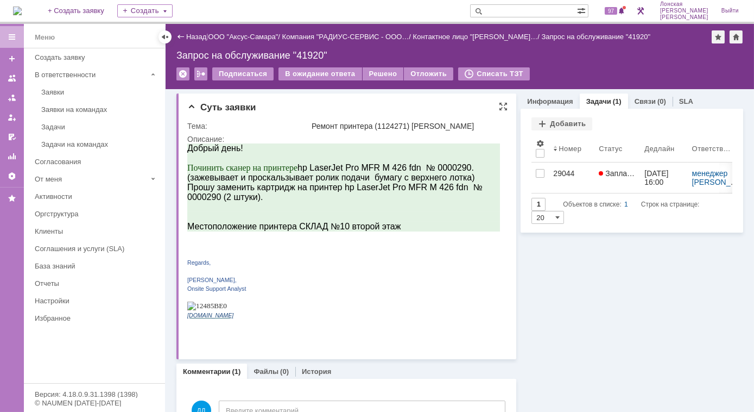
click at [192, 188] on span "Прошу заменить картридж на принтер hp LaserJet Pro MFR M 426 fdn № 0000290 (2 ш…" at bounding box center [334, 191] width 295 height 19
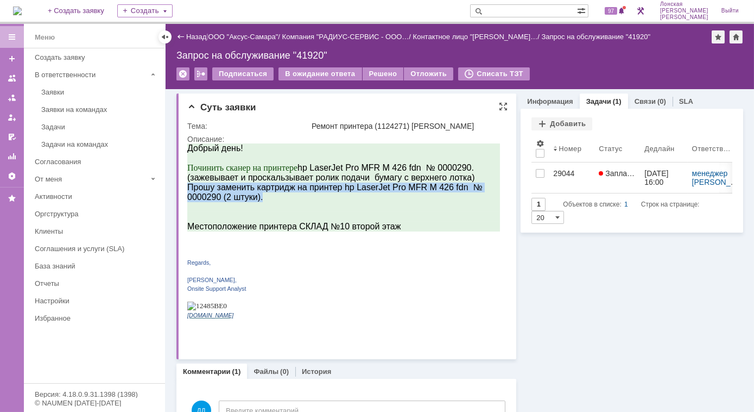
drag, startPoint x: 187, startPoint y: 192, endPoint x: 274, endPoint y: 195, distance: 86.4
click at [274, 195] on p "Прошу заменить картридж на принтер hp LaserJet Pro MFR M 426 fdn № 0000290 (2 ш…" at bounding box center [343, 192] width 313 height 20
copy span "Прошу заменить картридж на принтер hp LaserJet Pro MFR M 426 fdn № 0000290 (2 ш…"
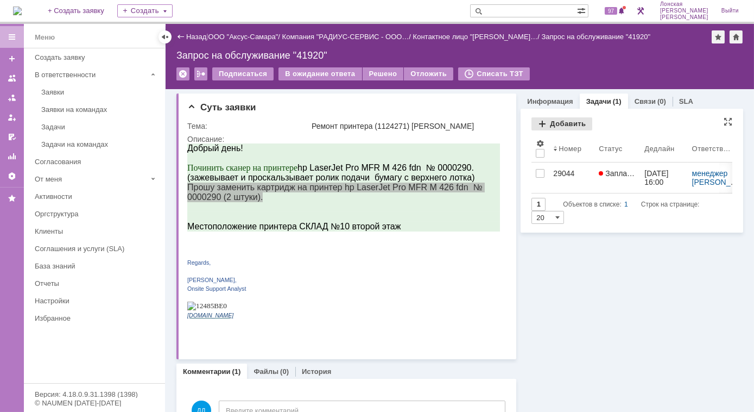
click at [538, 126] on div "Добавить" at bounding box center [561, 123] width 61 height 13
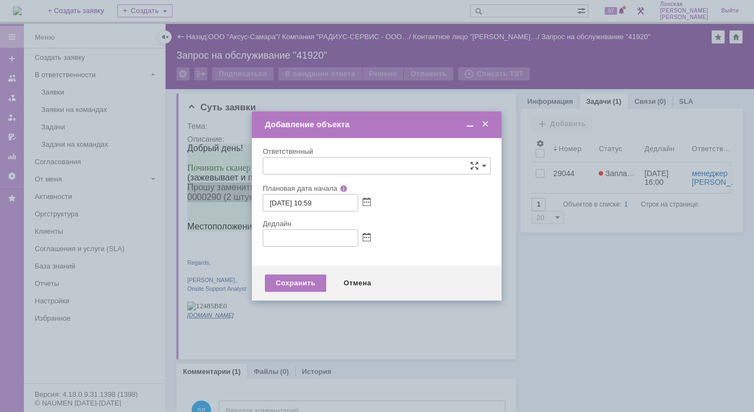
type input "[не указано]"
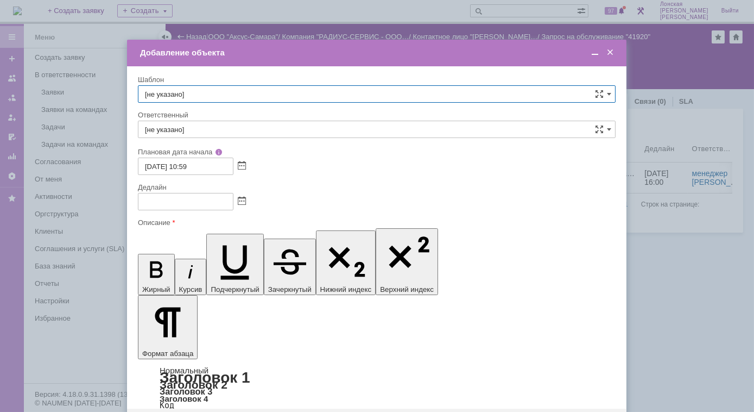
scroll to position [0, 0]
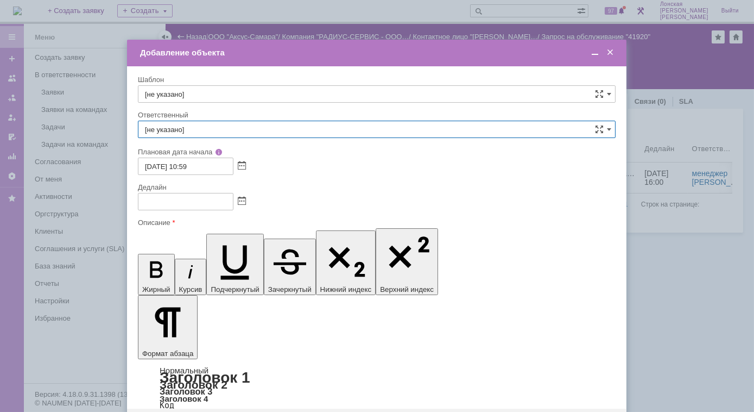
click at [211, 125] on input "[не указано]" at bounding box center [377, 129] width 478 height 17
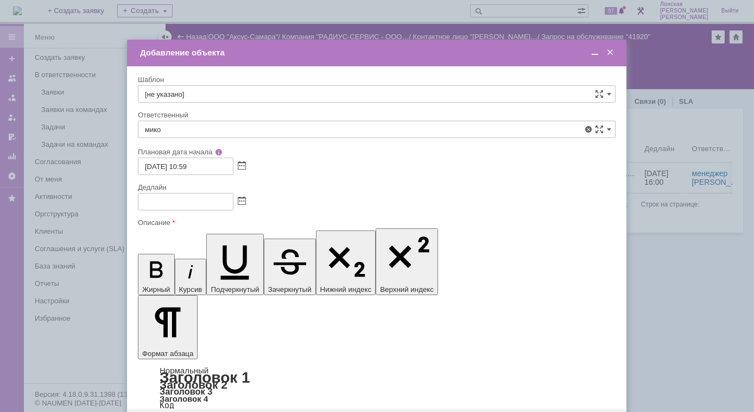
click at [205, 206] on span "менеджер [PERSON_NAME]" at bounding box center [377, 208] width 464 height 9
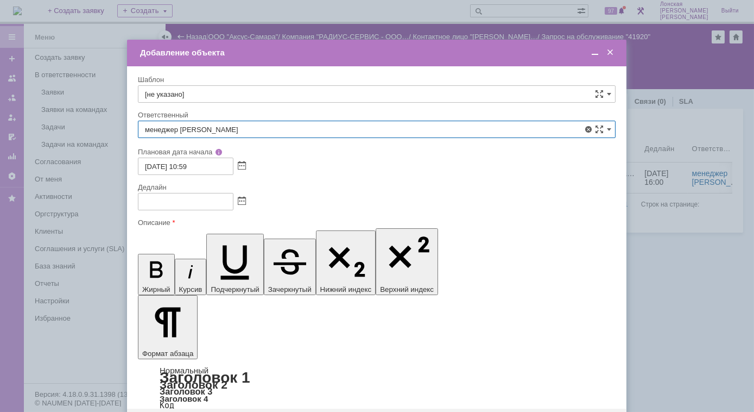
type input "менеджер [PERSON_NAME]"
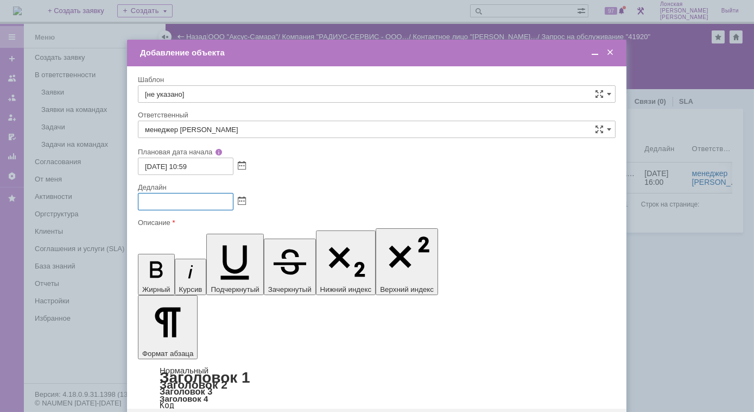
click at [182, 203] on input "text" at bounding box center [186, 201] width 96 height 17
click at [197, 201] on input "23.0" at bounding box center [186, 201] width 96 height 17
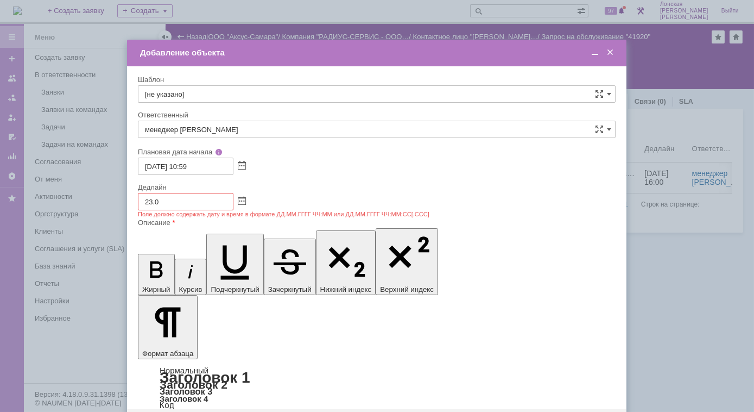
click at [161, 206] on input "23.0" at bounding box center [186, 201] width 96 height 17
type input "[DATE] 16:54"
click at [592, 53] on span at bounding box center [595, 53] width 11 height 10
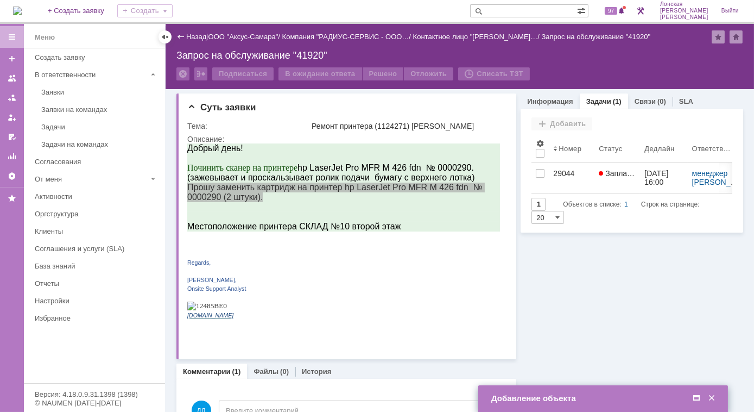
click at [595, 103] on link "Задачи" at bounding box center [598, 101] width 25 height 8
click at [599, 103] on link "Задачи" at bounding box center [598, 101] width 25 height 8
click at [613, 102] on div "(1)" at bounding box center [617, 101] width 9 height 8
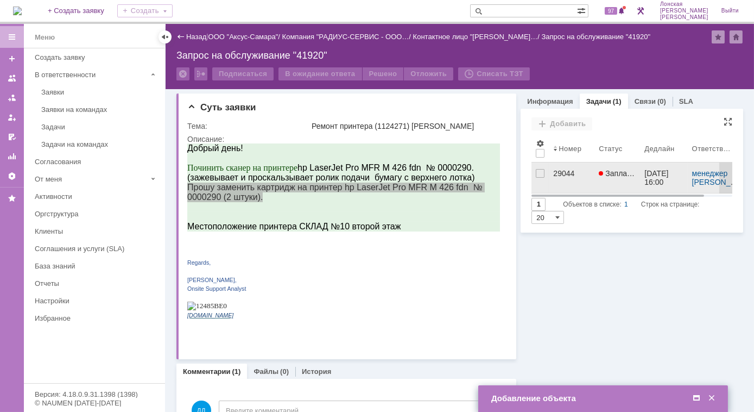
click at [559, 170] on div "29044" at bounding box center [571, 173] width 37 height 9
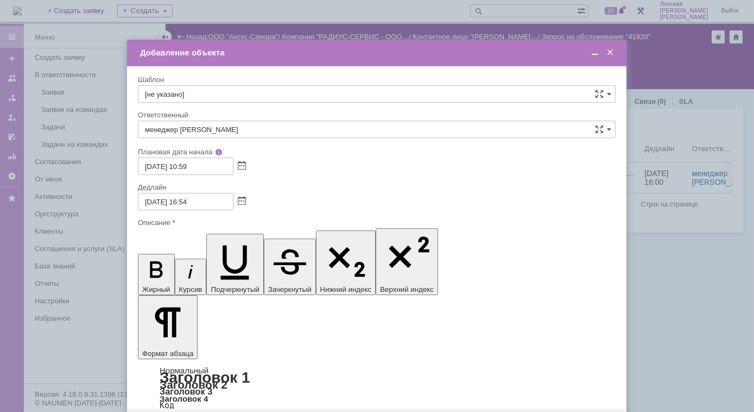
click at [596, 49] on span at bounding box center [595, 53] width 11 height 10
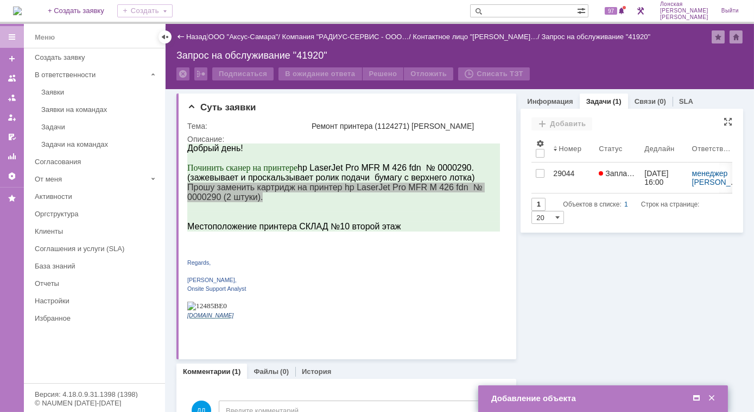
click at [574, 207] on icon "Объектов в списке: 1 Строк на странице:" at bounding box center [631, 204] width 136 height 13
click at [535, 204] on input "1" at bounding box center [538, 204] width 14 height 13
click at [555, 214] on span at bounding box center [557, 217] width 4 height 9
click at [596, 205] on span "Объектов в списке:" at bounding box center [592, 204] width 58 height 8
type input "20"
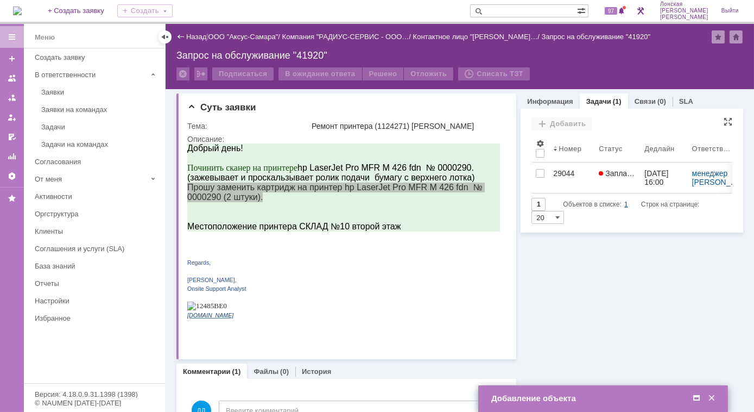
click at [624, 202] on div "1" at bounding box center [626, 204] width 4 height 13
click at [620, 200] on icon "Объектов в списке: 1 Строк на странице:" at bounding box center [631, 204] width 136 height 13
drag, startPoint x: 620, startPoint y: 200, endPoint x: 648, endPoint y: 204, distance: 27.9
click at [648, 204] on icon "Объектов в списке: 1 Строк на странице:" at bounding box center [631, 204] width 136 height 13
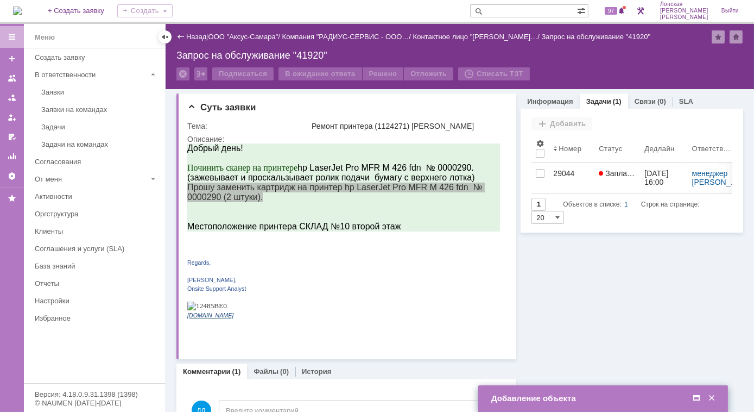
click at [660, 278] on div "Информация Задачи (1) Связи (0) SLA Статус Редактировать Ответственный: Лонская…" at bounding box center [629, 327] width 227 height 477
click at [695, 394] on span at bounding box center [696, 398] width 11 height 10
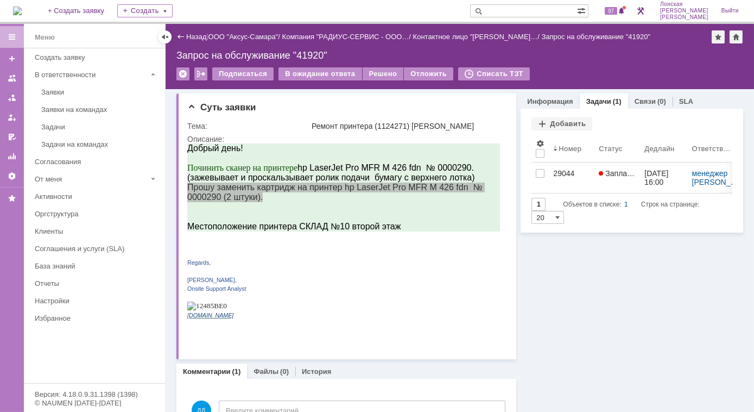
click at [592, 254] on div "Информация Задачи (1) Связи (0) SLA Статус Редактировать Ответственный: Лонская…" at bounding box center [629, 327] width 227 height 477
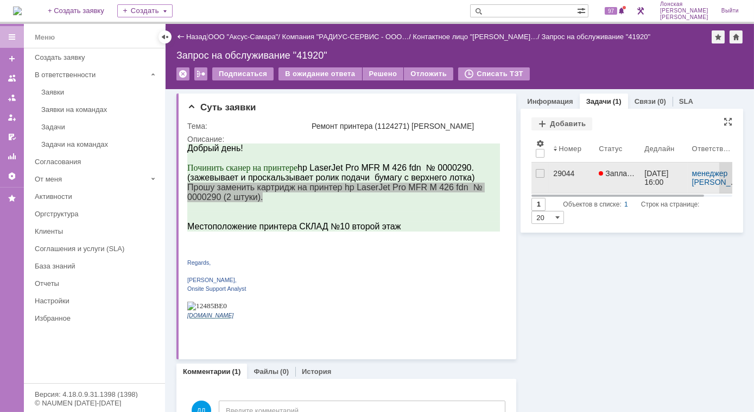
click at [560, 172] on div "29044" at bounding box center [571, 173] width 37 height 9
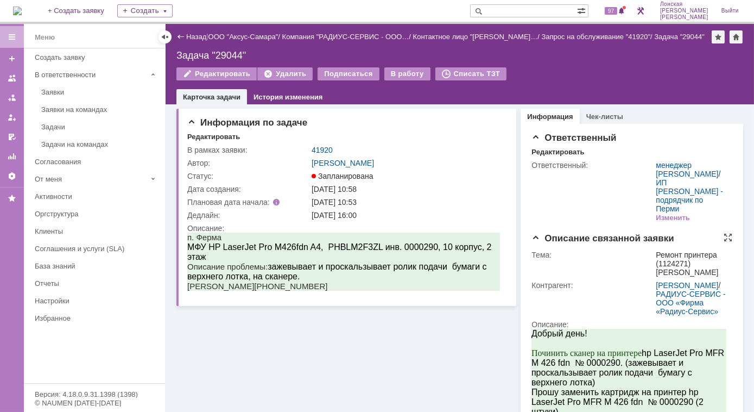
drag, startPoint x: 698, startPoint y: 359, endPoint x: 686, endPoint y: 363, distance: 13.2
click at [686, 363] on p "Починить сканер на принтере hp LaserJet Pro MFR M 426 fdn № 0000290. (зажевывае…" at bounding box center [628, 366] width 195 height 39
click at [189, 239] on p "п. Ферма" at bounding box center [343, 237] width 313 height 10
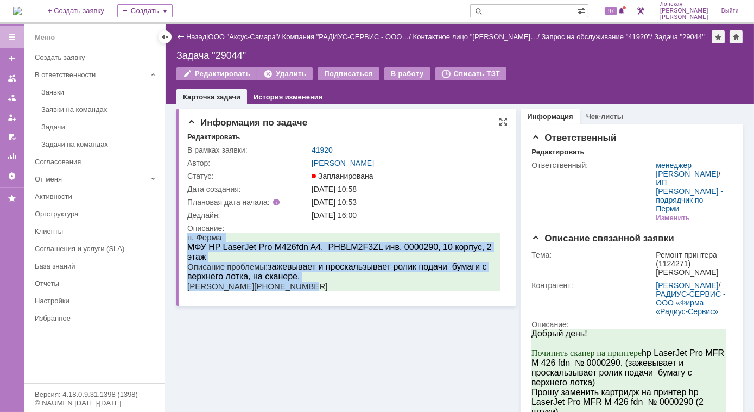
drag, startPoint x: 187, startPoint y: 238, endPoint x: 374, endPoint y: 286, distance: 192.9
click at [374, 286] on body "п. Ферма МФУ HP LaserJet Pro M426fdn A4, PHBLM2F3ZL инв. 0000290, 10 корпус, 2 …" at bounding box center [343, 261] width 313 height 58
copy body "п. Ферма МФУ HP LaserJet Pro M426fdn A4, PHBLM2F3ZL инв. 0000290, 10 корпус, 2 …"
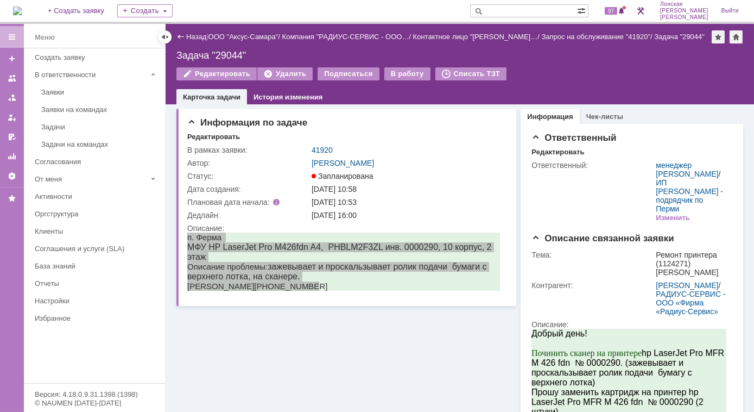
click at [343, 95] on div "Карточка задачи История изменения" at bounding box center [459, 96] width 567 height 15
click at [88, 94] on div "Заявки" at bounding box center [99, 92] width 117 height 8
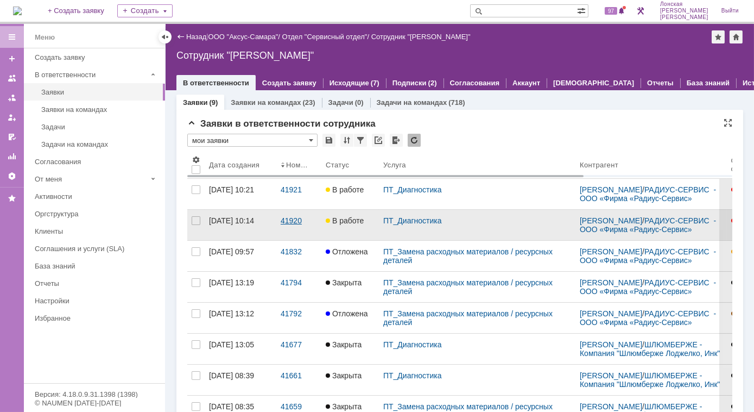
click at [291, 221] on div "41920" at bounding box center [299, 220] width 36 height 9
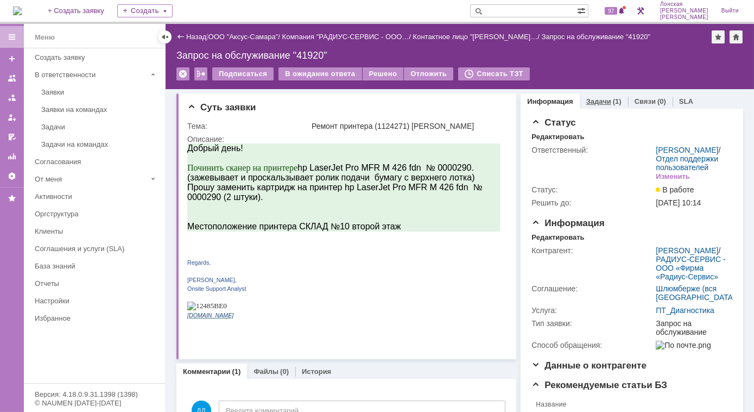
click at [591, 100] on link "Задачи" at bounding box center [598, 101] width 25 height 8
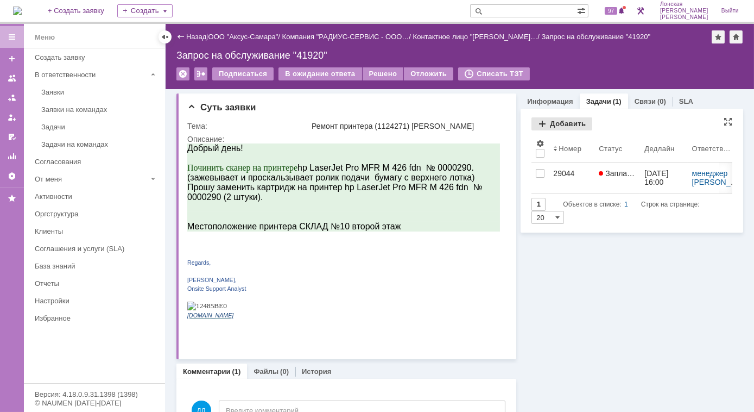
click at [539, 124] on div "Добавить" at bounding box center [561, 123] width 61 height 13
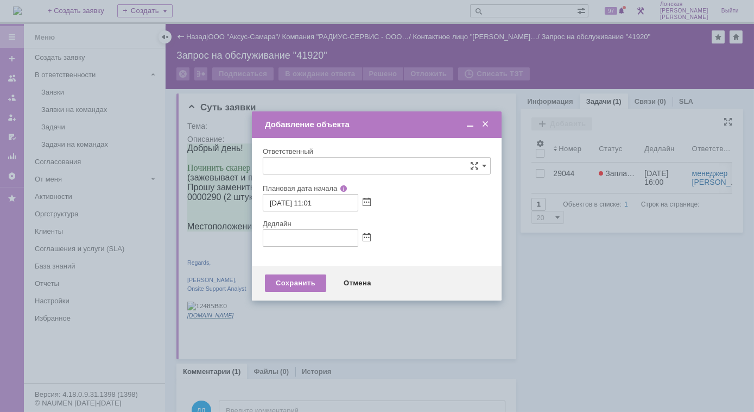
type input "[не указано]"
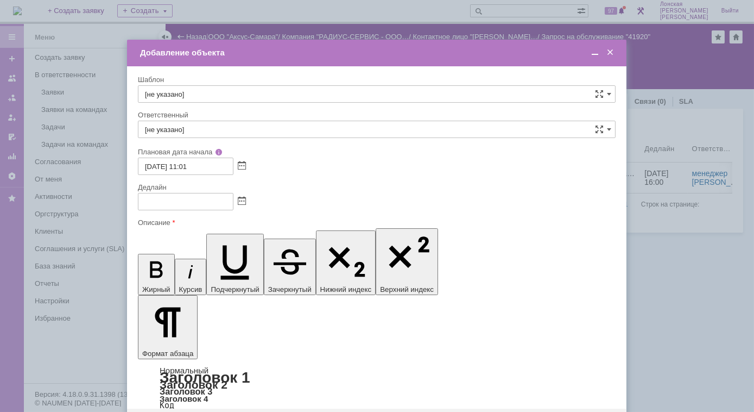
click at [593, 54] on span at bounding box center [595, 53] width 11 height 10
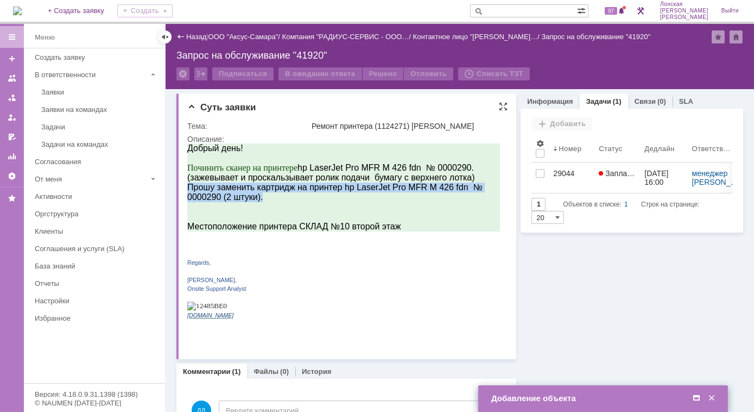
drag, startPoint x: 188, startPoint y: 188, endPoint x: 261, endPoint y: 204, distance: 73.9
click at [261, 201] on p "Прошу заменить картридж на принтер hp LaserJet Pro MFR M 426 fdn № 0000290 (2 ш…" at bounding box center [343, 192] width 313 height 20
copy span "Прошу заменить картридж на принтер hp LaserJet Pro MFR M 426 fdn № 0000290 (2 ш…"
click at [540, 402] on div "Добавление объекта" at bounding box center [604, 398] width 226 height 10
click at [539, 399] on div "Добавление объекта" at bounding box center [604, 398] width 226 height 10
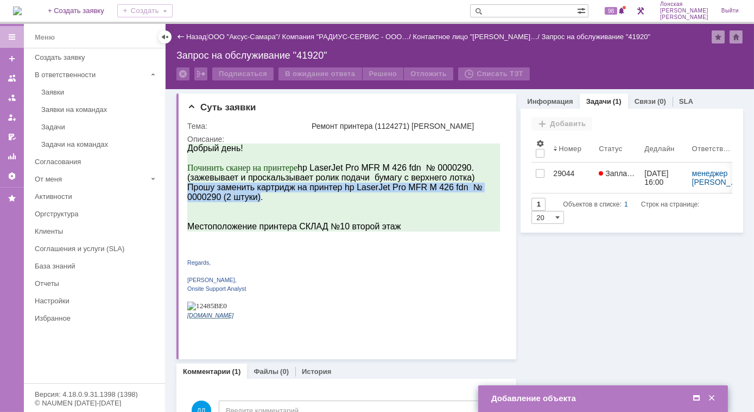
click at [541, 392] on div "Добавление объекта" at bounding box center [604, 398] width 226 height 12
click at [698, 397] on span at bounding box center [696, 398] width 11 height 10
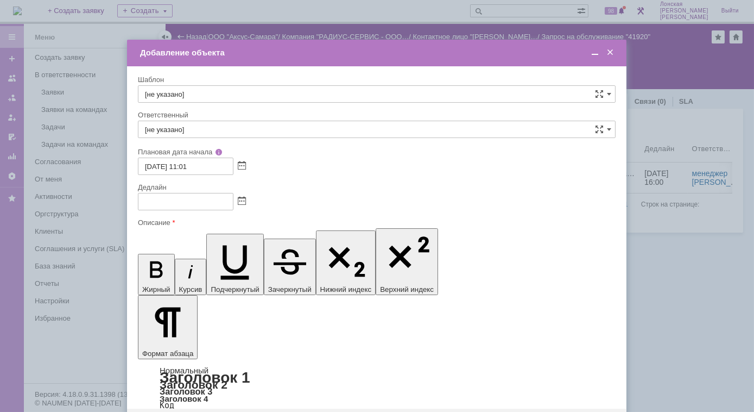
click at [596, 54] on span at bounding box center [595, 53] width 11 height 10
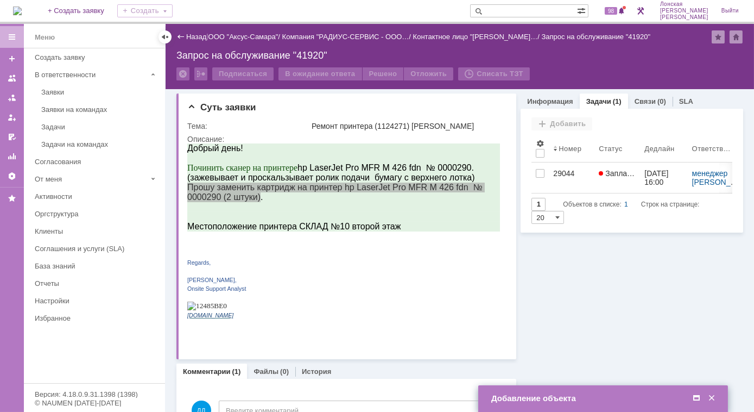
click at [547, 393] on div "Добавление объекта" at bounding box center [604, 398] width 226 height 10
click at [571, 403] on td "Добавление объекта" at bounding box center [603, 398] width 250 height 27
click at [696, 398] on span at bounding box center [696, 398] width 11 height 10
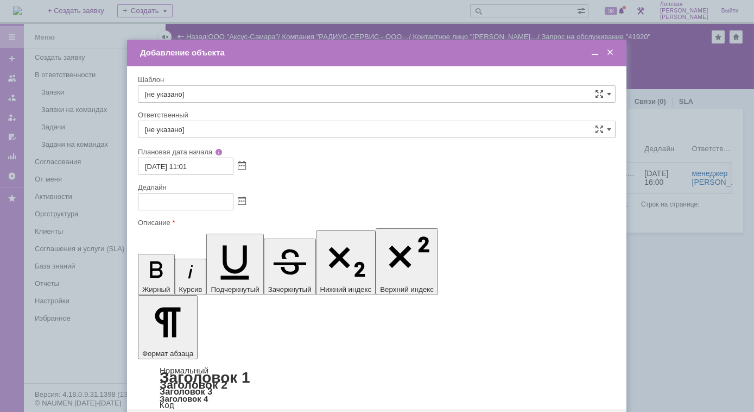
click at [176, 200] on input "text" at bounding box center [186, 201] width 96 height 17
type input "[DATE] 16:54"
click at [386, 129] on input "[не указано]" at bounding box center [377, 129] width 478 height 17
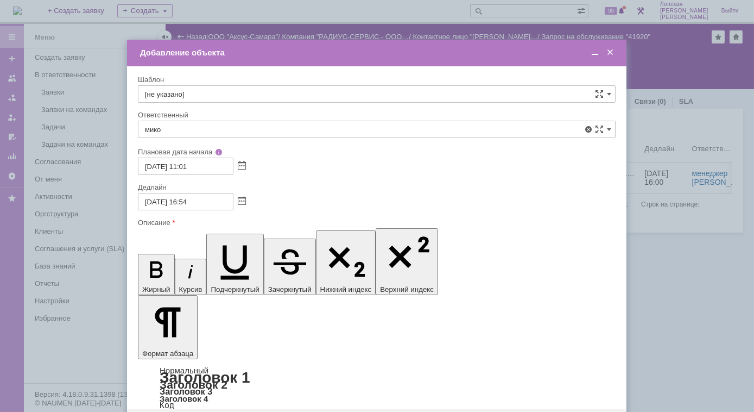
click at [185, 206] on span "менеджер [PERSON_NAME]" at bounding box center [377, 208] width 464 height 9
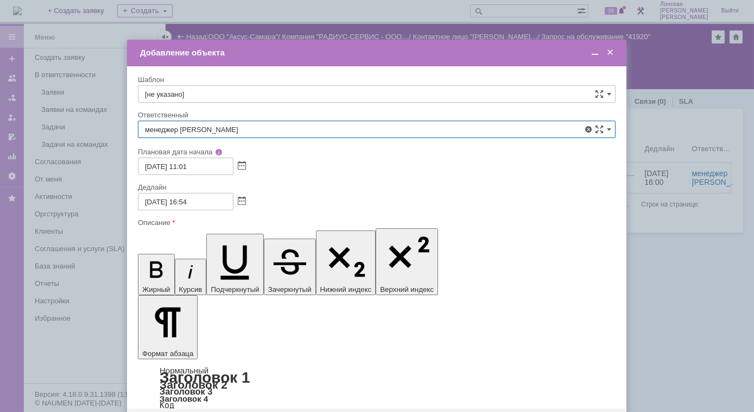
type input "менеджер [PERSON_NAME]"
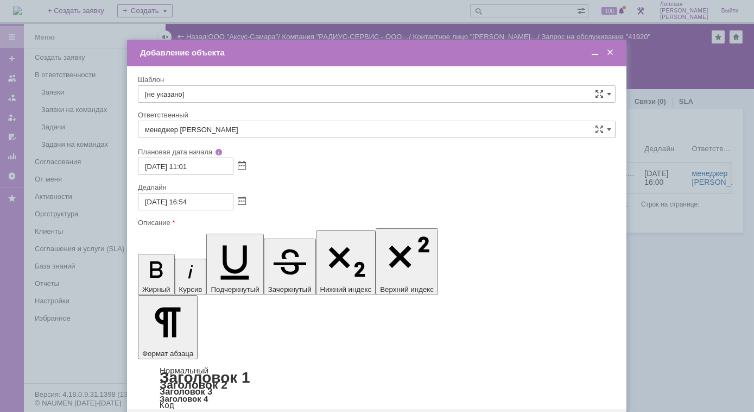
scroll to position [29, 5]
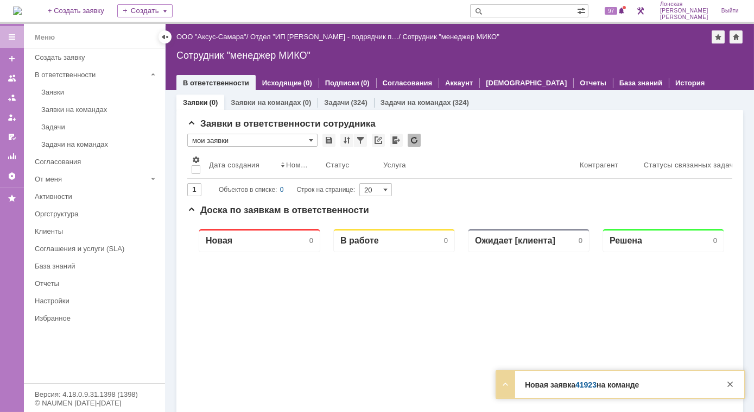
click at [554, 384] on strong "Новая заявка 41923 на команде" at bounding box center [582, 384] width 114 height 9
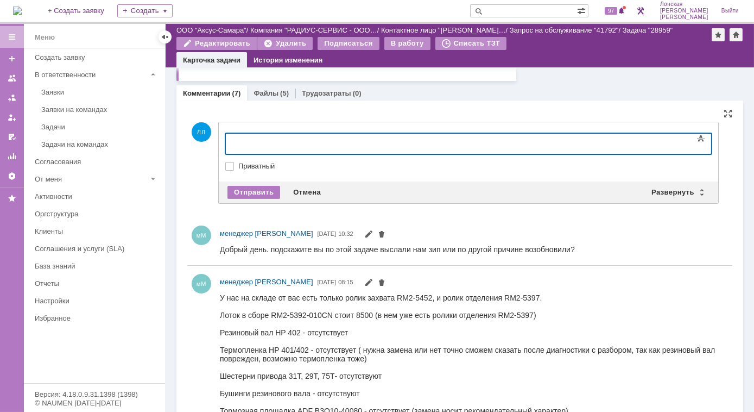
scroll to position [888, 0]
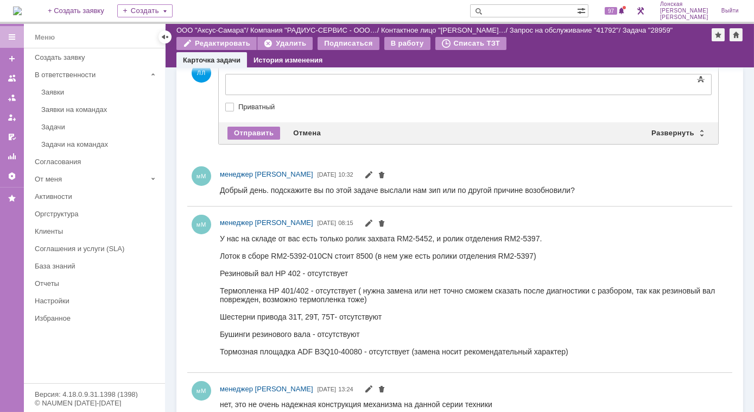
click at [618, 183] on div at bounding box center [474, 190] width 508 height 14
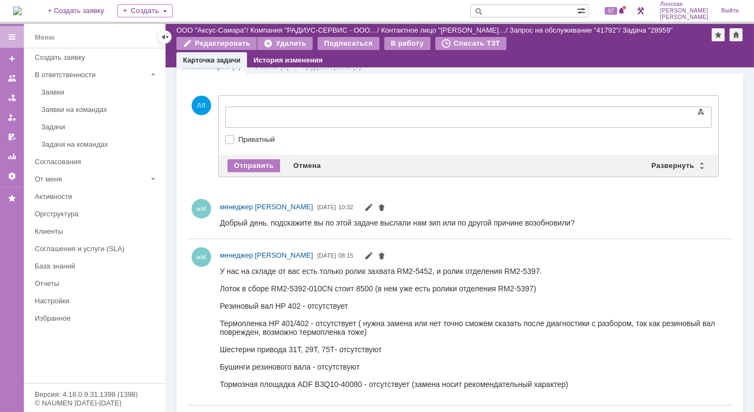
scroll to position [839, 0]
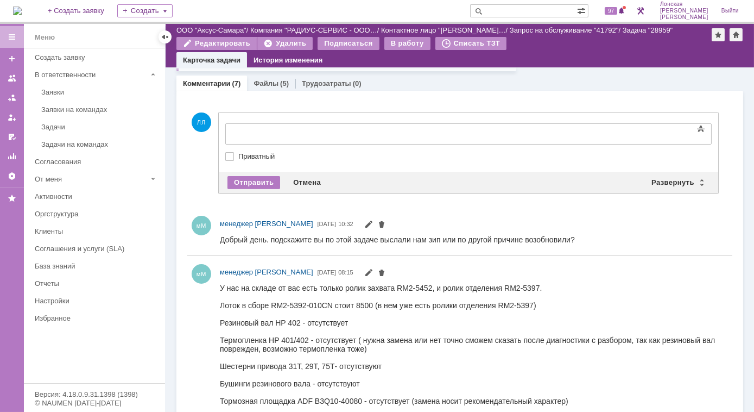
click at [269, 100] on div "ЛЛ Добавление комментария Внимание! Основные параметры Текст Жирный Курсив Подч…" at bounding box center [452, 152] width 531 height 109
click at [276, 129] on div at bounding box center [313, 132] width 154 height 9
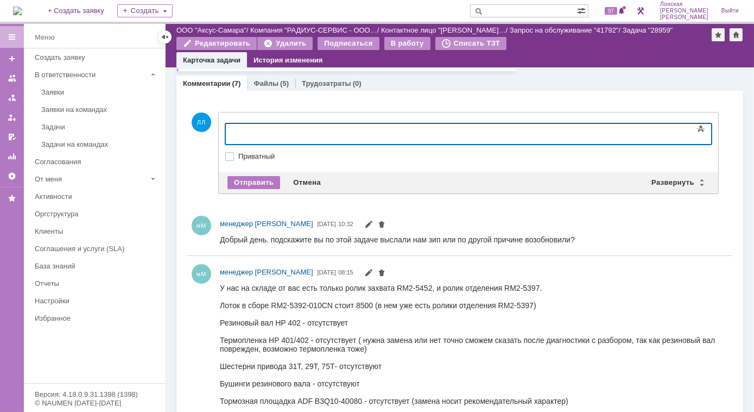
click at [188, 185] on div "ЛЛ Добавление комментария Внимание! Основные параметры Текст Жирный Курсив Подч…" at bounding box center [452, 152] width 531 height 109
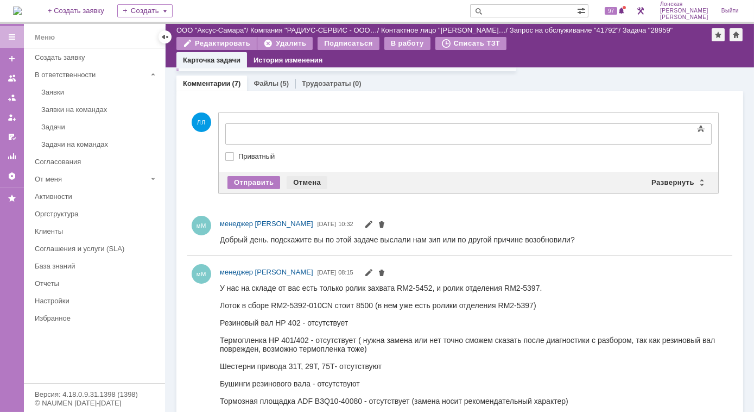
drag, startPoint x: 306, startPoint y: 181, endPoint x: 86, endPoint y: 6, distance: 281.2
click at [306, 181] on div "Отмена" at bounding box center [307, 182] width 41 height 13
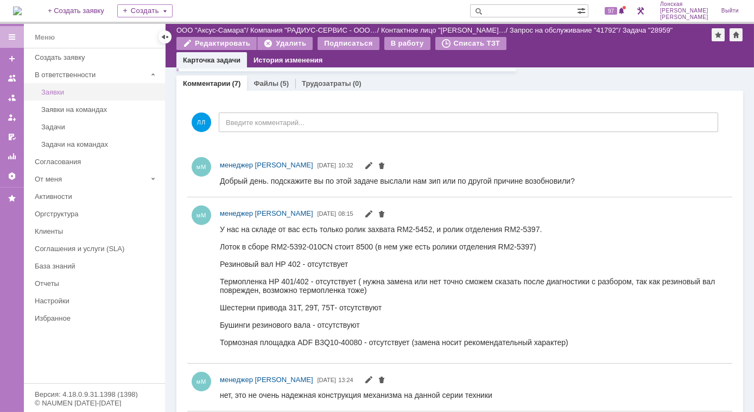
click at [67, 94] on div "Заявки" at bounding box center [99, 92] width 117 height 8
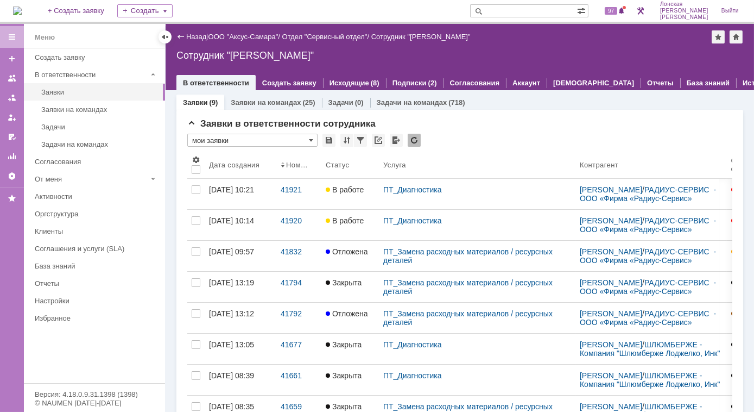
drag, startPoint x: 338, startPoint y: 103, endPoint x: 365, endPoint y: 102, distance: 27.2
click at [339, 103] on link "Задачи" at bounding box center [340, 102] width 25 height 8
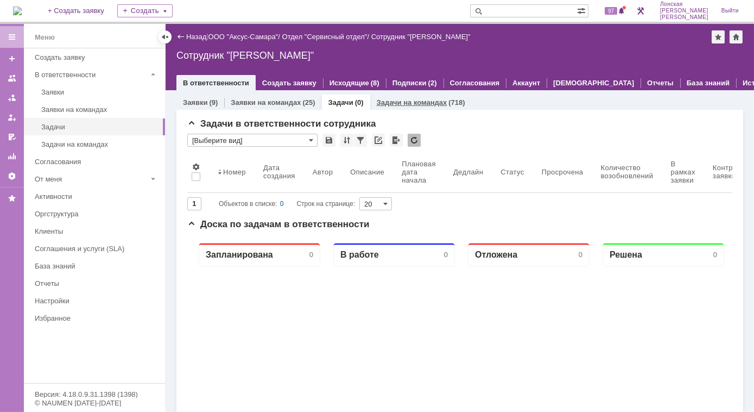
click at [400, 103] on link "Задачи на командах" at bounding box center [412, 102] width 71 height 8
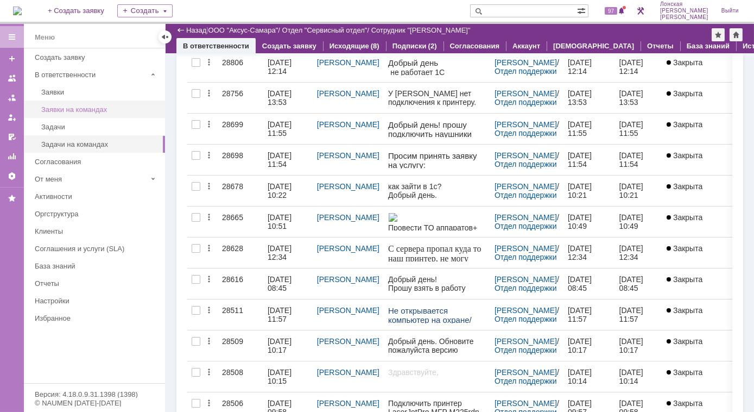
click at [69, 105] on div "Заявки на командах" at bounding box center [99, 109] width 117 height 8
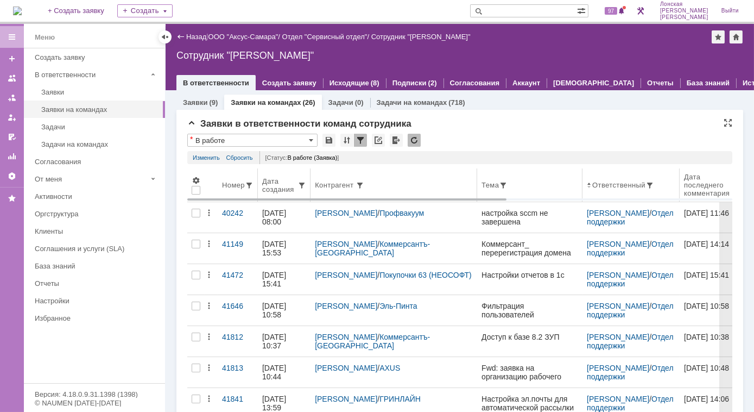
click at [281, 192] on div "Дата создания" at bounding box center [279, 185] width 35 height 16
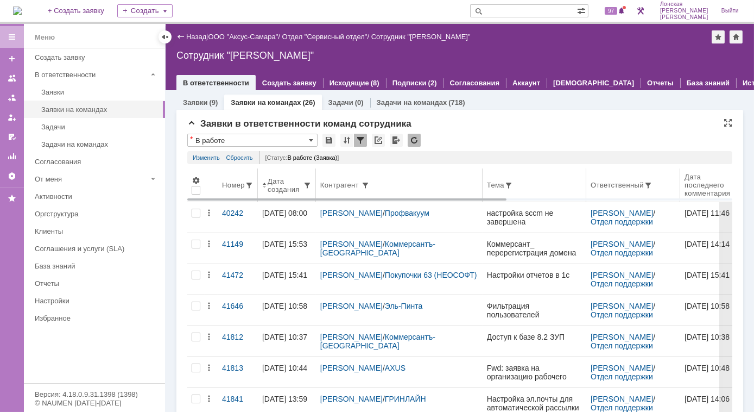
click at [283, 185] on div "Дата создания" at bounding box center [285, 185] width 35 height 16
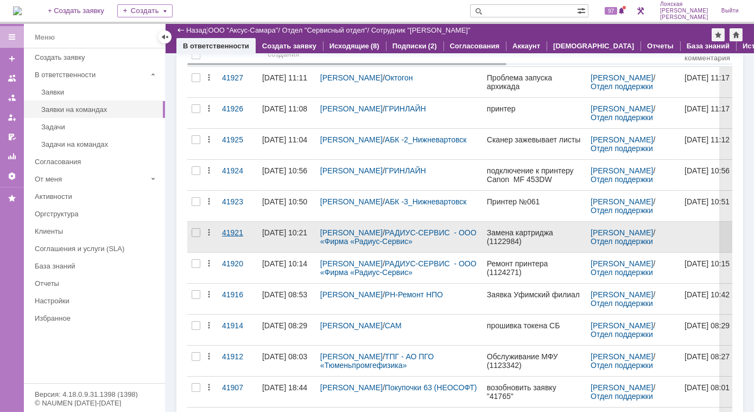
click at [230, 232] on div "41921" at bounding box center [237, 232] width 31 height 9
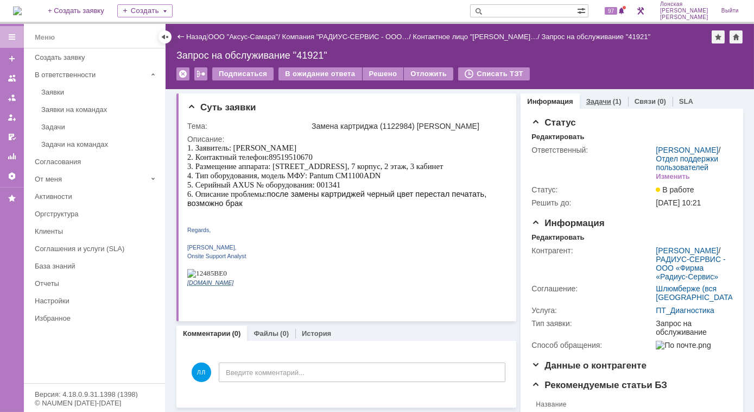
click at [586, 102] on link "Задачи" at bounding box center [598, 101] width 25 height 8
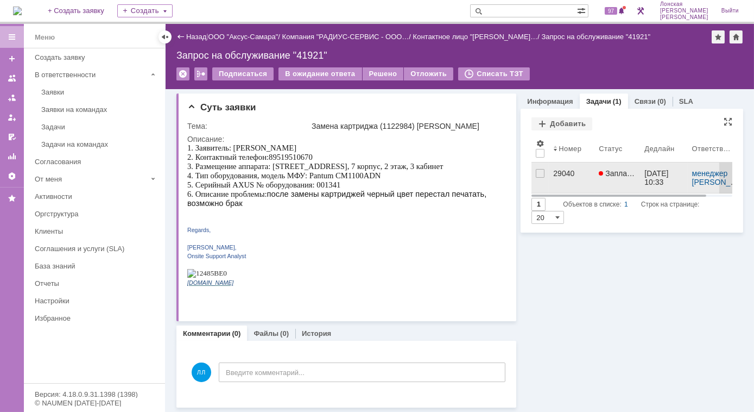
click at [566, 177] on div "29040" at bounding box center [571, 173] width 37 height 9
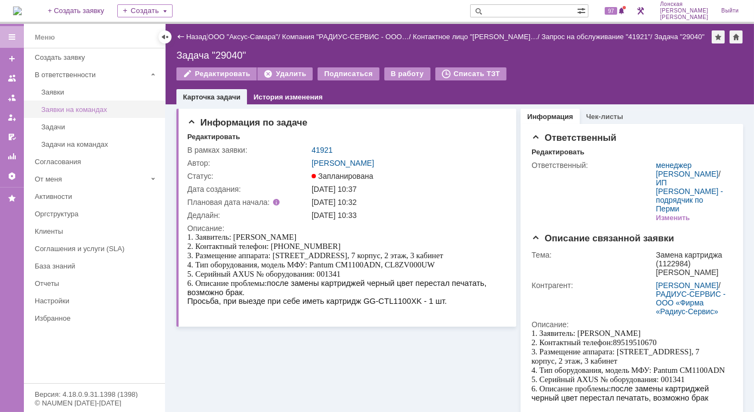
click at [82, 110] on div "Заявки на командах" at bounding box center [99, 109] width 117 height 8
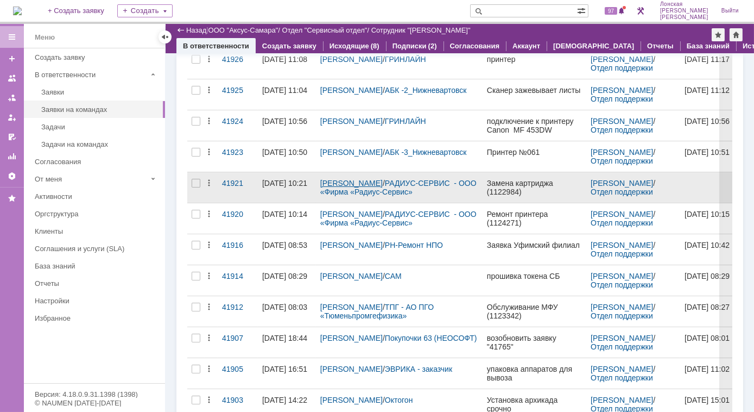
click at [339, 184] on link "[PERSON_NAME]" at bounding box center [351, 183] width 62 height 9
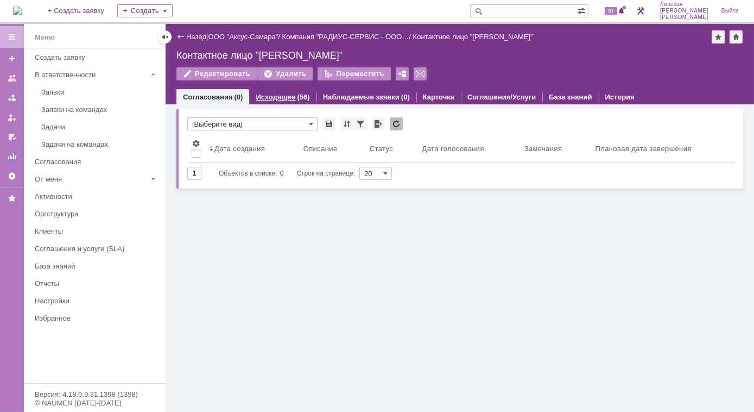
click at [268, 98] on link "Исходящие" at bounding box center [276, 97] width 40 height 8
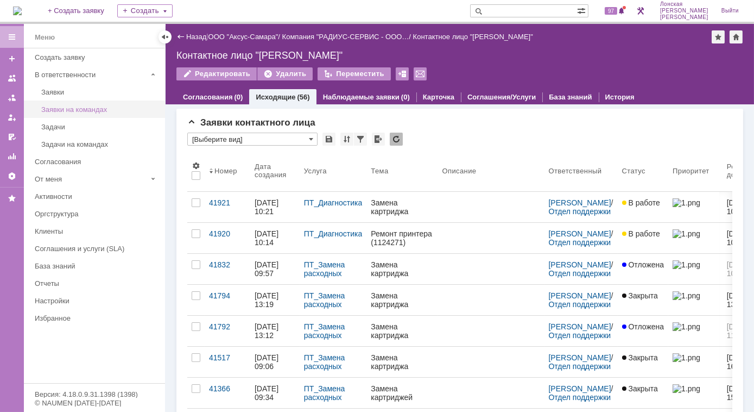
click at [74, 110] on div "Заявки на командах" at bounding box center [99, 109] width 117 height 8
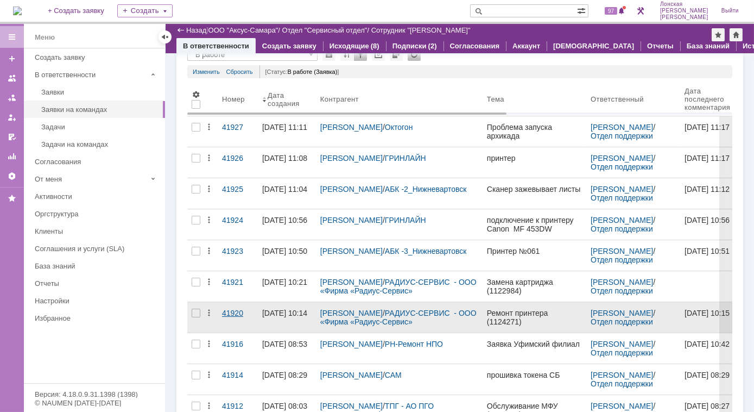
click at [233, 308] on div "41920" at bounding box center [237, 312] width 31 height 9
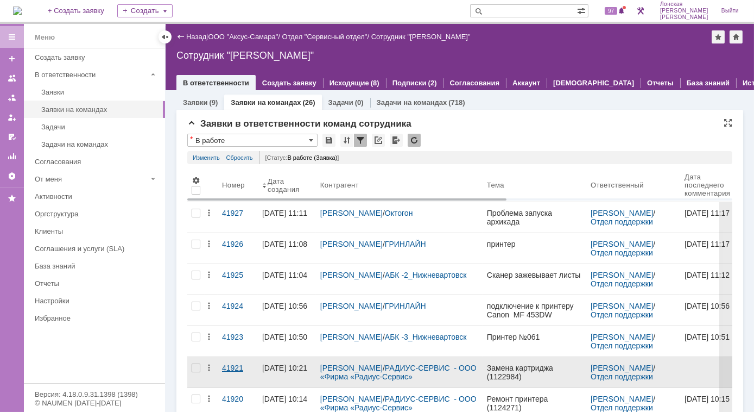
click at [235, 364] on div "41921" at bounding box center [237, 367] width 31 height 9
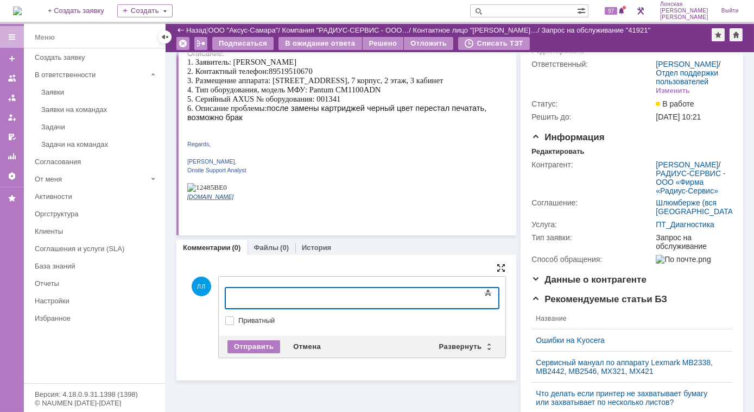
click at [497, 265] on div at bounding box center [501, 267] width 9 height 9
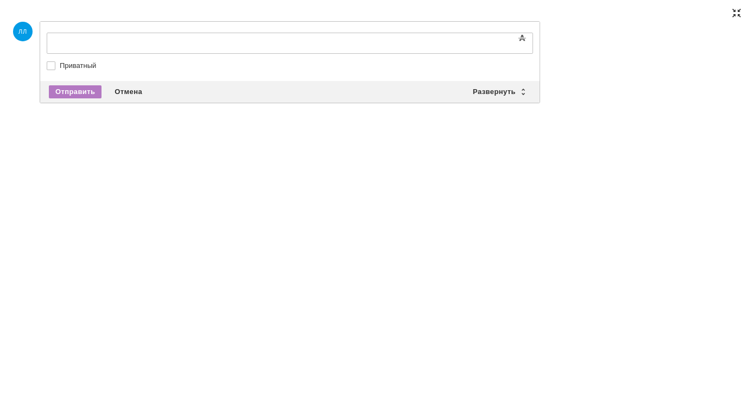
click at [735, 16] on div at bounding box center [736, 13] width 9 height 9
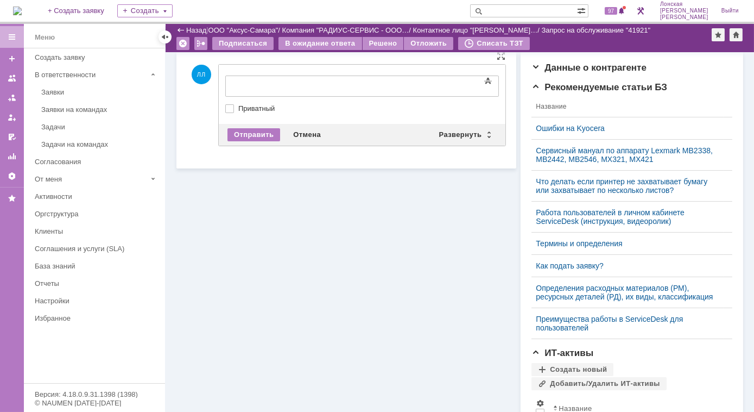
drag, startPoint x: 500, startPoint y: 148, endPoint x: 274, endPoint y: 79, distance: 236.3
click at [273, 80] on div at bounding box center [313, 84] width 154 height 9
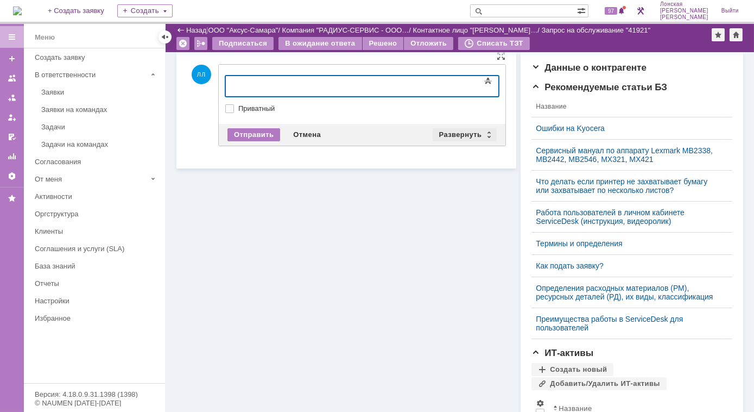
click at [483, 135] on div "Развернуть" at bounding box center [465, 134] width 65 height 13
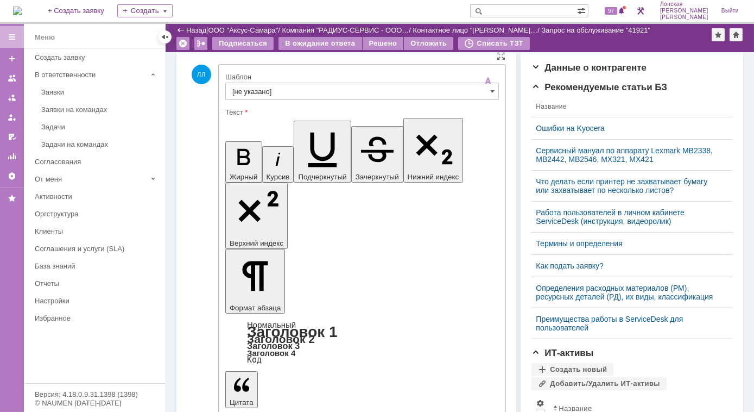
click at [294, 89] on input "[не указано]" at bounding box center [362, 91] width 274 height 17
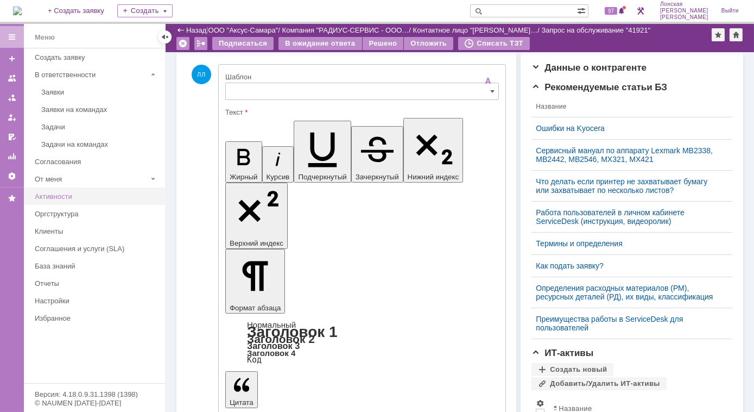
type input "[не указано]"
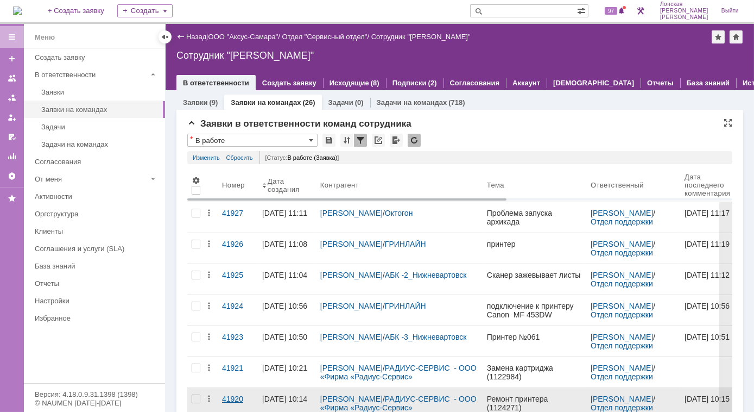
click at [240, 398] on div "41920" at bounding box center [237, 398] width 31 height 9
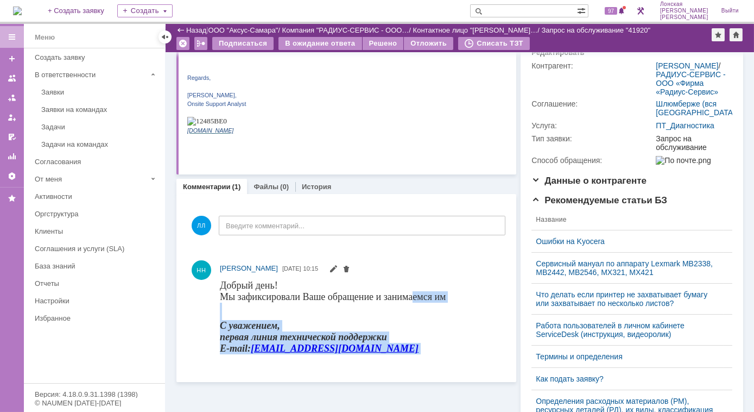
drag, startPoint x: 454, startPoint y: 296, endPoint x: 412, endPoint y: 298, distance: 42.4
click at [412, 298] on html "Добрый день! Мы зафиксировали Ваше обращение и занимаемся им С уважением, перва…" at bounding box center [357, 320] width 276 height 83
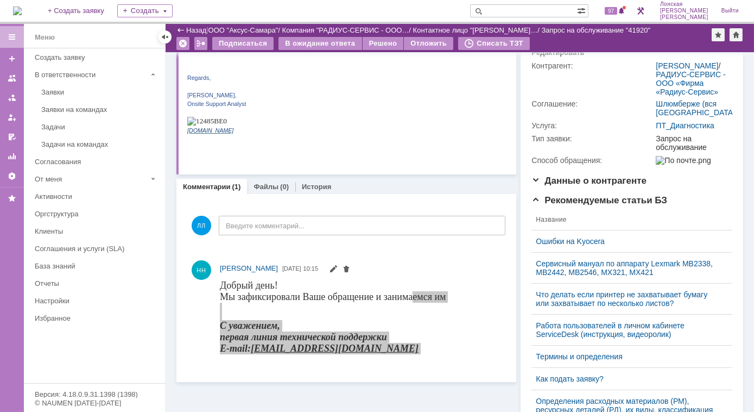
drag, startPoint x: 192, startPoint y: 19, endPoint x: 466, endPoint y: 276, distance: 375.2
click at [466, 276] on div "НН Новоженова Наталья Алексеевна 22.09.2025 10:15" at bounding box center [346, 312] width 318 height 112
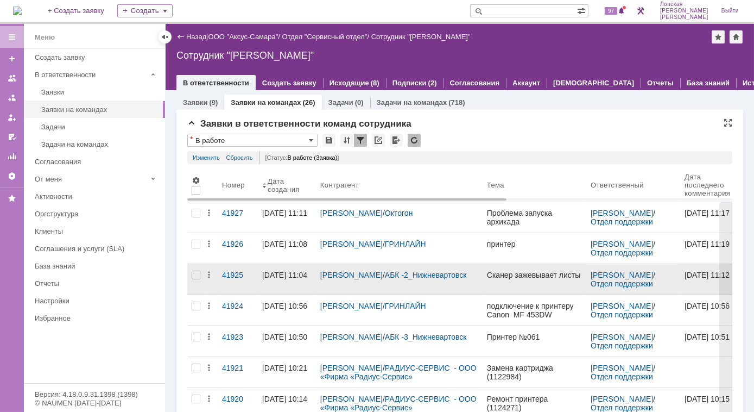
scroll to position [49, 0]
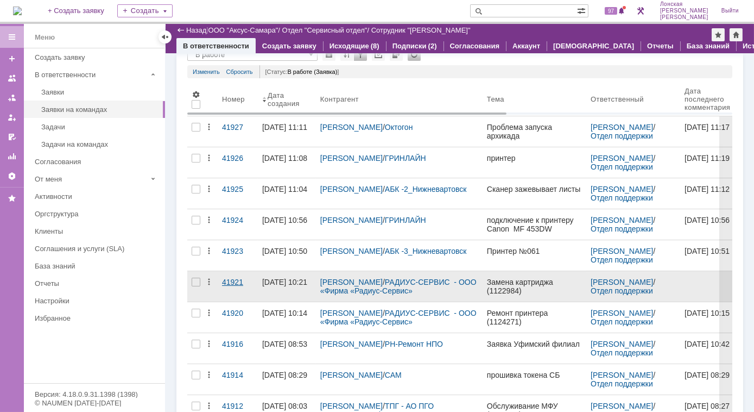
click at [226, 283] on div "41921" at bounding box center [237, 281] width 31 height 9
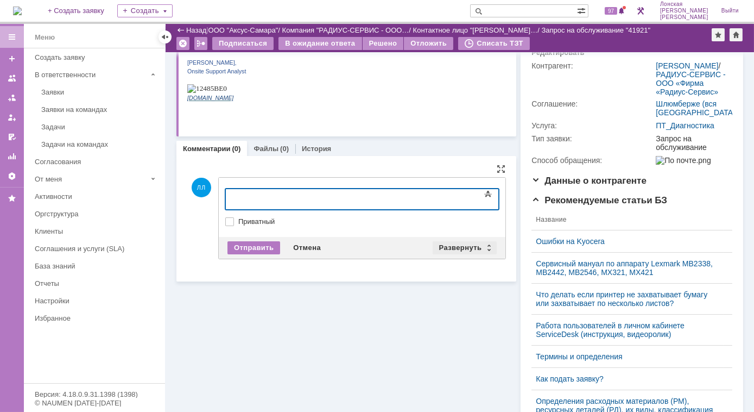
click at [485, 245] on div "Развернуть" at bounding box center [465, 247] width 65 height 13
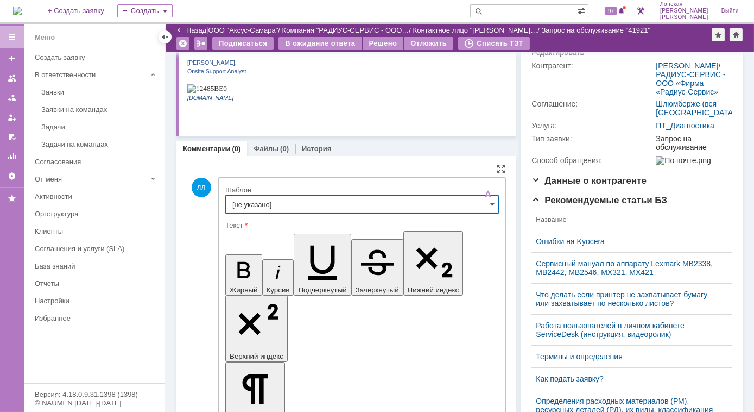
click at [426, 200] on input "[не указано]" at bounding box center [362, 203] width 274 height 17
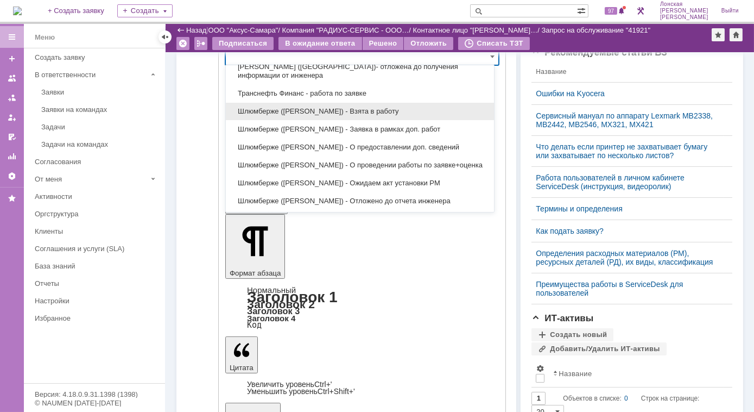
click at [359, 107] on span "Шлюмберже (Лонская) - Взята в работу" at bounding box center [359, 111] width 255 height 9
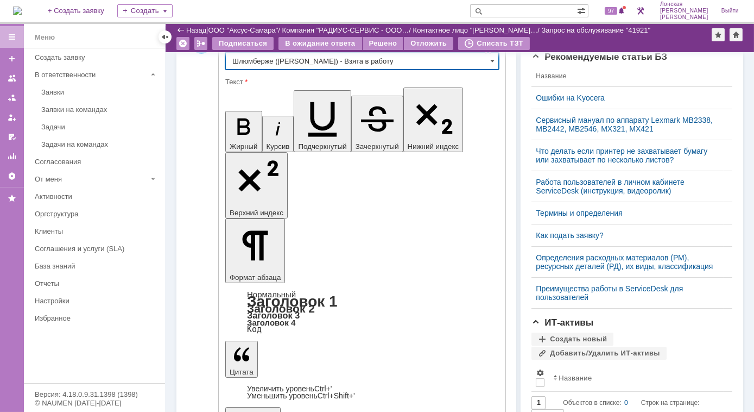
type input "Шлюмберже (Лонская) - Взята в работу"
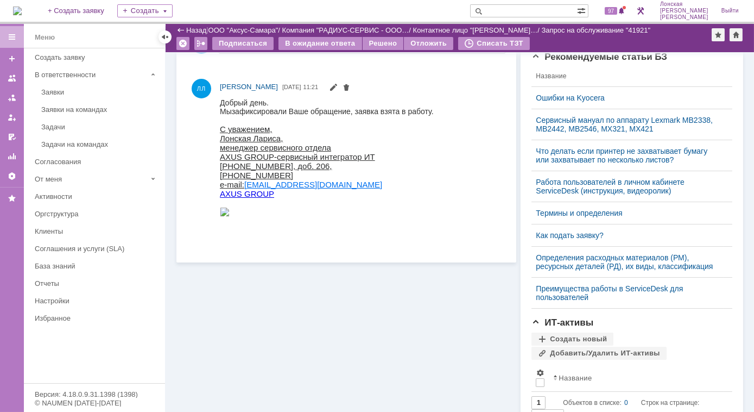
click at [65, 92] on div "Заявки" at bounding box center [99, 92] width 117 height 8
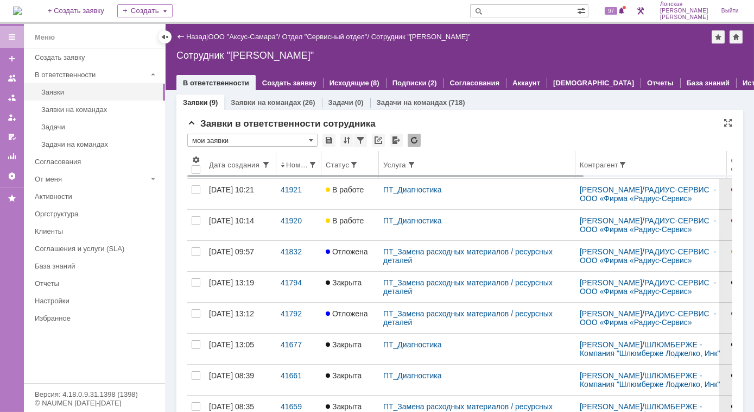
click at [301, 166] on div "Номер" at bounding box center [297, 165] width 22 height 8
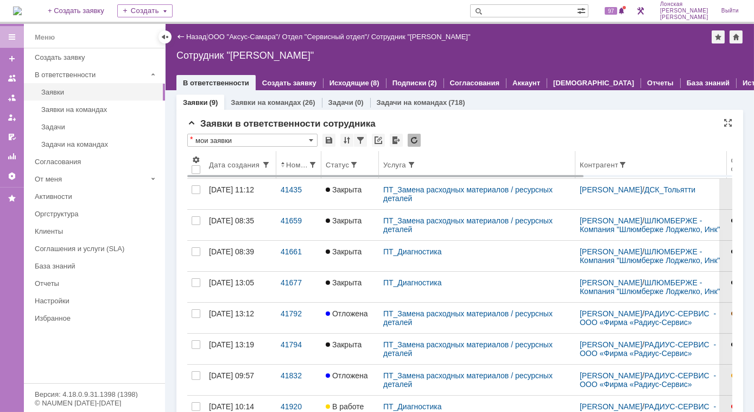
click at [255, 164] on div "Дата создания" at bounding box center [235, 165] width 53 height 8
click at [66, 109] on div "Заявки на командах" at bounding box center [99, 109] width 117 height 8
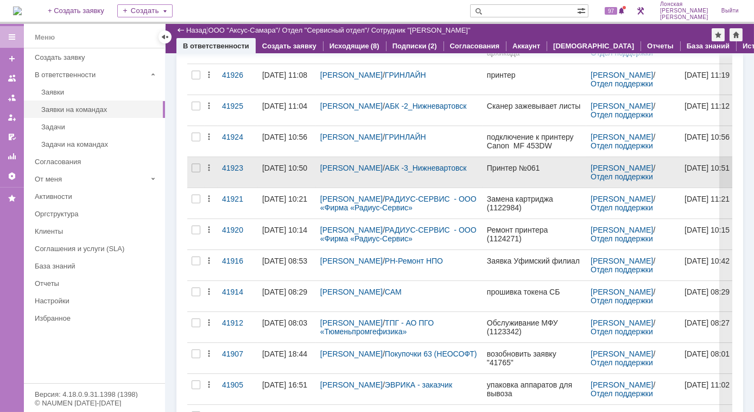
scroll to position [148, 0]
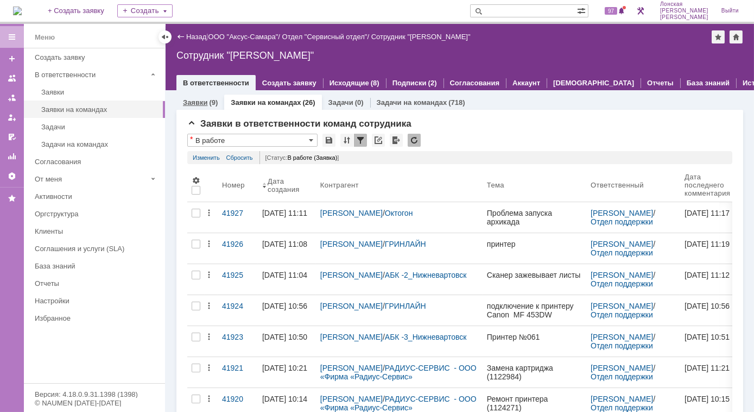
click at [210, 103] on div "(9)" at bounding box center [213, 102] width 9 height 8
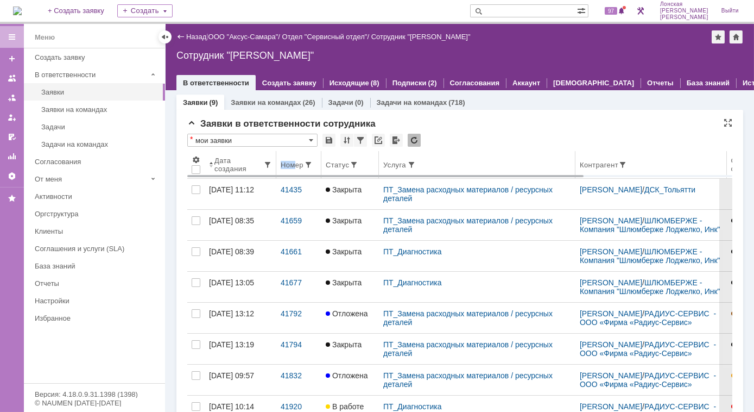
drag, startPoint x: 297, startPoint y: 165, endPoint x: 250, endPoint y: 167, distance: 46.7
click at [250, 167] on tr "Дата создания Номер Статус Услуга Контрагент Статусы связанных задач Решить до …" at bounding box center [558, 165] width 742 height 28
click at [493, 160] on div "Услуга" at bounding box center [477, 164] width 188 height 9
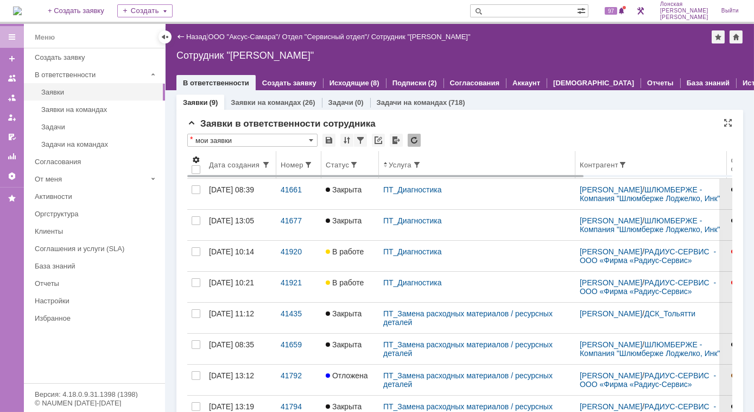
click at [198, 160] on span at bounding box center [196, 159] width 9 height 9
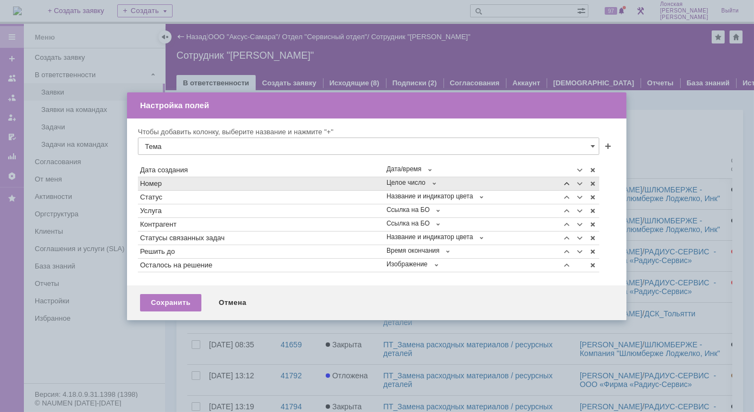
click at [566, 181] on span at bounding box center [566, 183] width 9 height 9
type input "Тема"
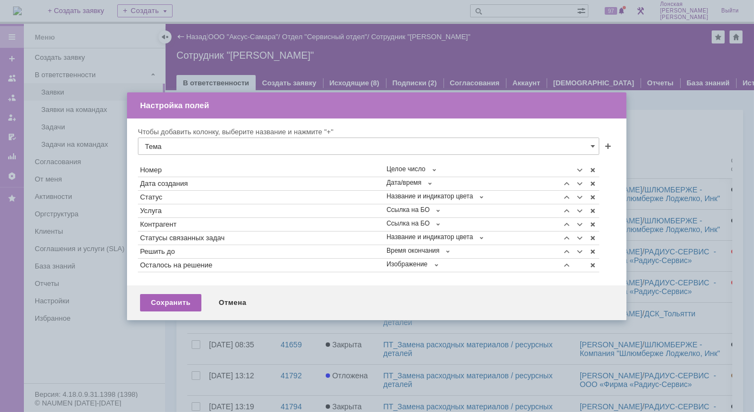
click at [190, 302] on div "Сохранить" at bounding box center [170, 302] width 61 height 17
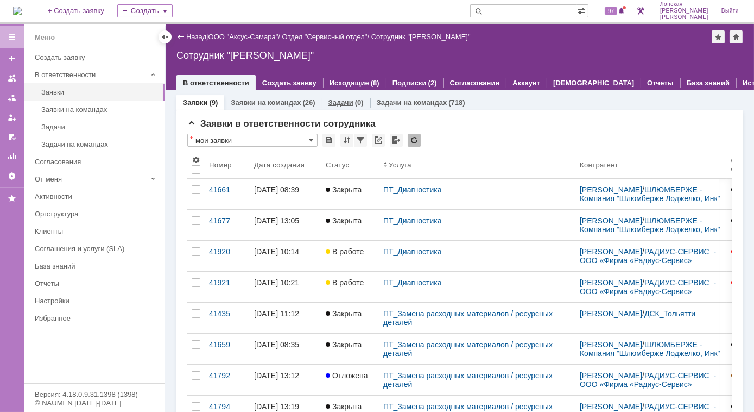
click at [352, 101] on div "Задачи (0)" at bounding box center [345, 102] width 35 height 7
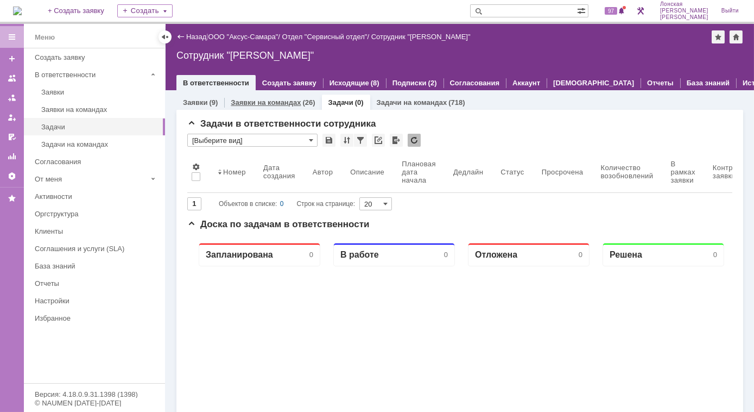
click at [275, 104] on link "Заявки на командах" at bounding box center [266, 102] width 70 height 8
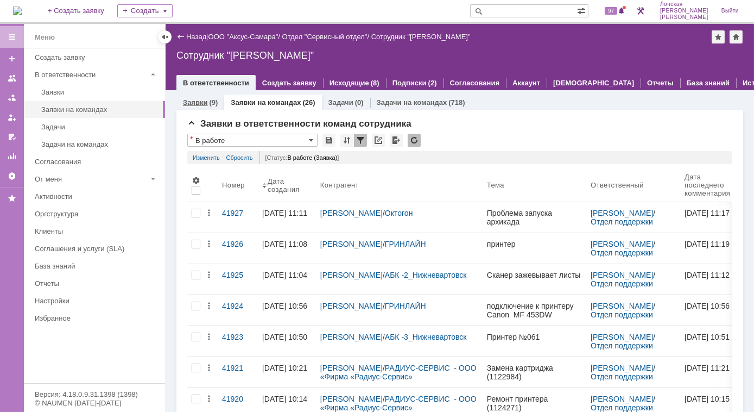
click at [190, 104] on link "Заявки" at bounding box center [195, 102] width 24 height 8
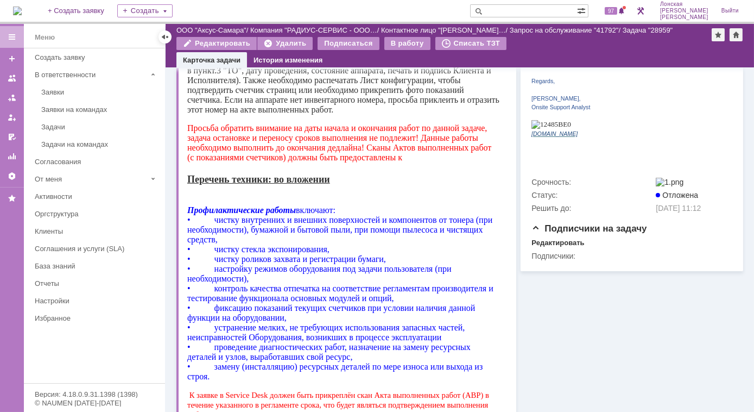
scroll to position [148, 0]
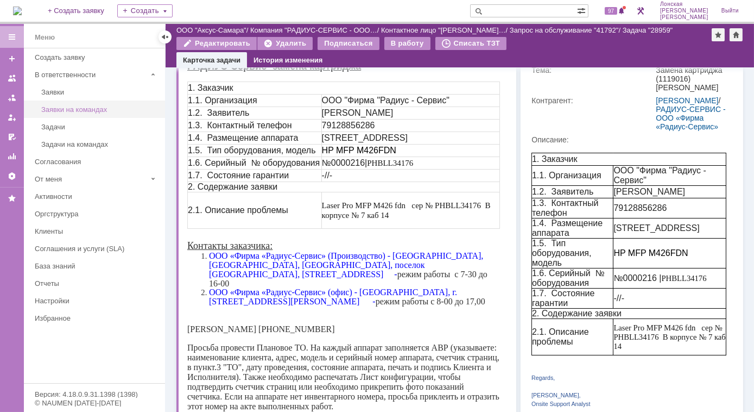
click at [81, 109] on div "Заявки на командах" at bounding box center [99, 109] width 117 height 8
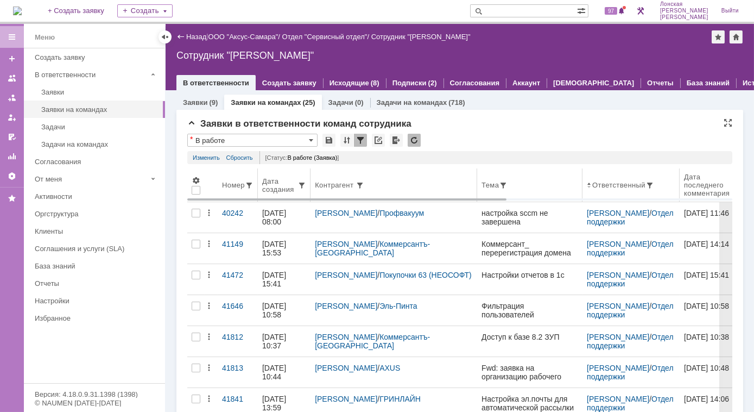
click at [288, 191] on div "Дата создания" at bounding box center [279, 185] width 35 height 16
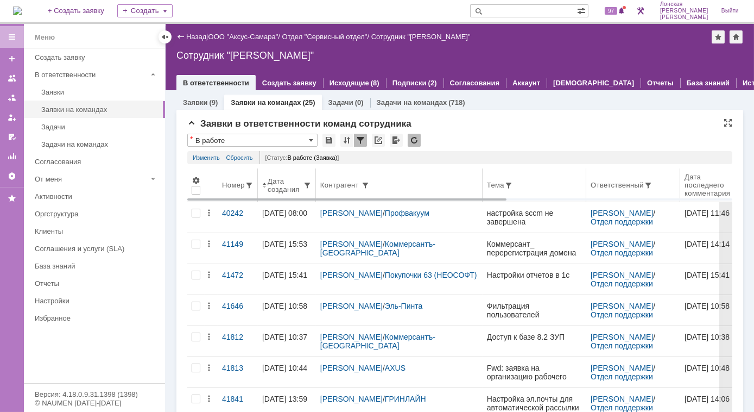
click at [283, 185] on div "Дата создания" at bounding box center [285, 185] width 35 height 16
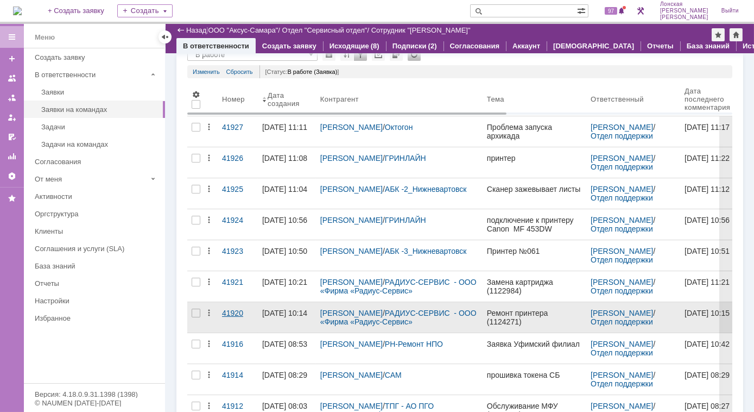
click at [228, 312] on div "41920" at bounding box center [237, 312] width 31 height 9
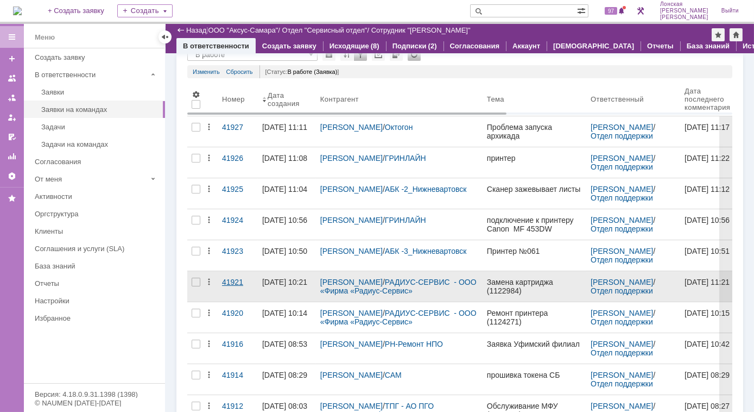
click at [231, 283] on div "41921" at bounding box center [237, 281] width 31 height 9
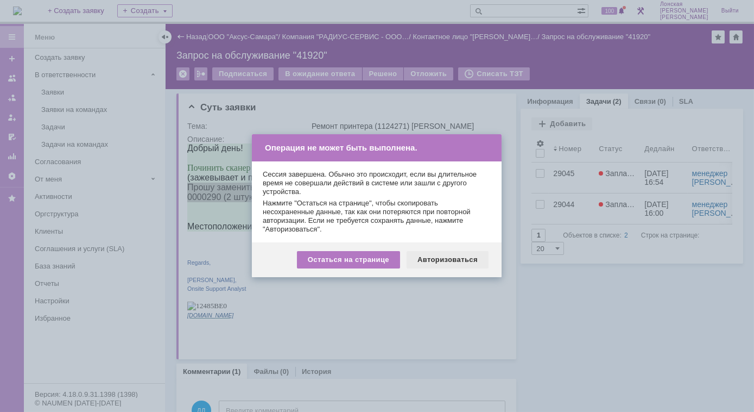
drag, startPoint x: 440, startPoint y: 258, endPoint x: 236, endPoint y: 36, distance: 301.6
click at [440, 258] on div "Авторизоваться" at bounding box center [448, 259] width 82 height 17
